Goal: Use online tool/utility: Utilize a website feature to perform a specific function

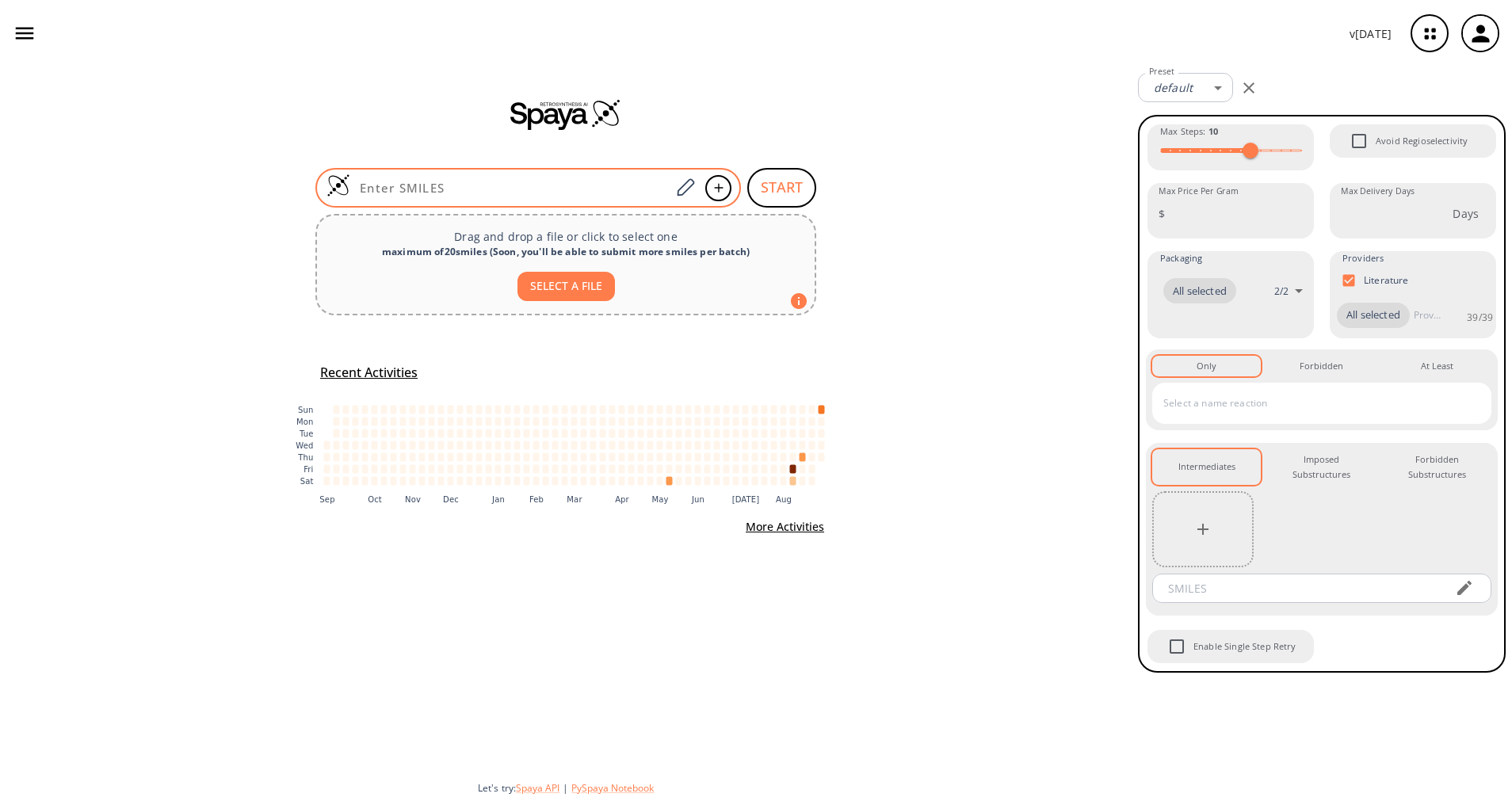
click at [588, 185] on input at bounding box center [510, 187] width 320 height 16
paste input "CC1=C(C(OC)=O)SC(C#N)=C1"
type input "CC1=C(C(OC)=O)SC(C#N)=C1"
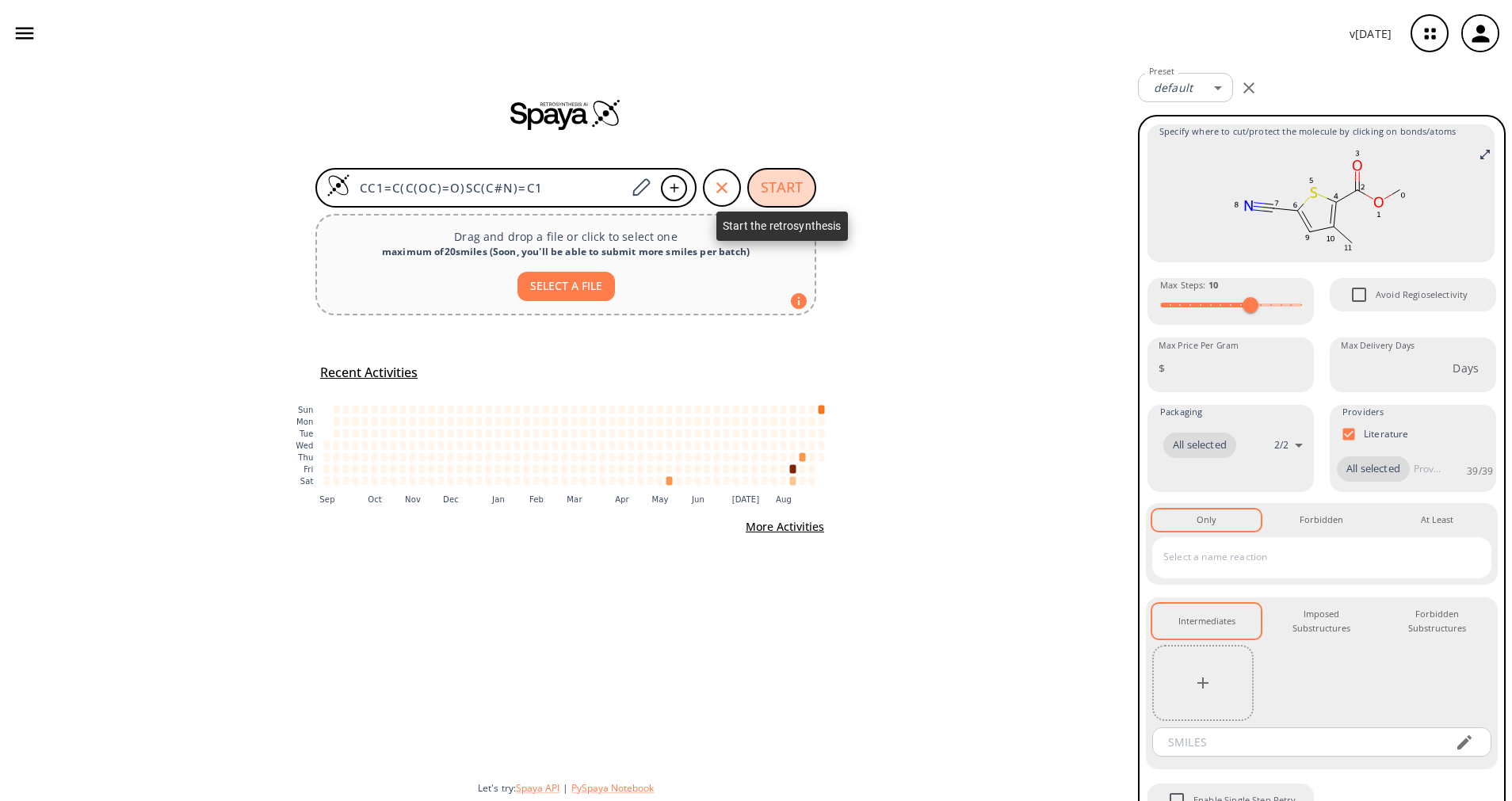
click at [771, 201] on button "START" at bounding box center [781, 188] width 69 height 40
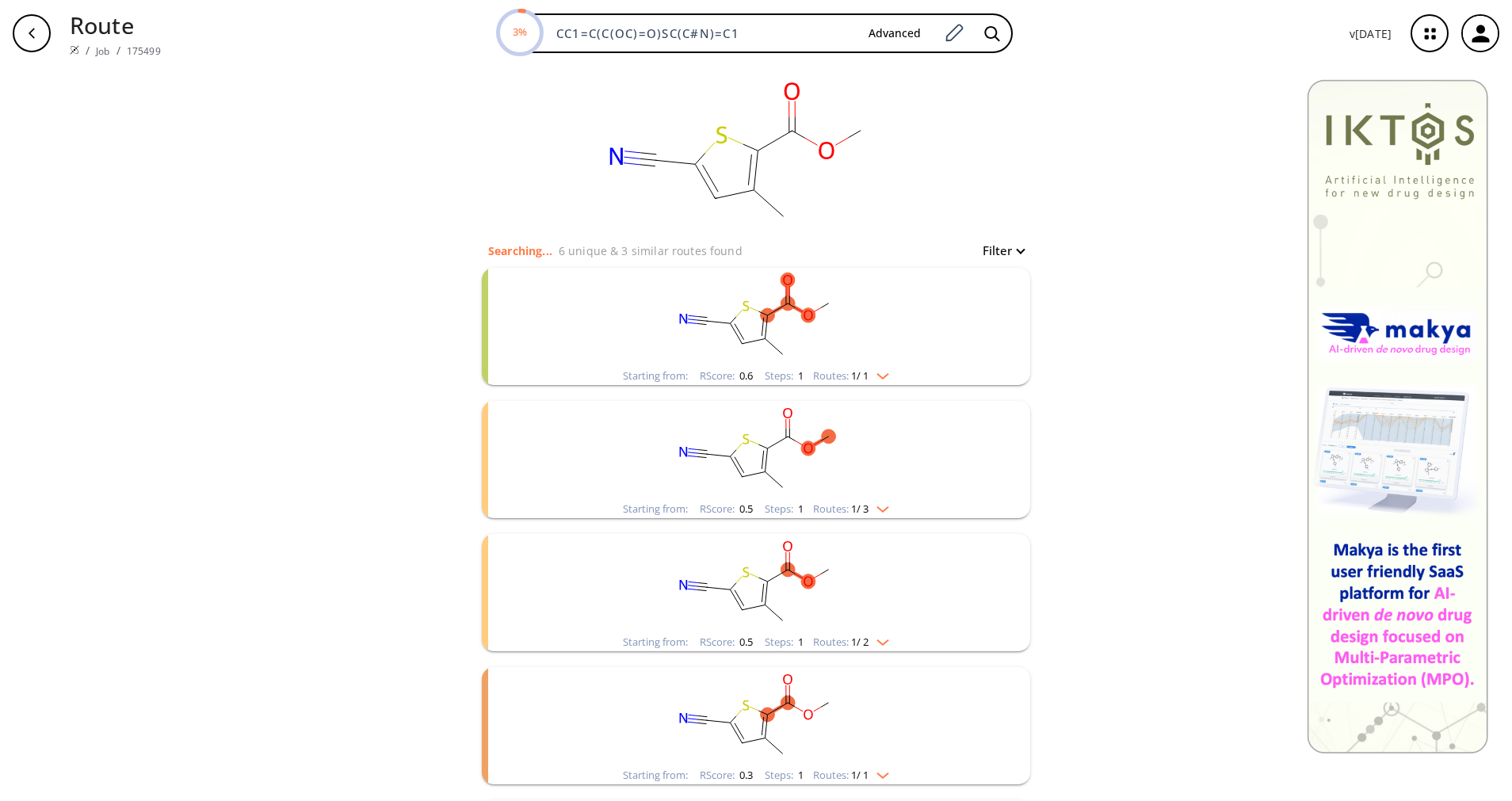
click at [831, 379] on div "Routes: 1 / 1" at bounding box center [850, 376] width 76 height 10
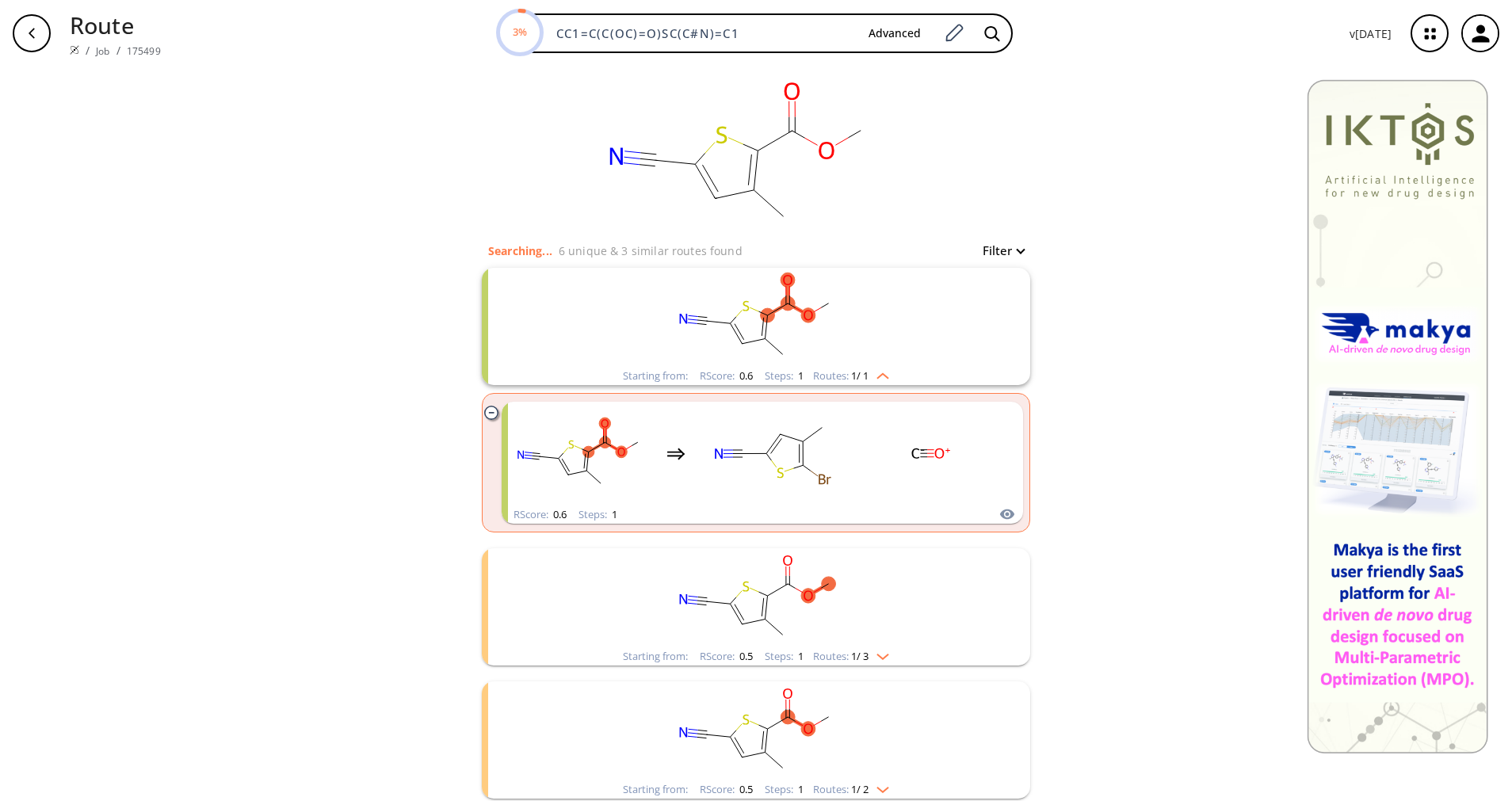
click at [833, 377] on div "Routes: 1 / 1" at bounding box center [850, 376] width 76 height 10
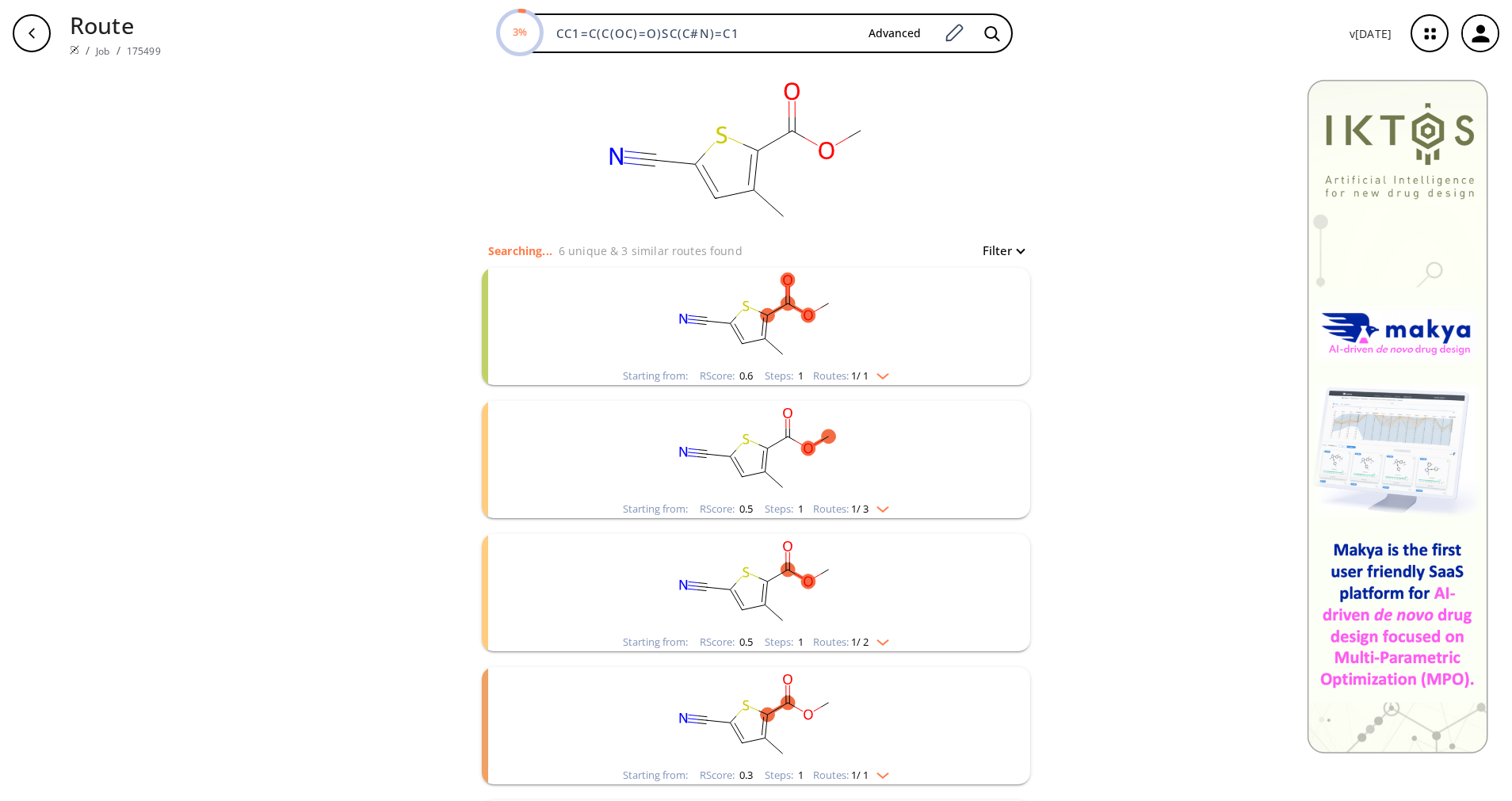
click at [864, 519] on li "Starting from: RScore : 0.5 Steps : 1 Routes: 1 / 3" at bounding box center [755, 460] width 548 height 133
click at [868, 509] on img "clusters" at bounding box center [878, 506] width 21 height 12
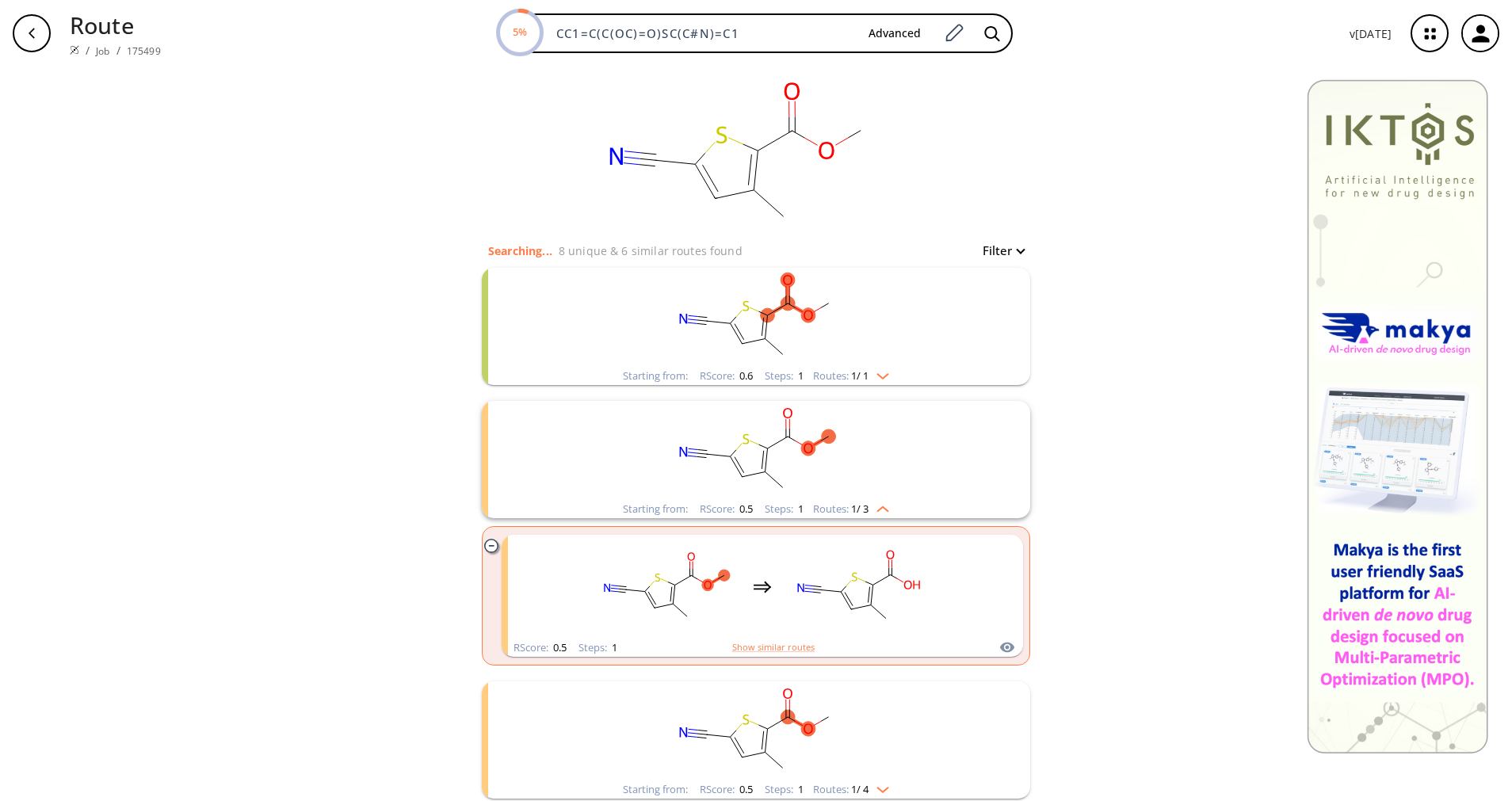
click at [851, 511] on span "1 / 3" at bounding box center [859, 509] width 17 height 10
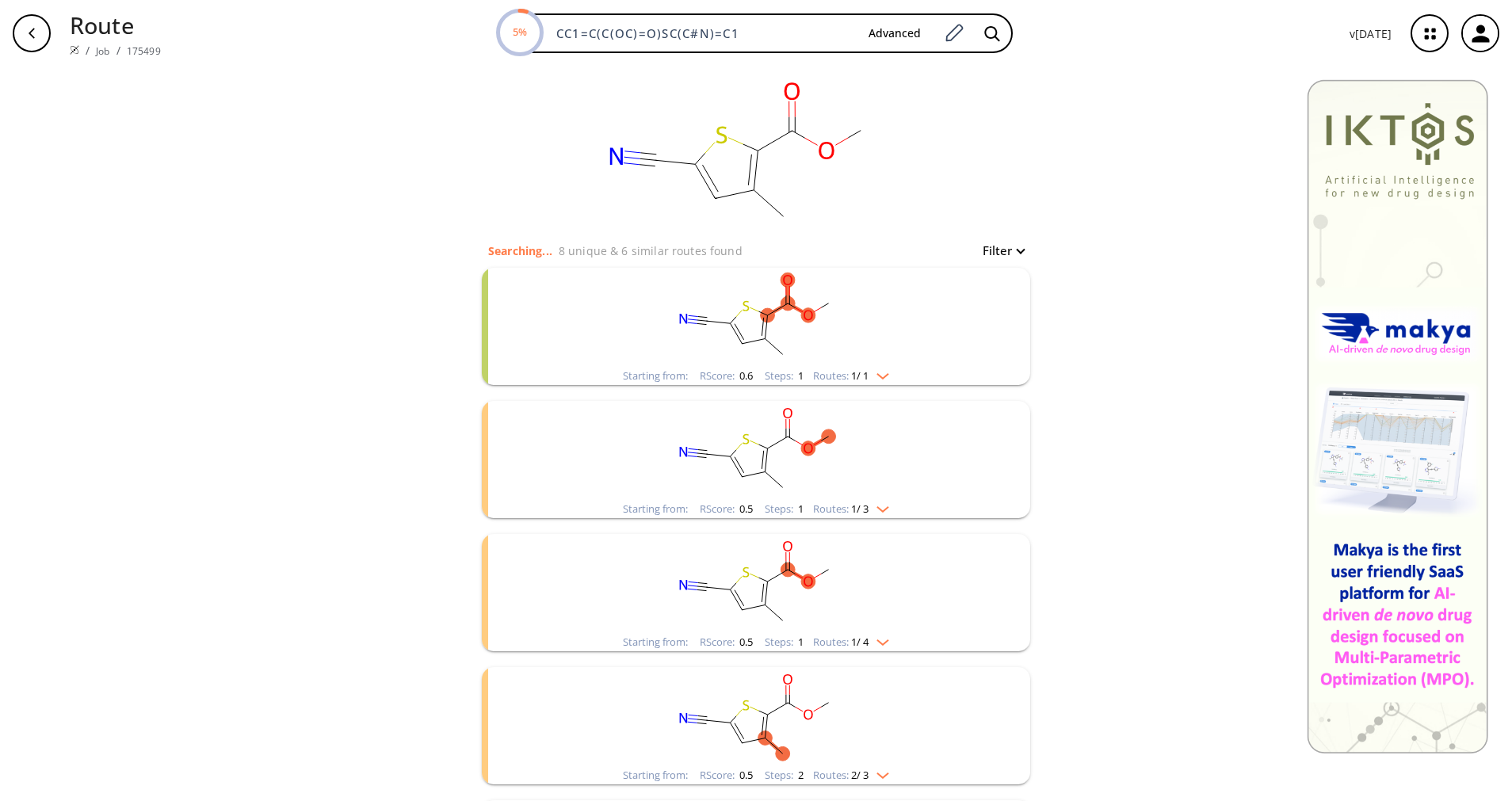
click at [877, 649] on div "Starting from: RScore : 0.5 Steps : 1 Routes: 1 / 4" at bounding box center [756, 642] width 290 height 18
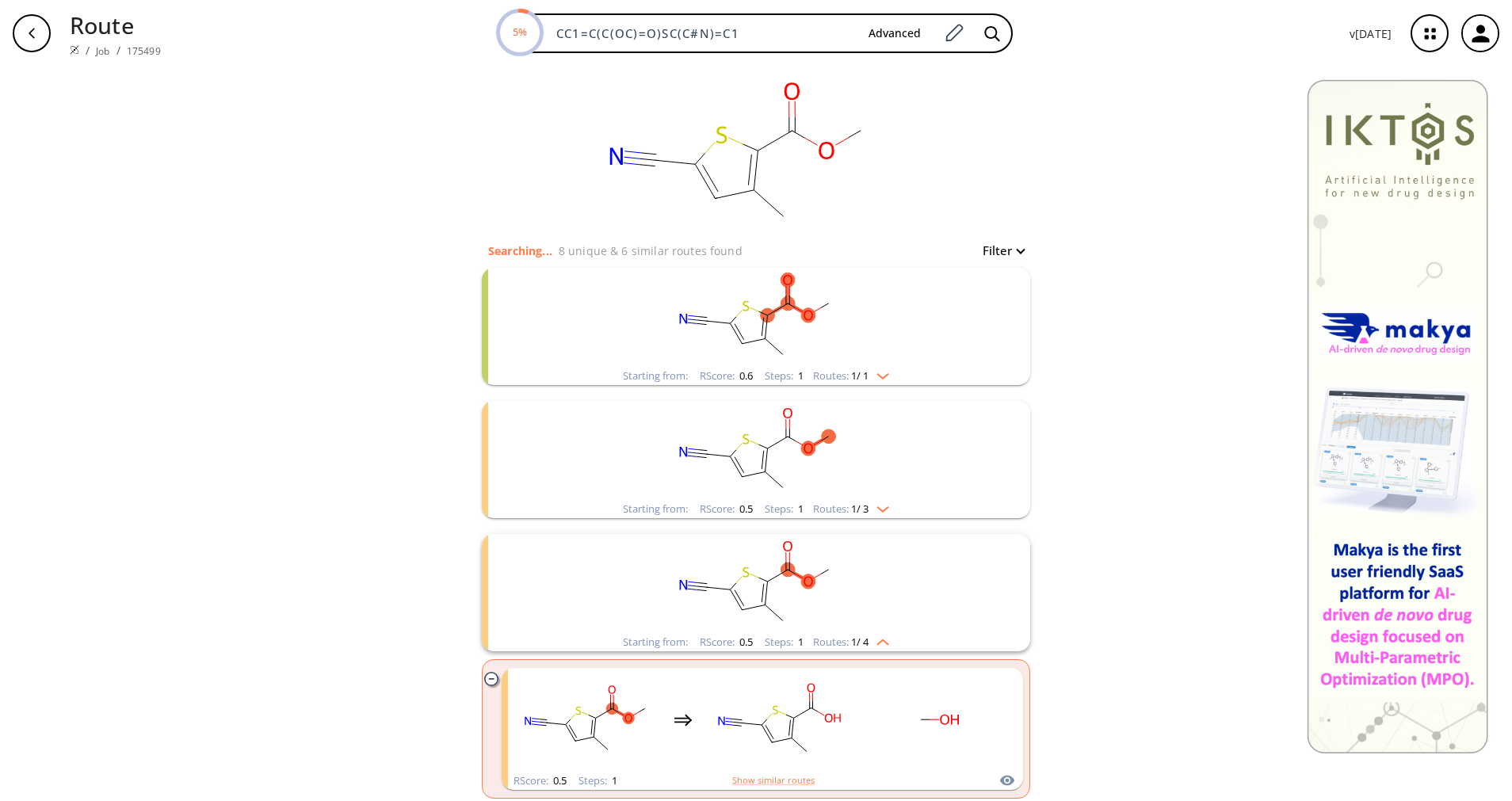
click at [877, 642] on img "clusters" at bounding box center [878, 639] width 21 height 12
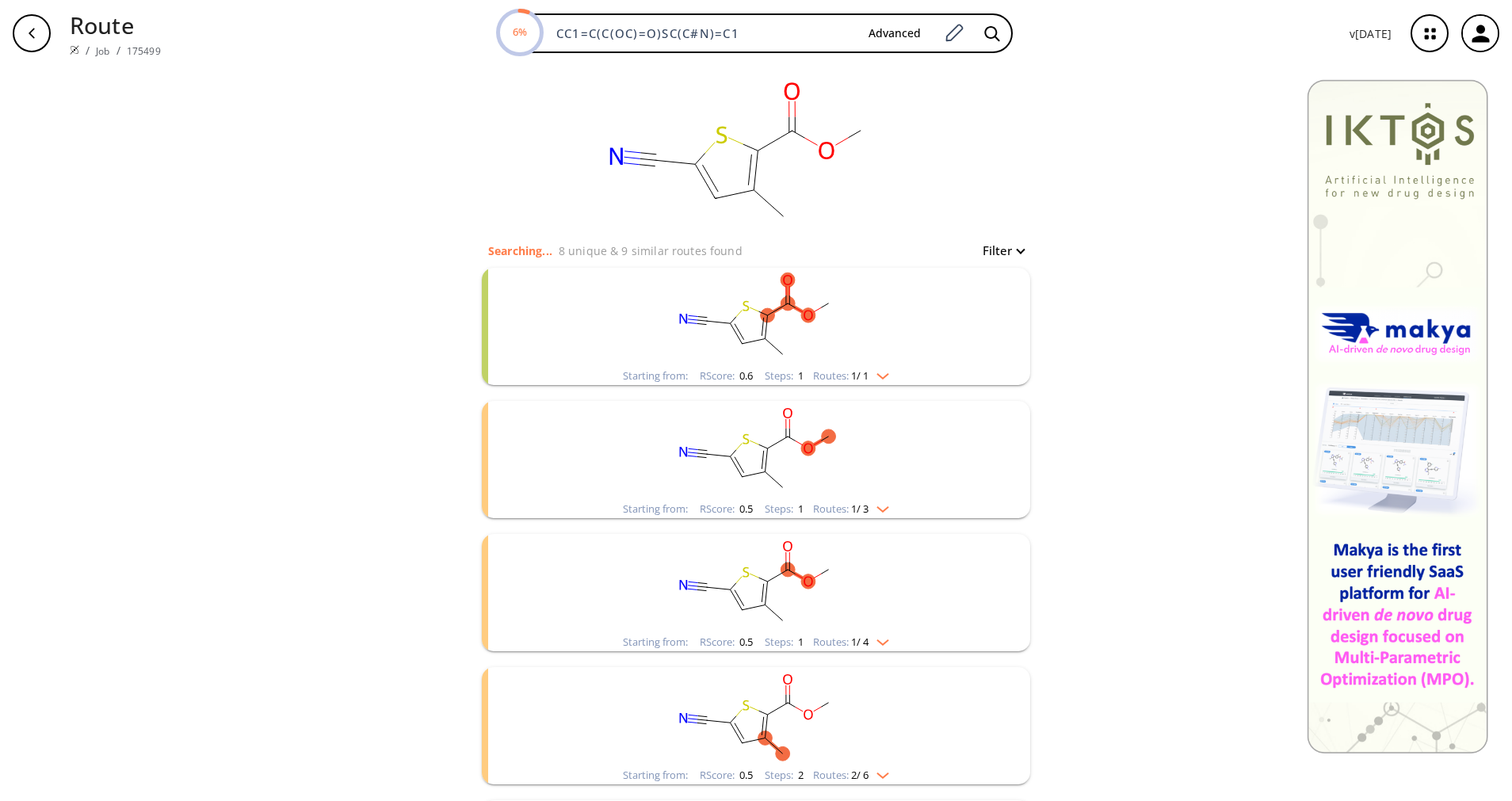
scroll to position [119, 0]
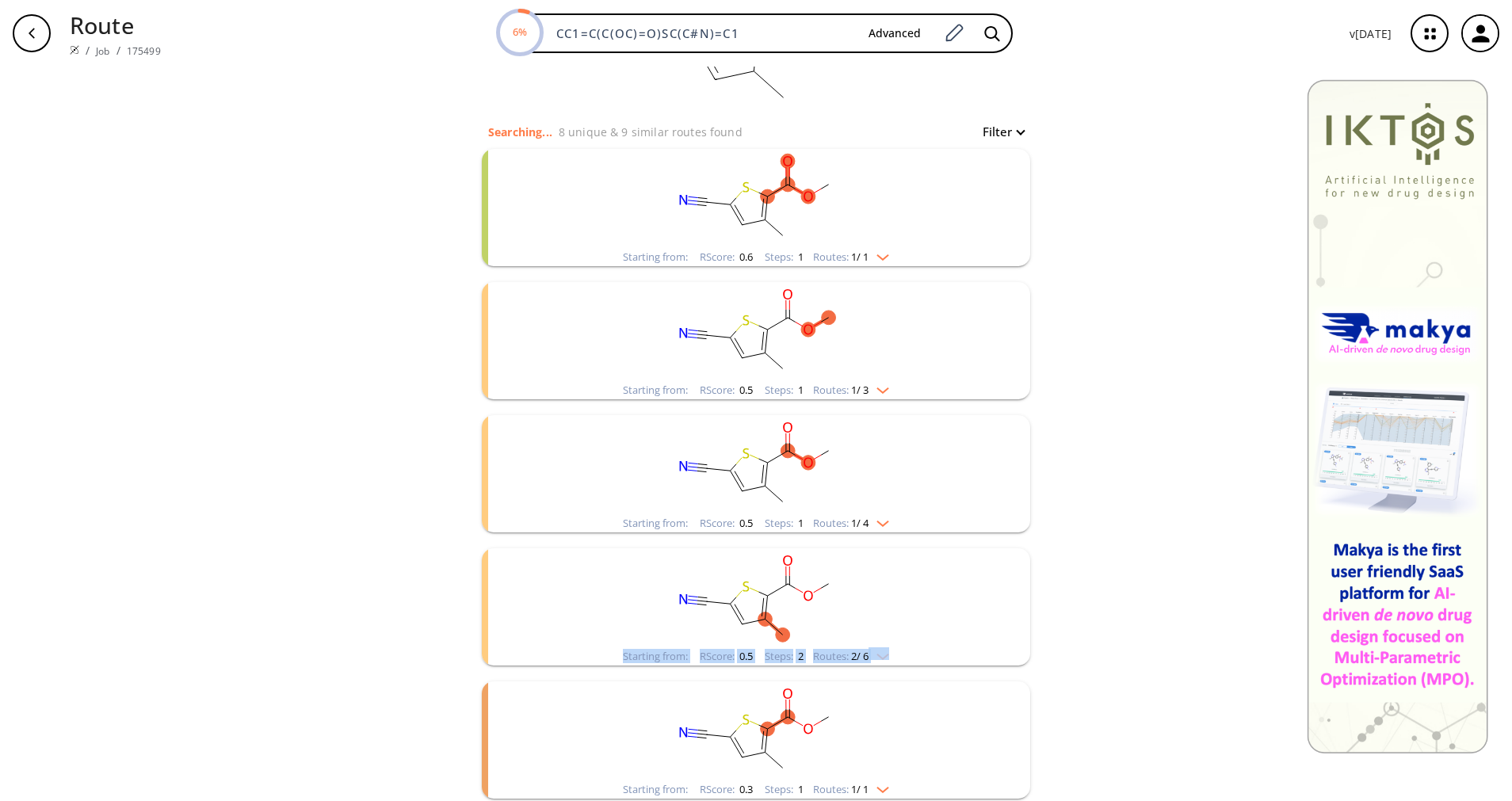
click at [880, 648] on div "Starting from: RScore : 0.5 Steps : 2 Routes: 2 / 6" at bounding box center [755, 606] width 548 height 117
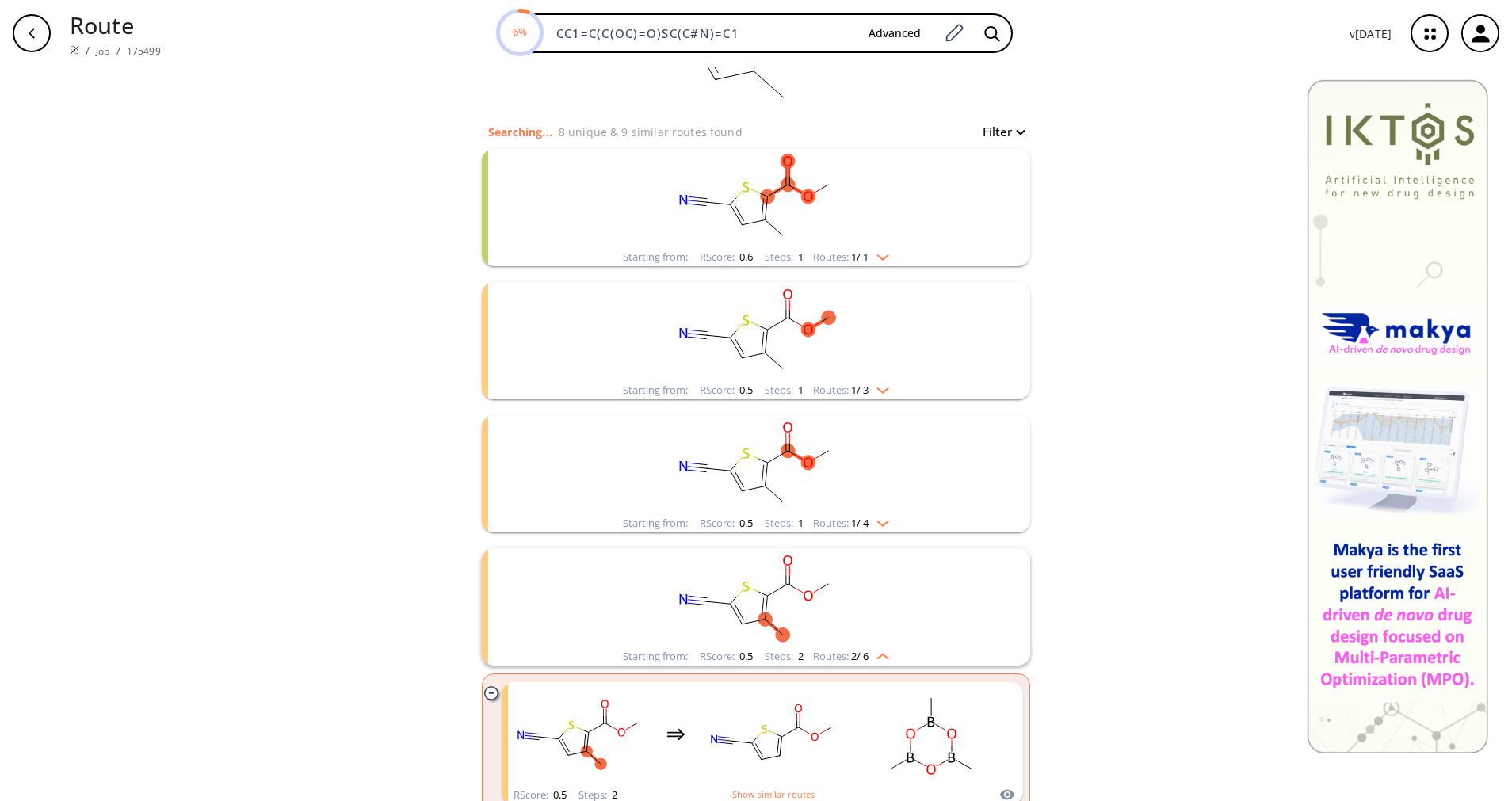
click at [876, 647] on rect "clusters" at bounding box center [755, 597] width 412 height 99
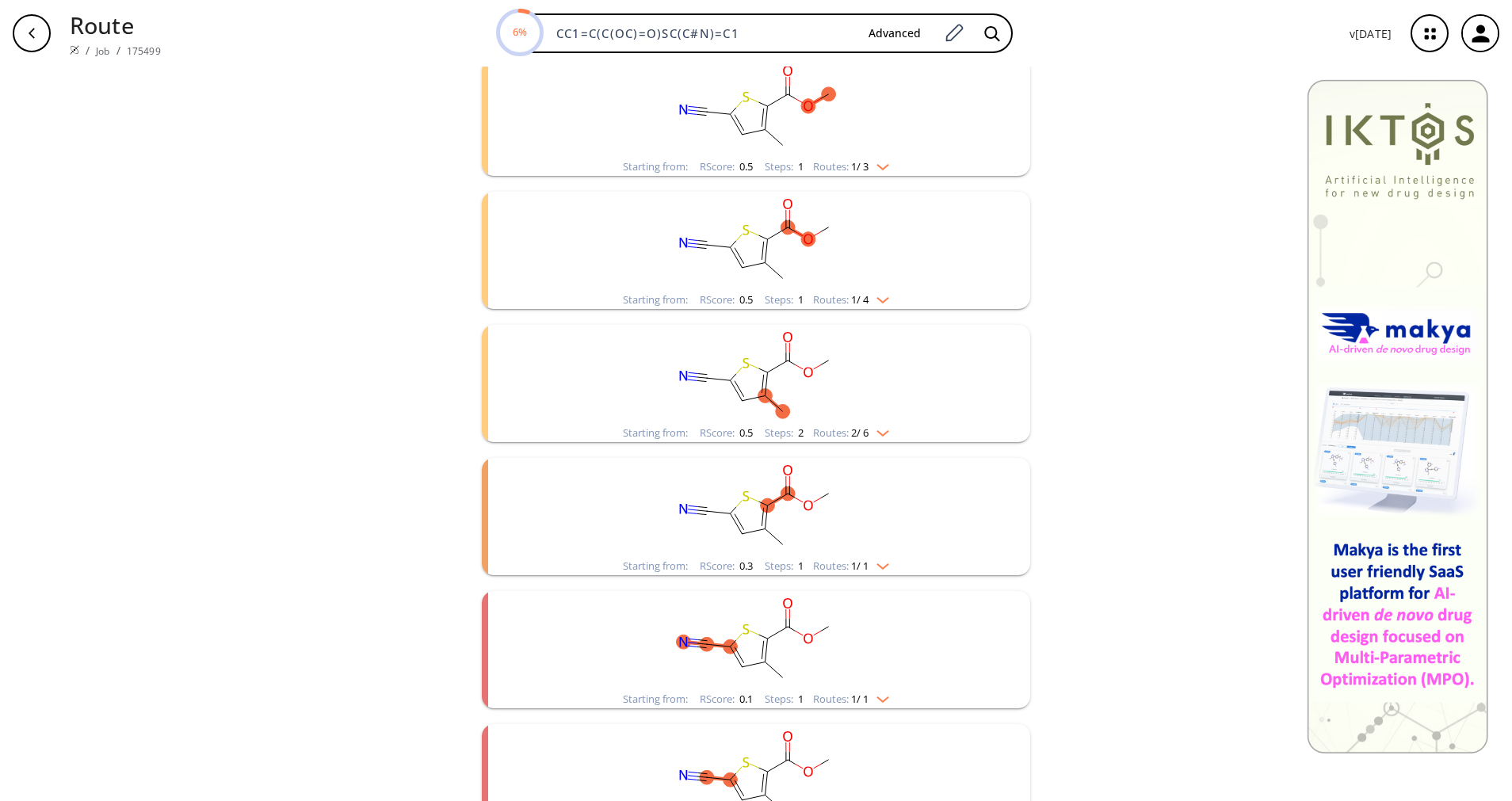
scroll to position [357, 0]
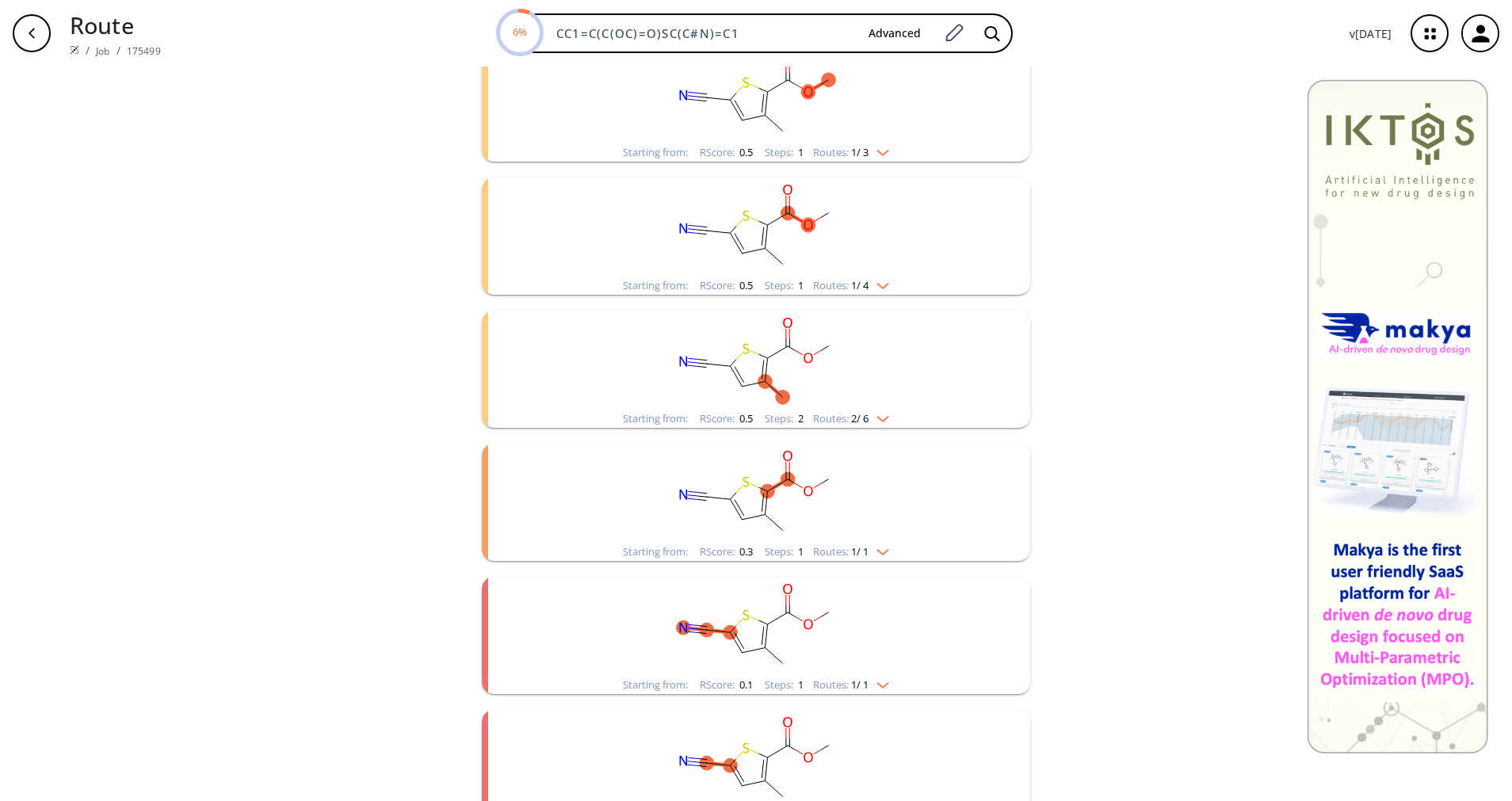
click at [863, 558] on div "Starting from: RScore : 0.3 Steps : 1 Routes: 1 / 1" at bounding box center [756, 552] width 290 height 18
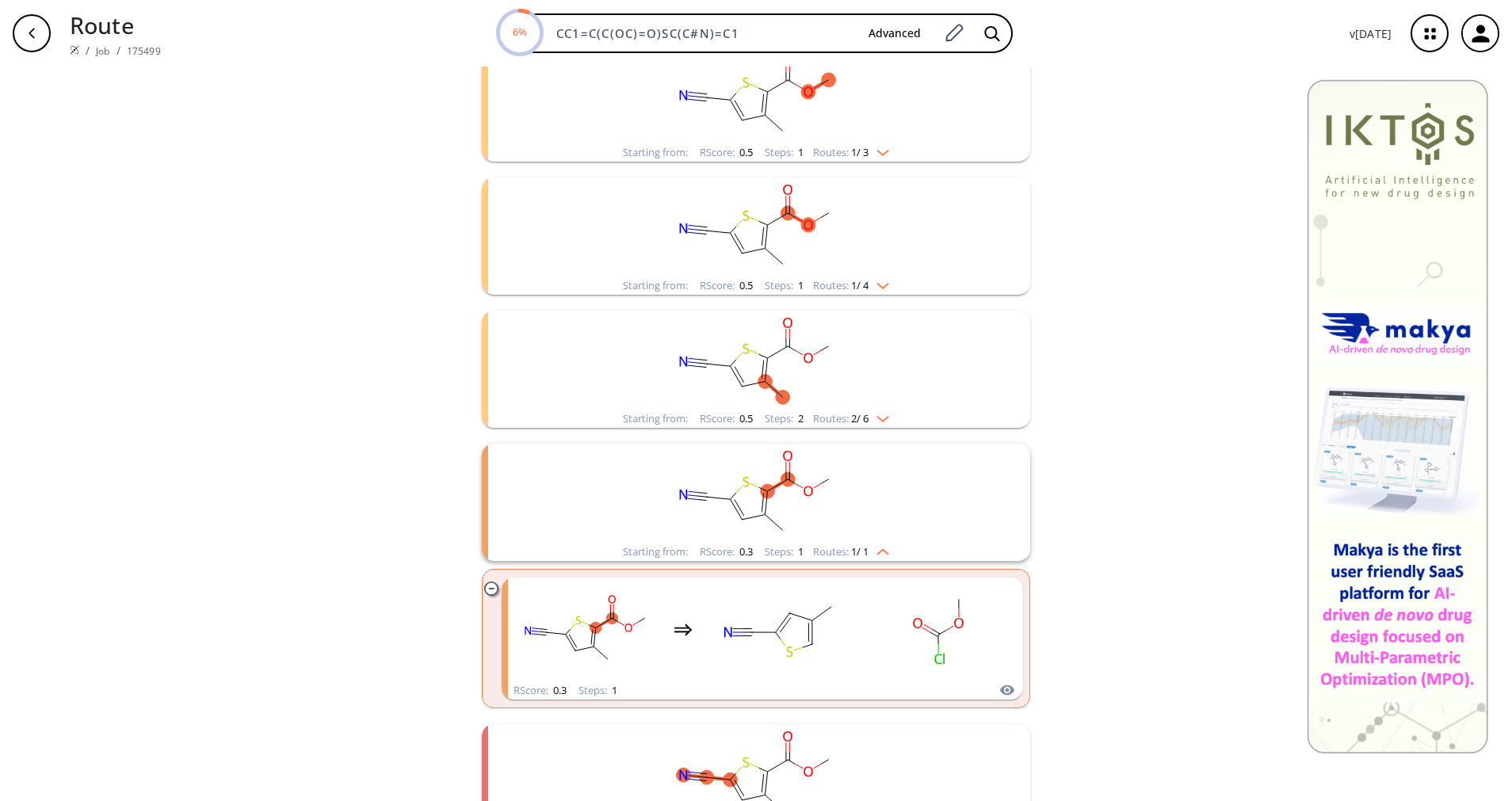
click at [863, 558] on div "Starting from: RScore : 0.3 Steps : 1 Routes: 1 / 1" at bounding box center [756, 552] width 290 height 18
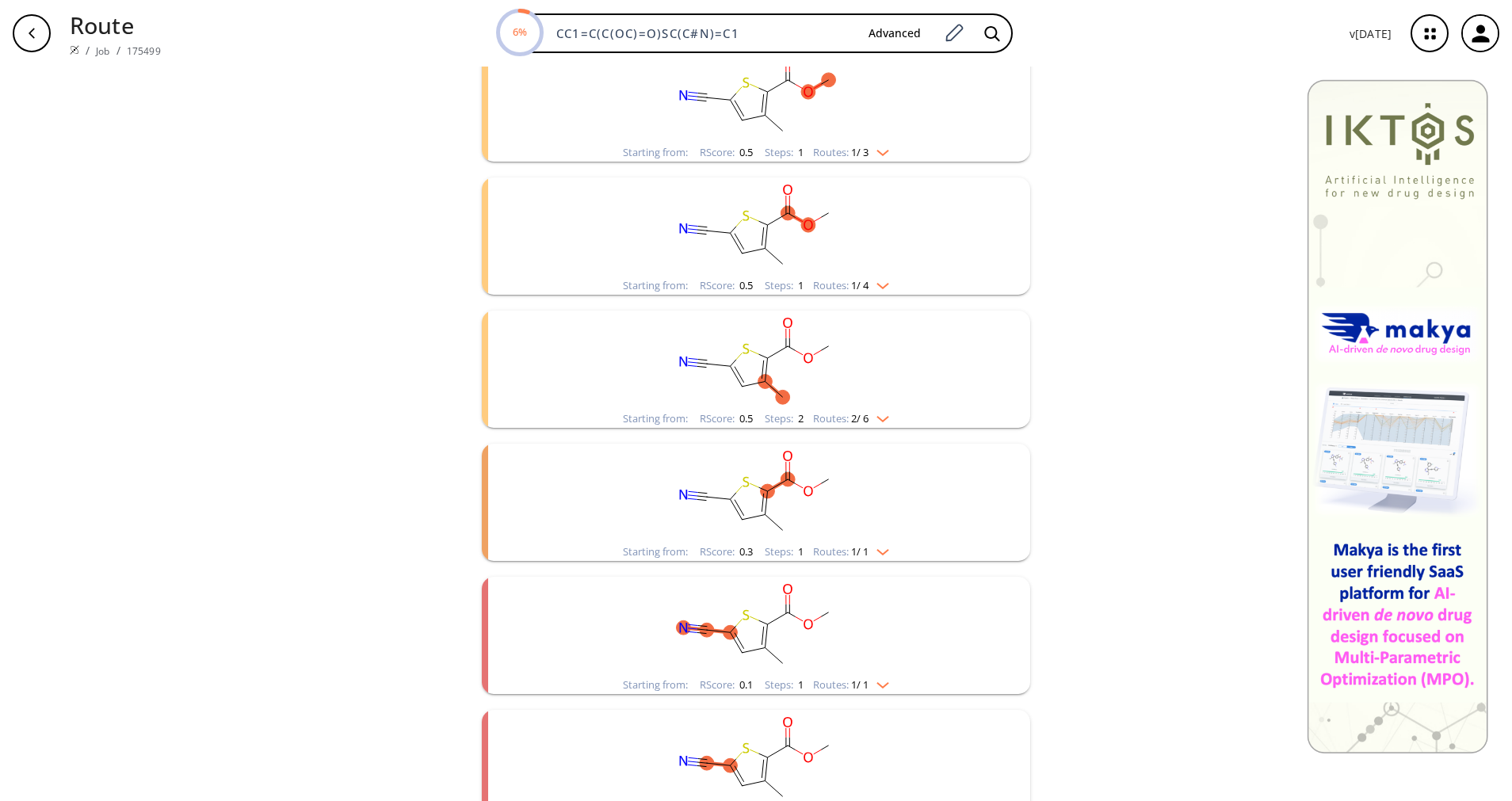
scroll to position [470, 0]
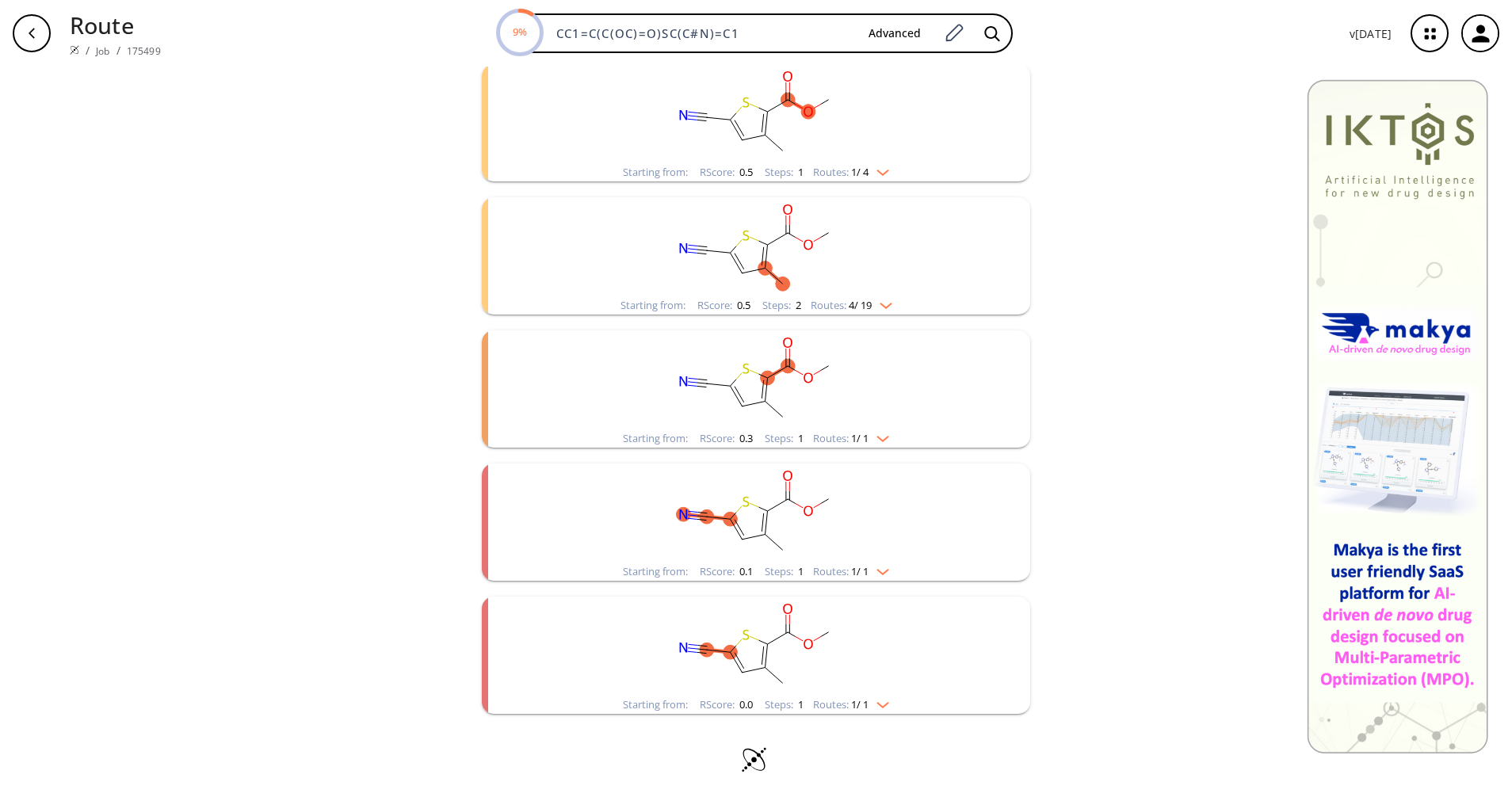
click at [871, 566] on img "clusters" at bounding box center [878, 568] width 21 height 12
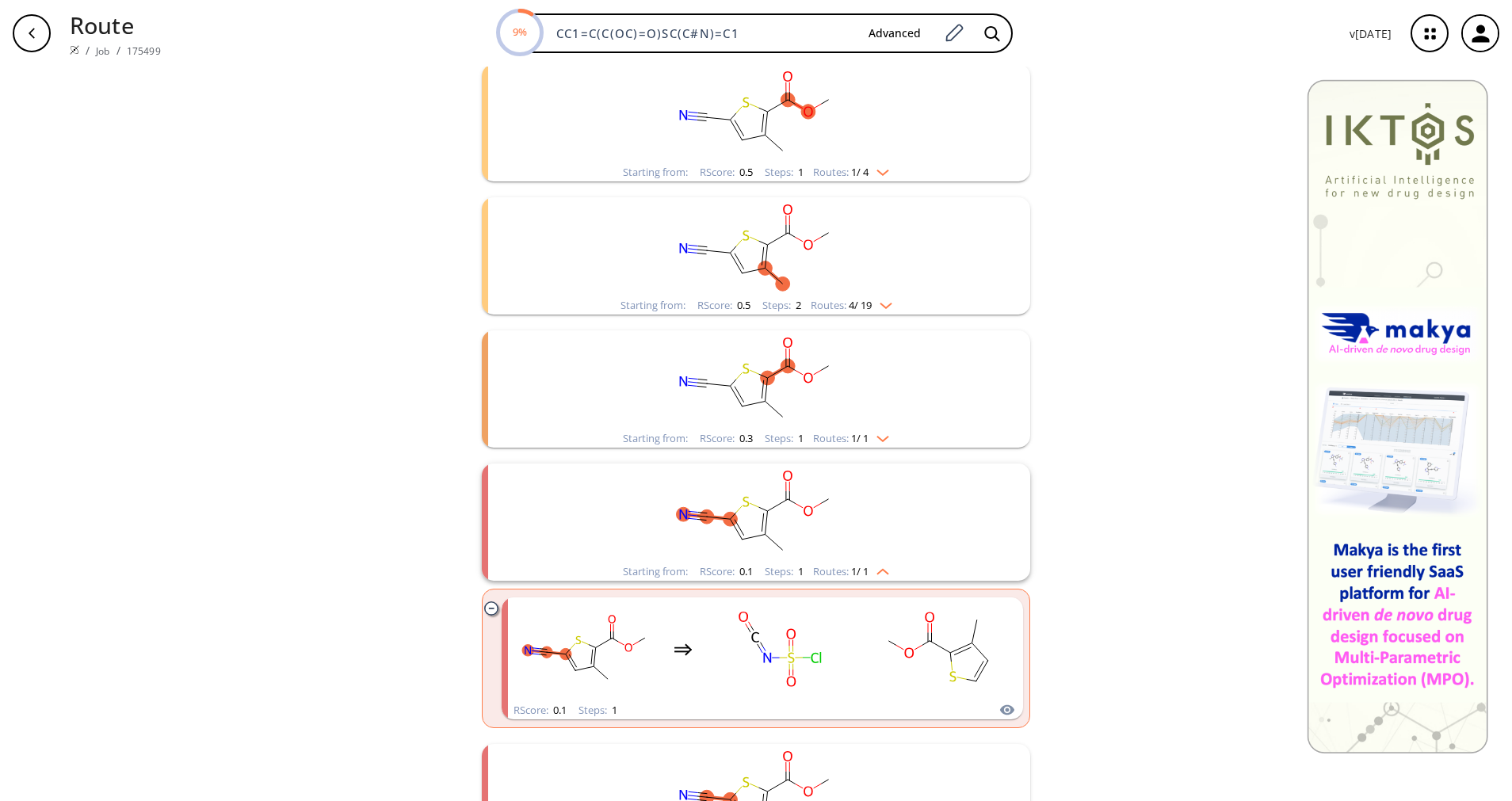
click at [871, 566] on img "clusters" at bounding box center [878, 568] width 21 height 12
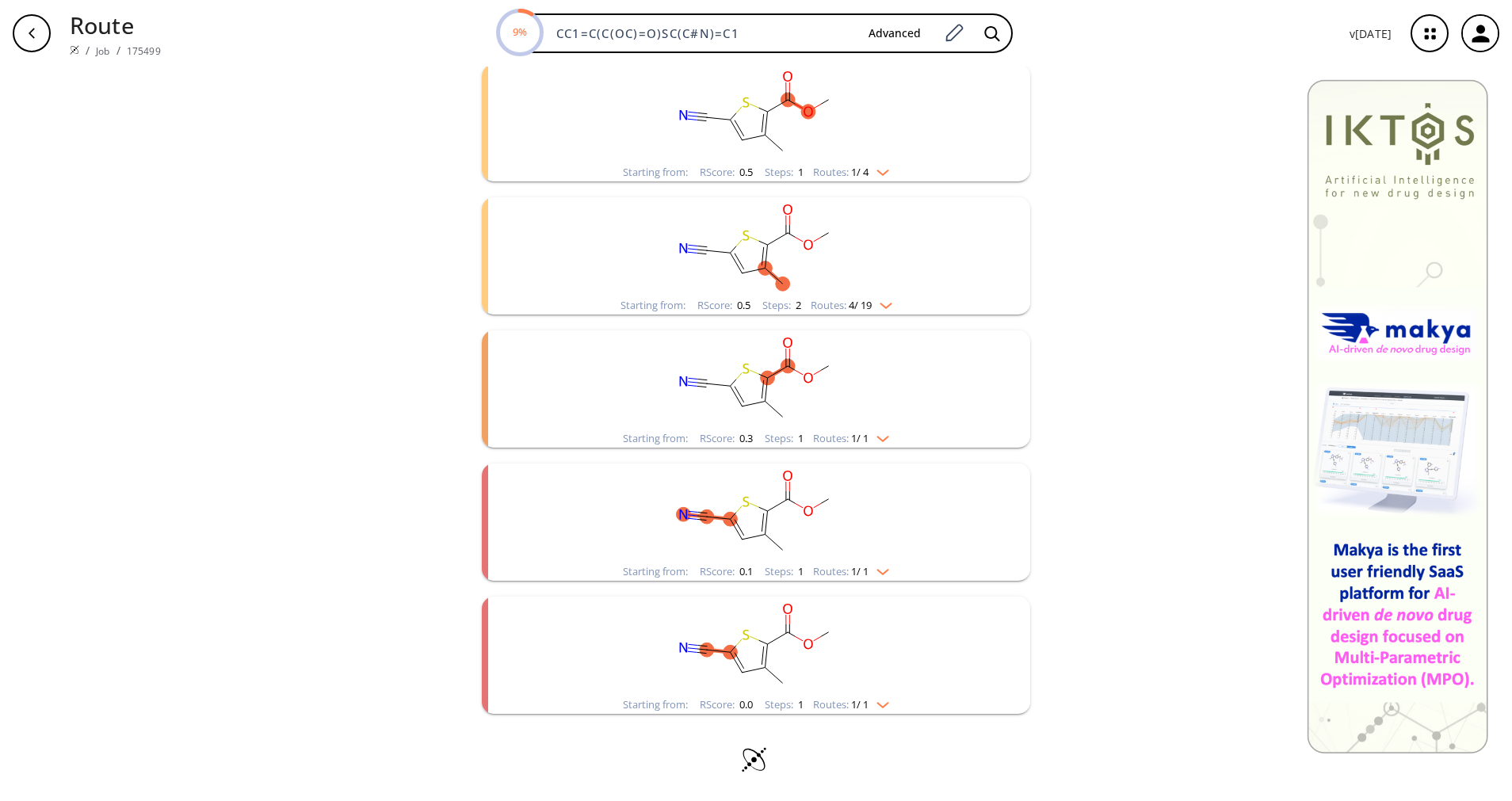
click at [858, 694] on rect "clusters" at bounding box center [755, 645] width 412 height 99
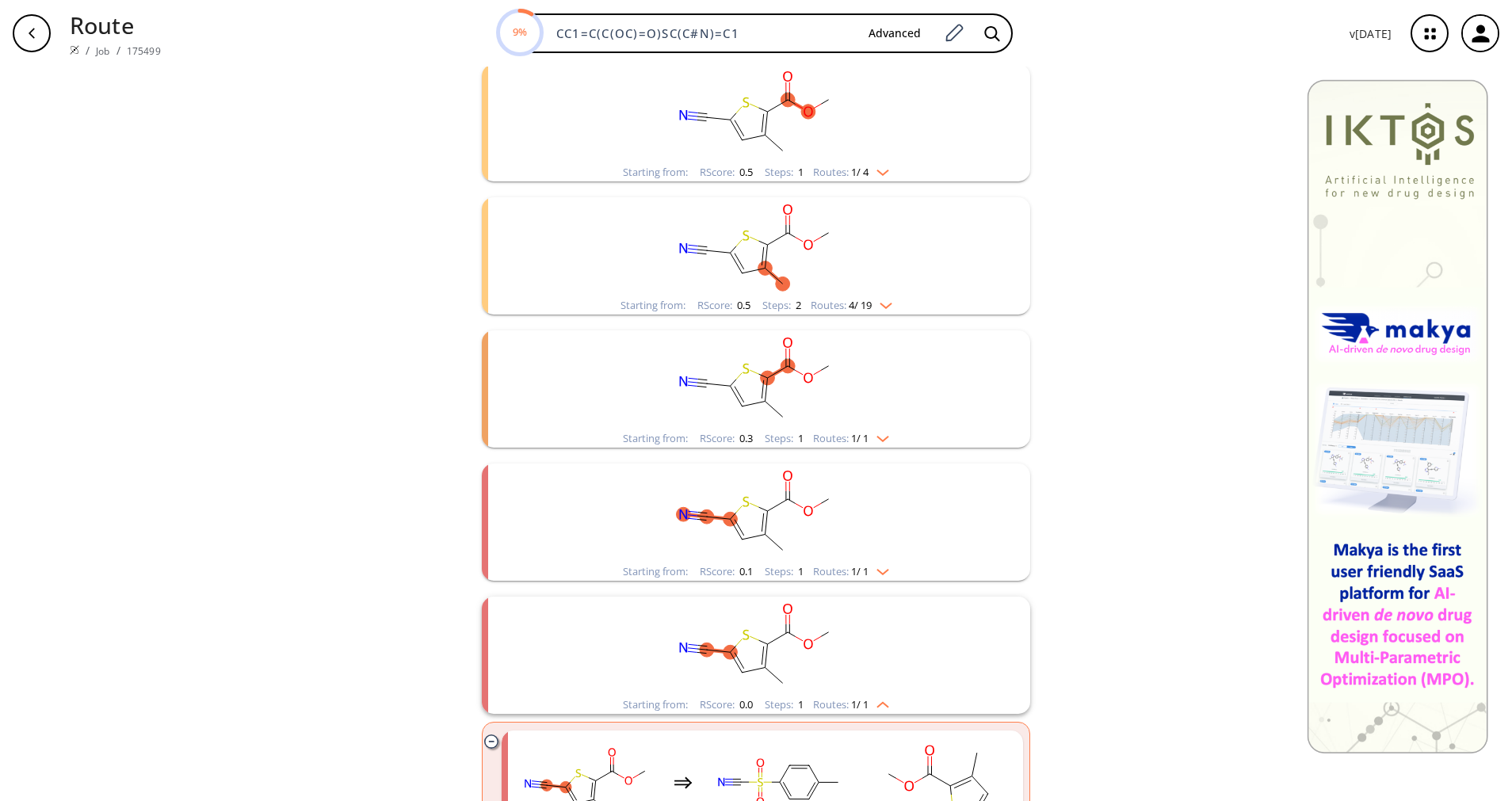
click at [858, 694] on rect "clusters" at bounding box center [755, 645] width 412 height 99
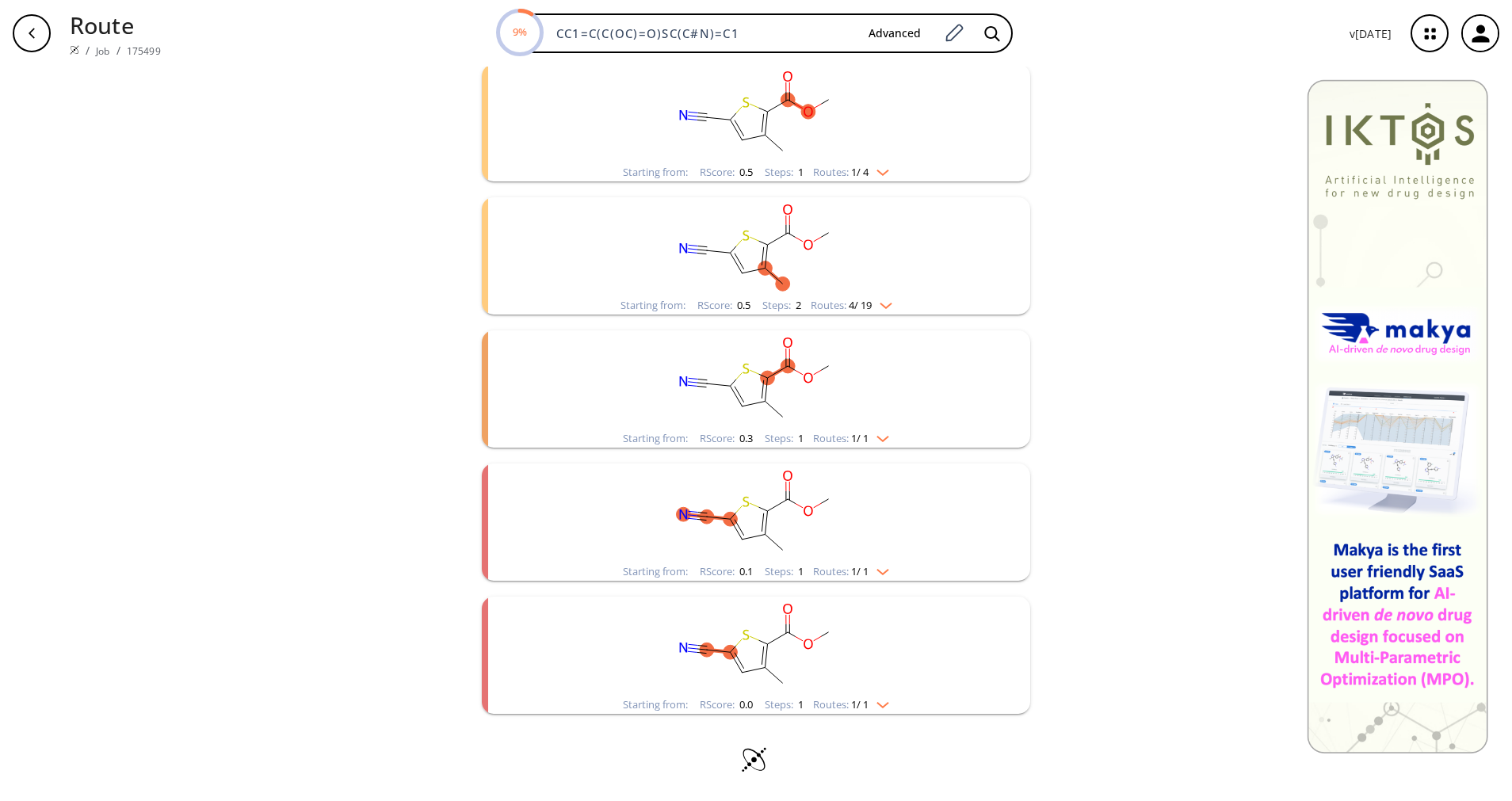
scroll to position [0, 0]
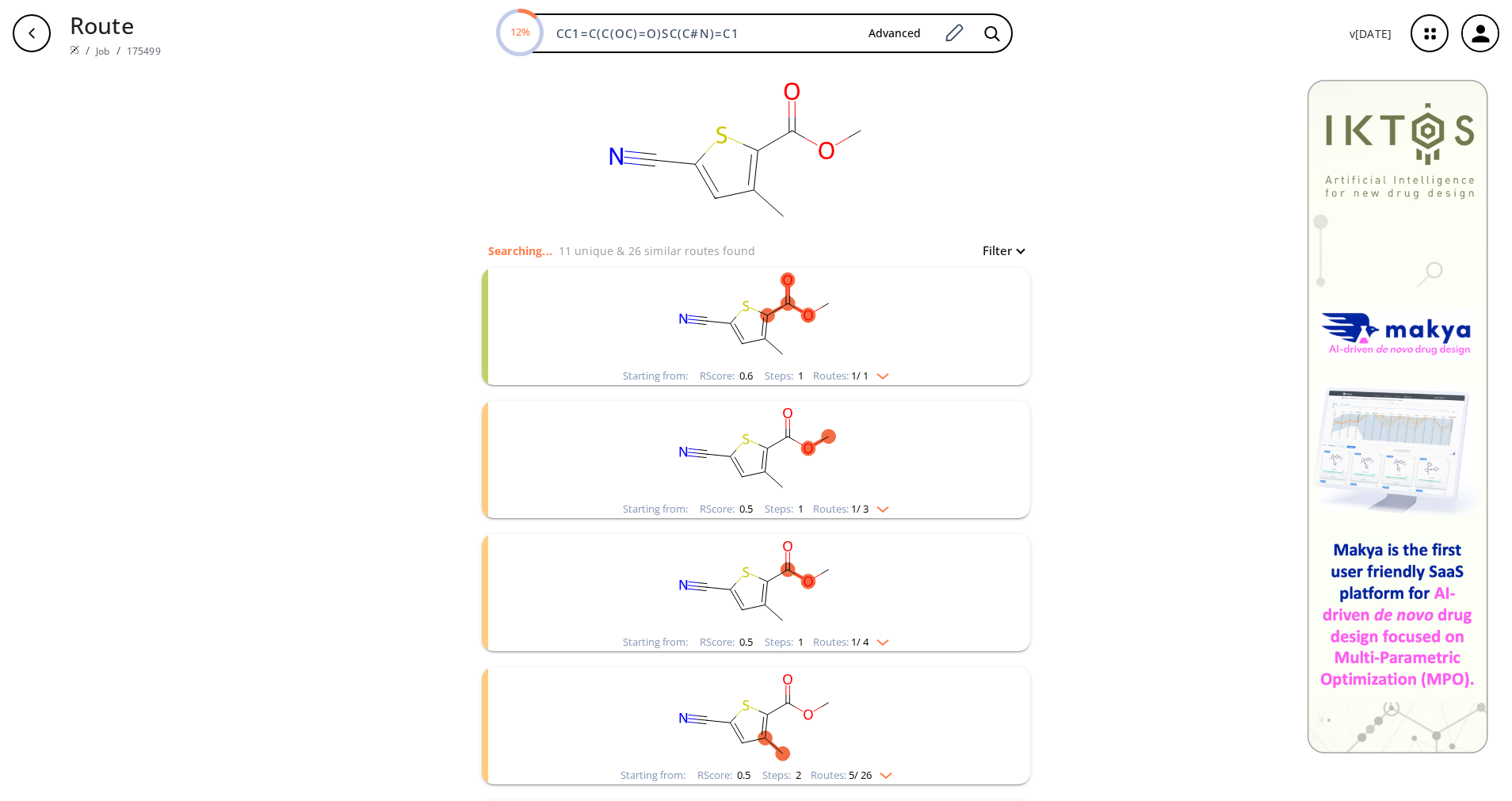
click at [853, 373] on span "1 / 1" at bounding box center [859, 376] width 17 height 10
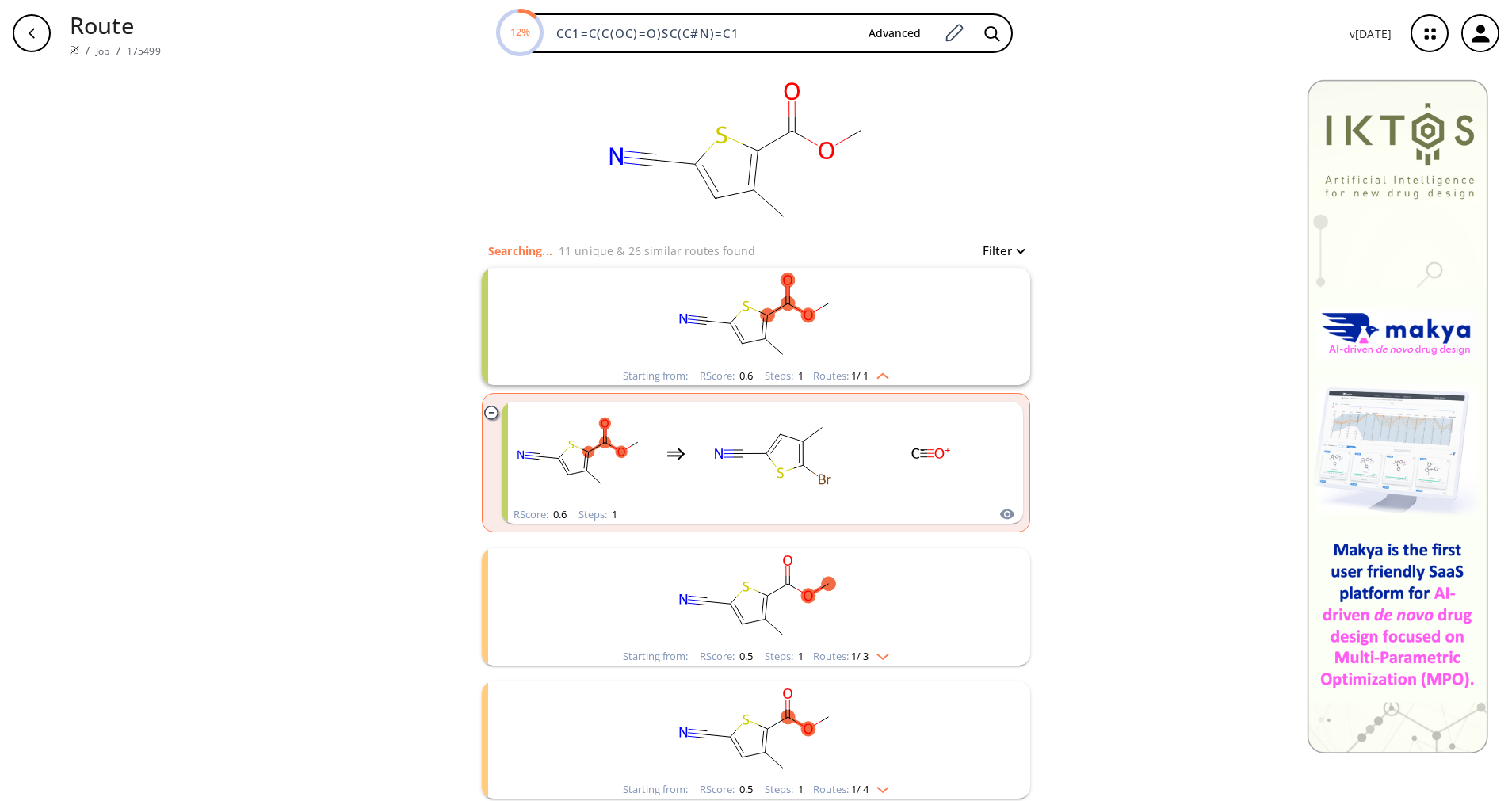
click at [853, 373] on span "1 / 1" at bounding box center [859, 376] width 17 height 10
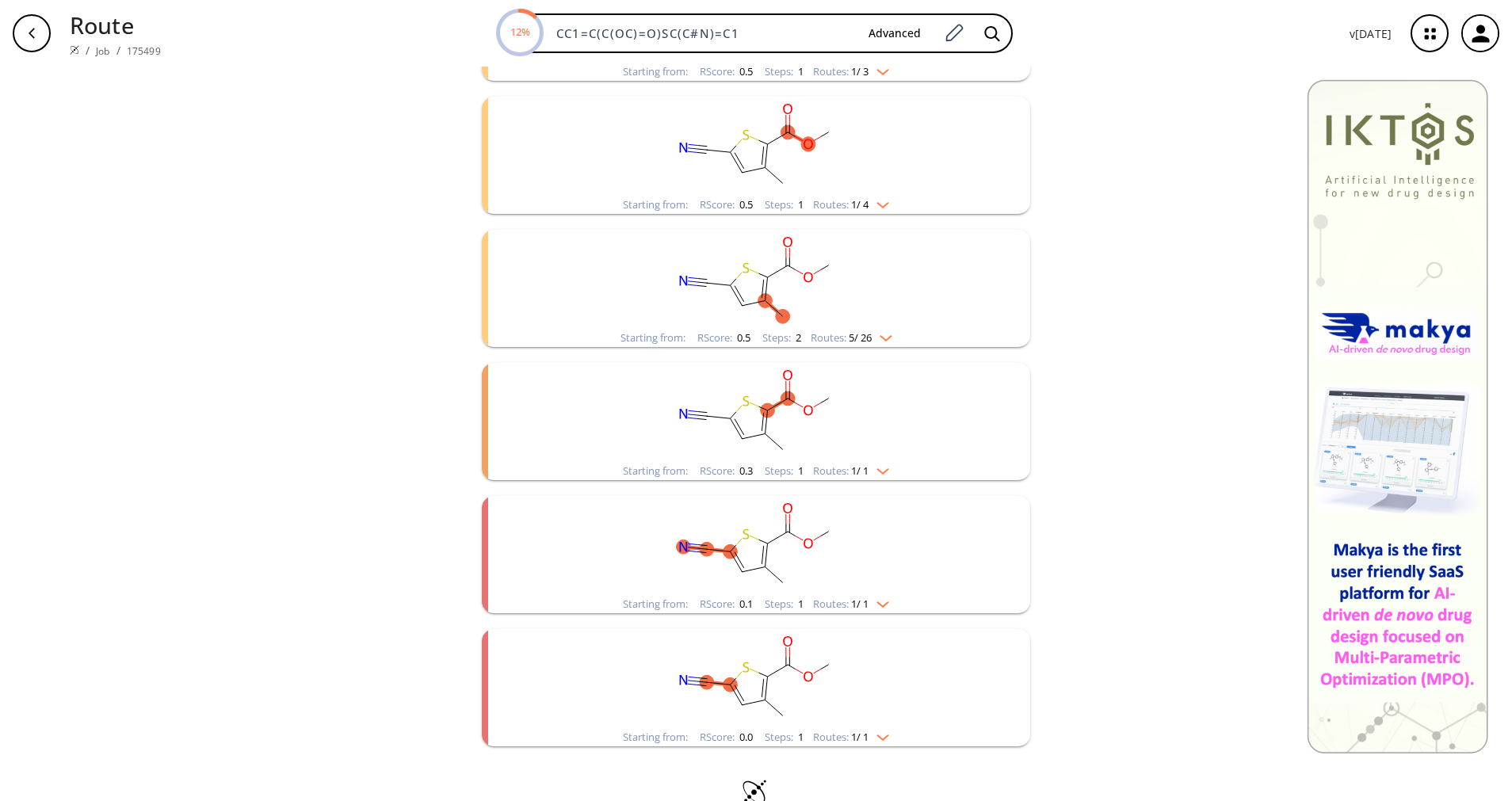
scroll to position [470, 0]
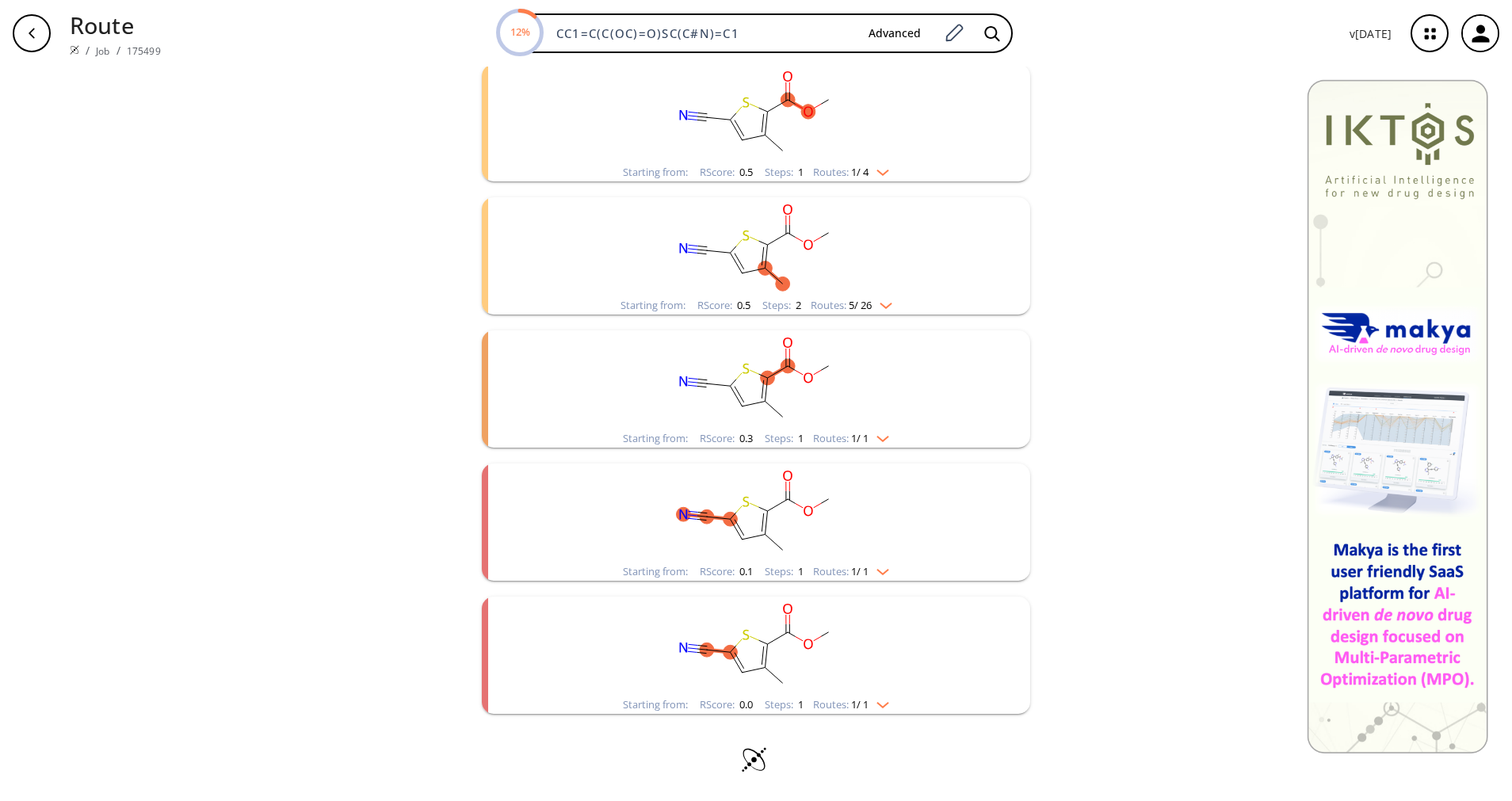
click at [883, 708] on img "clusters" at bounding box center [878, 701] width 21 height 12
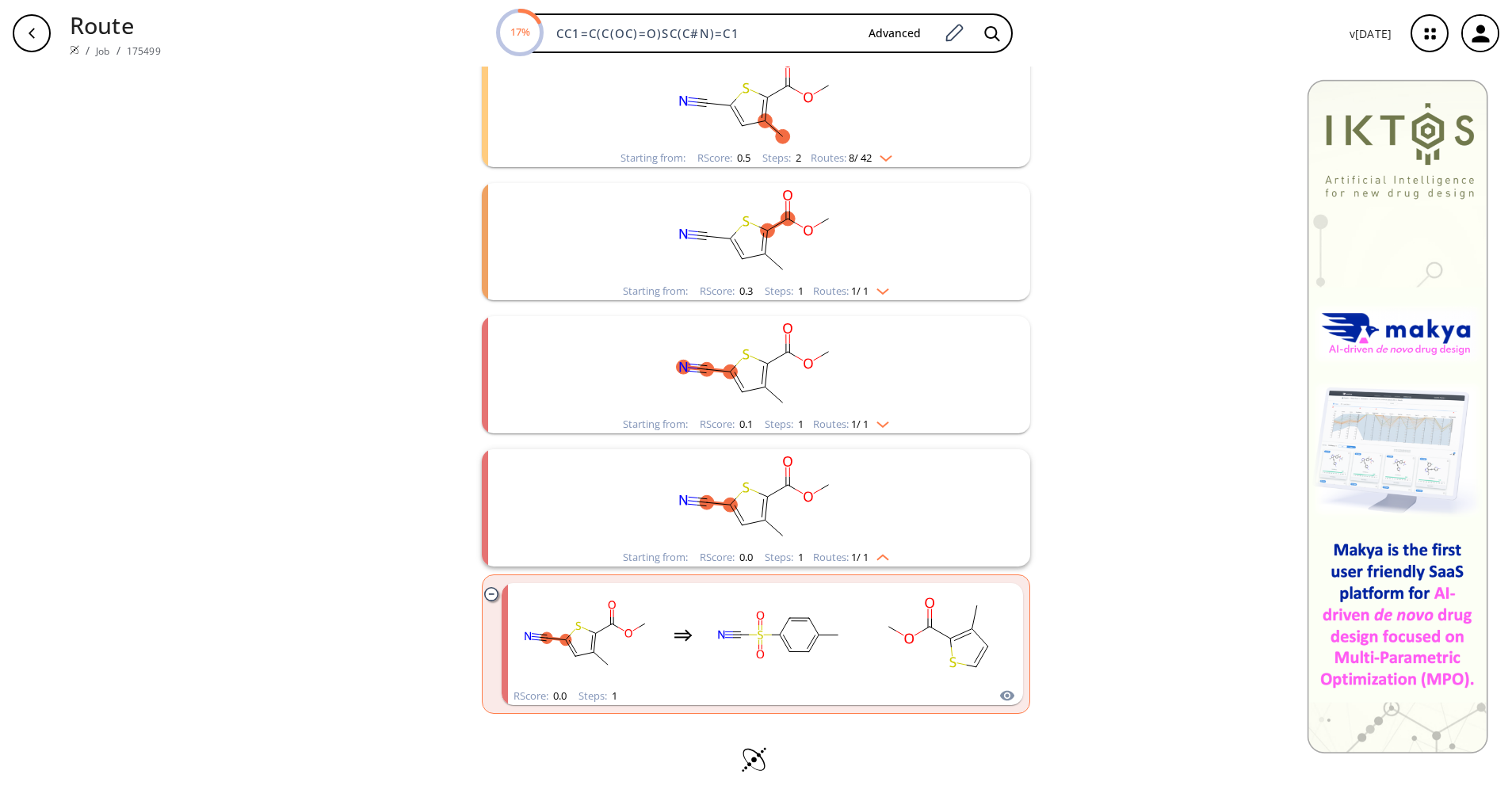
click at [877, 564] on div "Starting from: RScore : 0.0 Steps : 1 Routes: 1 / 1" at bounding box center [756, 557] width 290 height 18
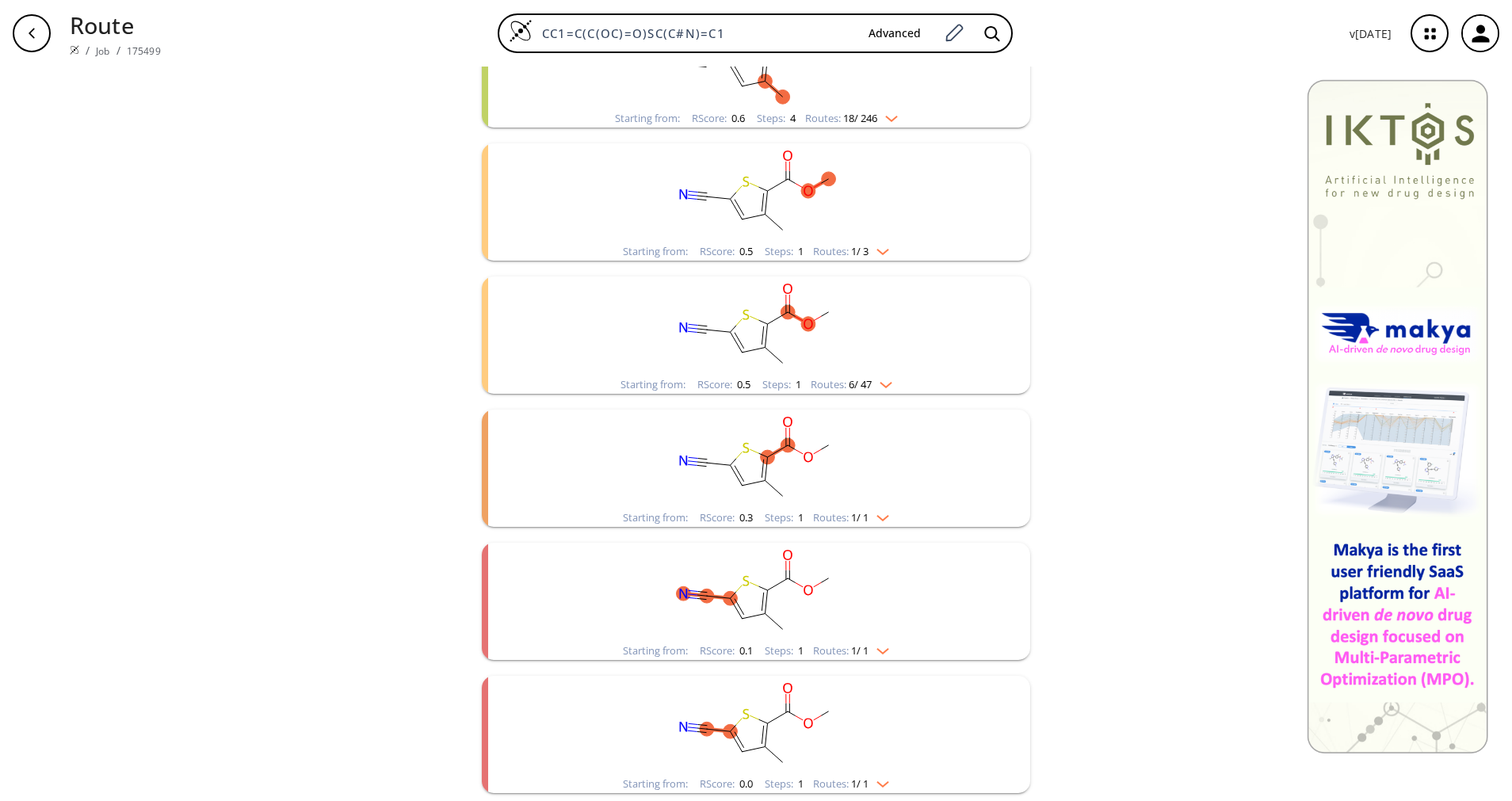
scroll to position [391, 0]
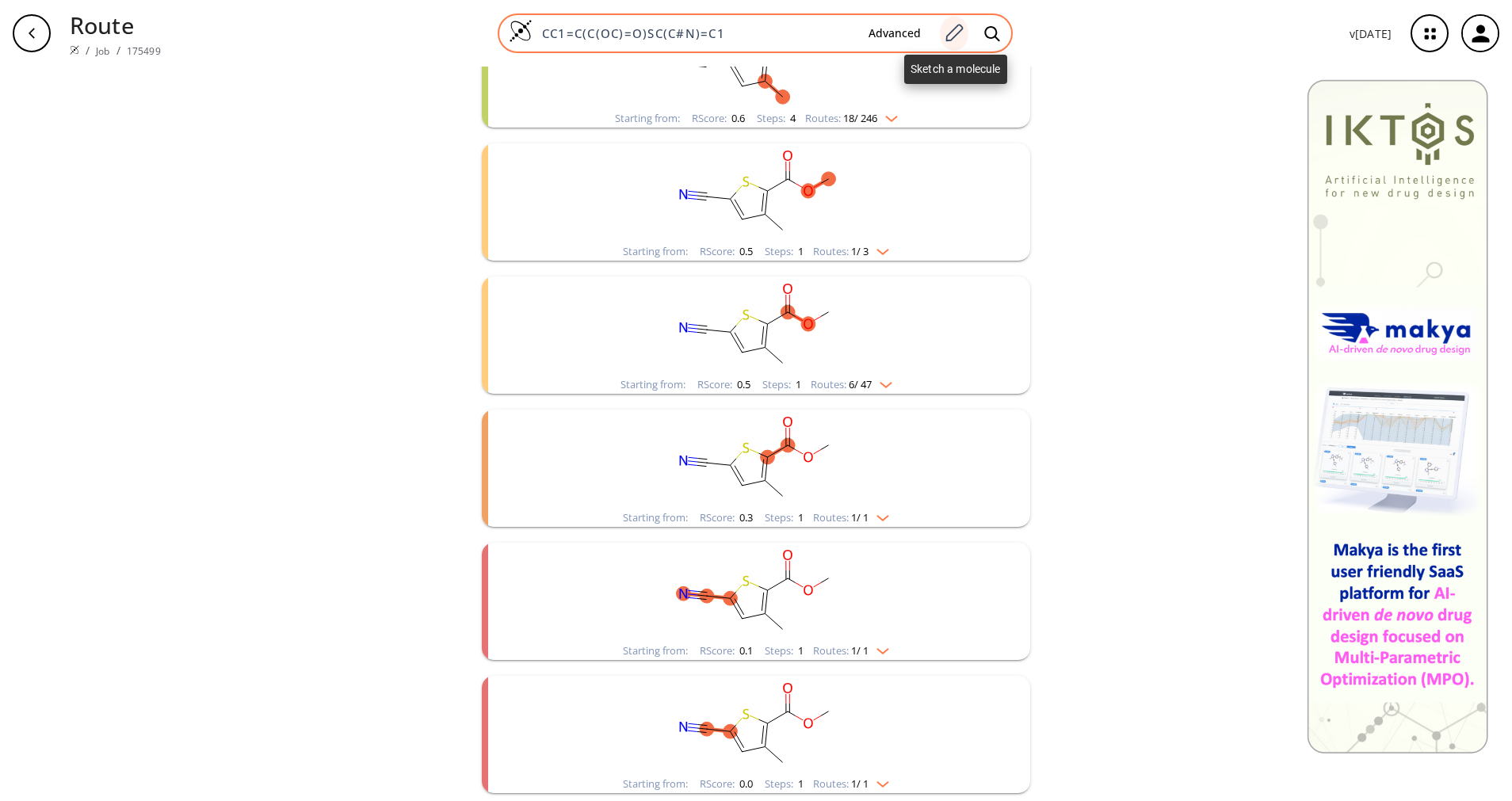
click at [967, 30] on div at bounding box center [954, 33] width 28 height 35
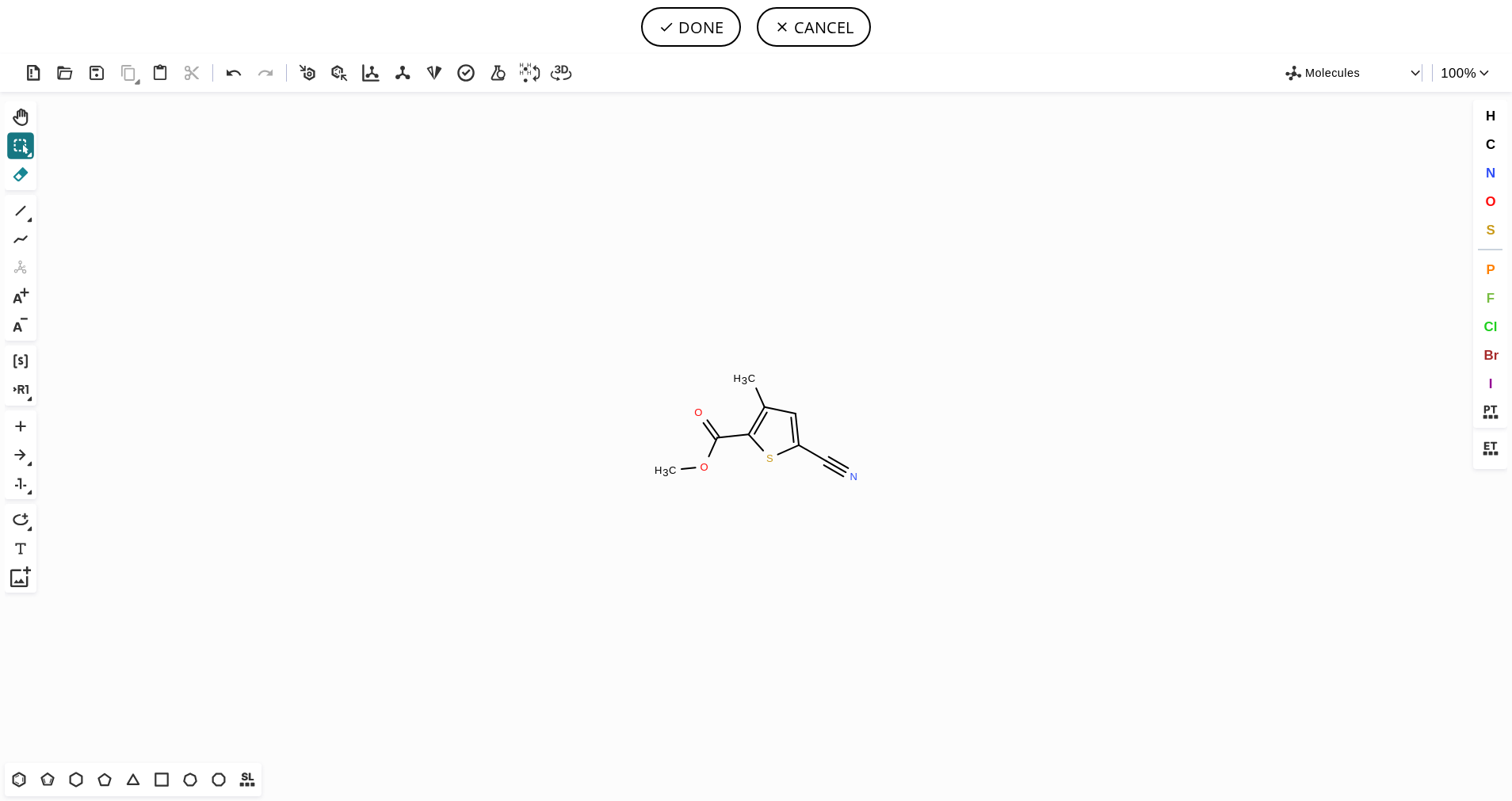
click at [20, 170] on icon at bounding box center [20, 174] width 21 height 21
click at [847, 472] on circle at bounding box center [853, 477] width 21 height 21
click at [739, 373] on tspan "H" at bounding box center [737, 378] width 8 height 12
click at [742, 378] on tspan "3" at bounding box center [744, 381] width 6 height 12
click at [823, 460] on tspan "C" at bounding box center [827, 461] width 8 height 12
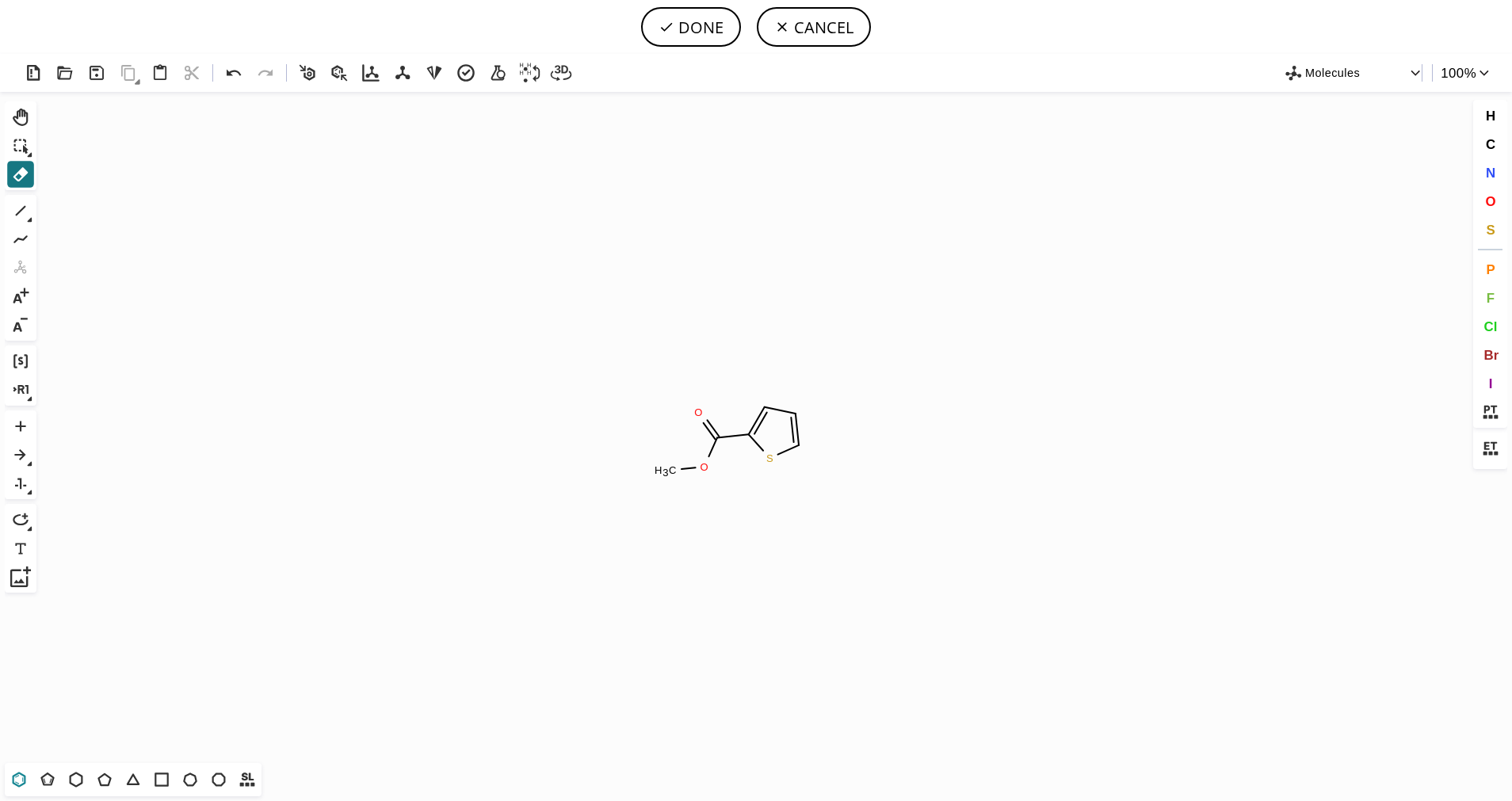
click at [26, 778] on icon at bounding box center [18, 779] width 21 height 21
click at [25, 215] on icon at bounding box center [20, 210] width 21 height 21
click at [713, 32] on button "DONE" at bounding box center [691, 27] width 100 height 40
type input "C1(C)C2C=C(C)C=CC=2SC=1C(=O)OC"
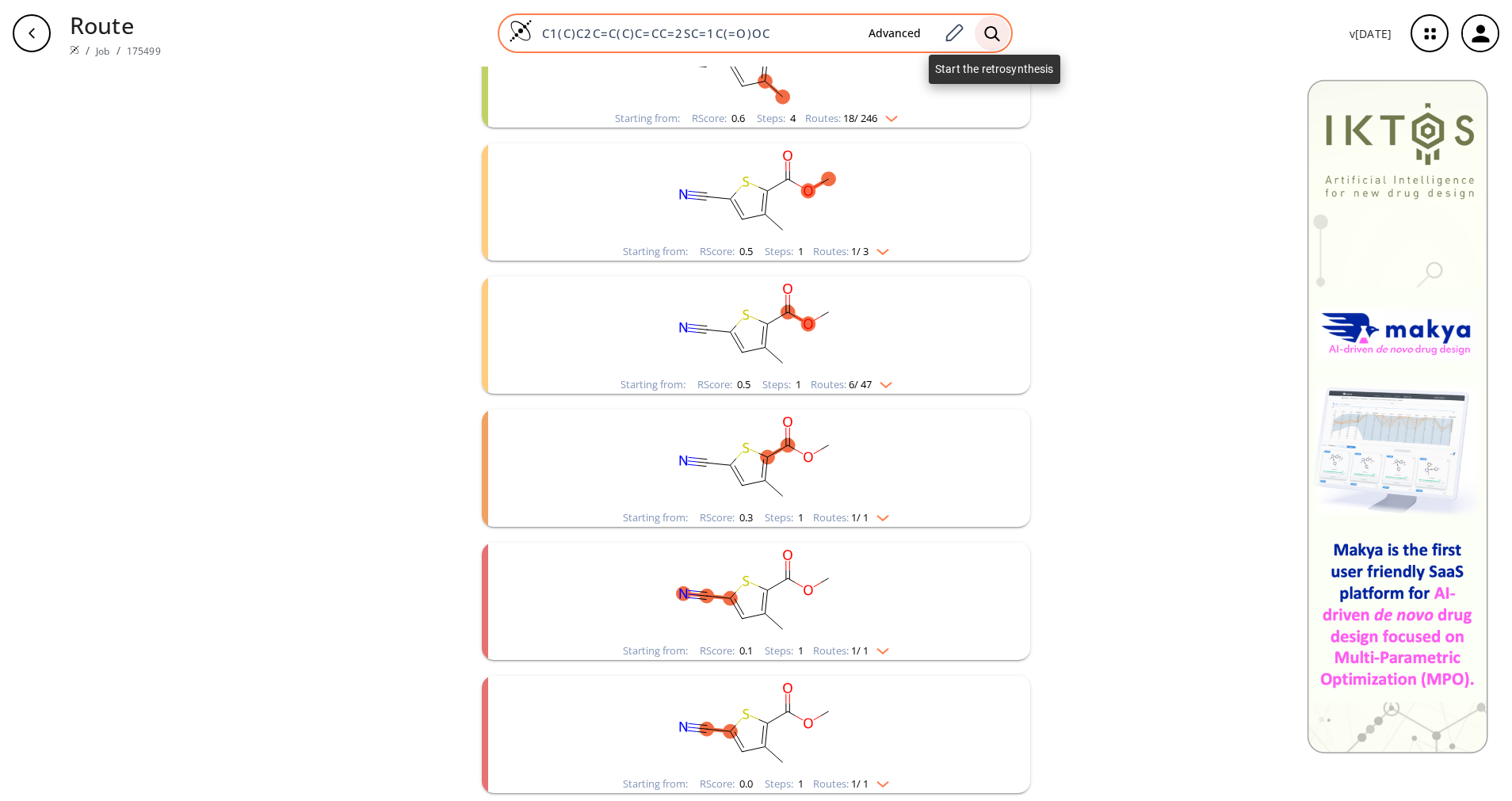
click at [987, 27] on icon at bounding box center [991, 33] width 16 height 17
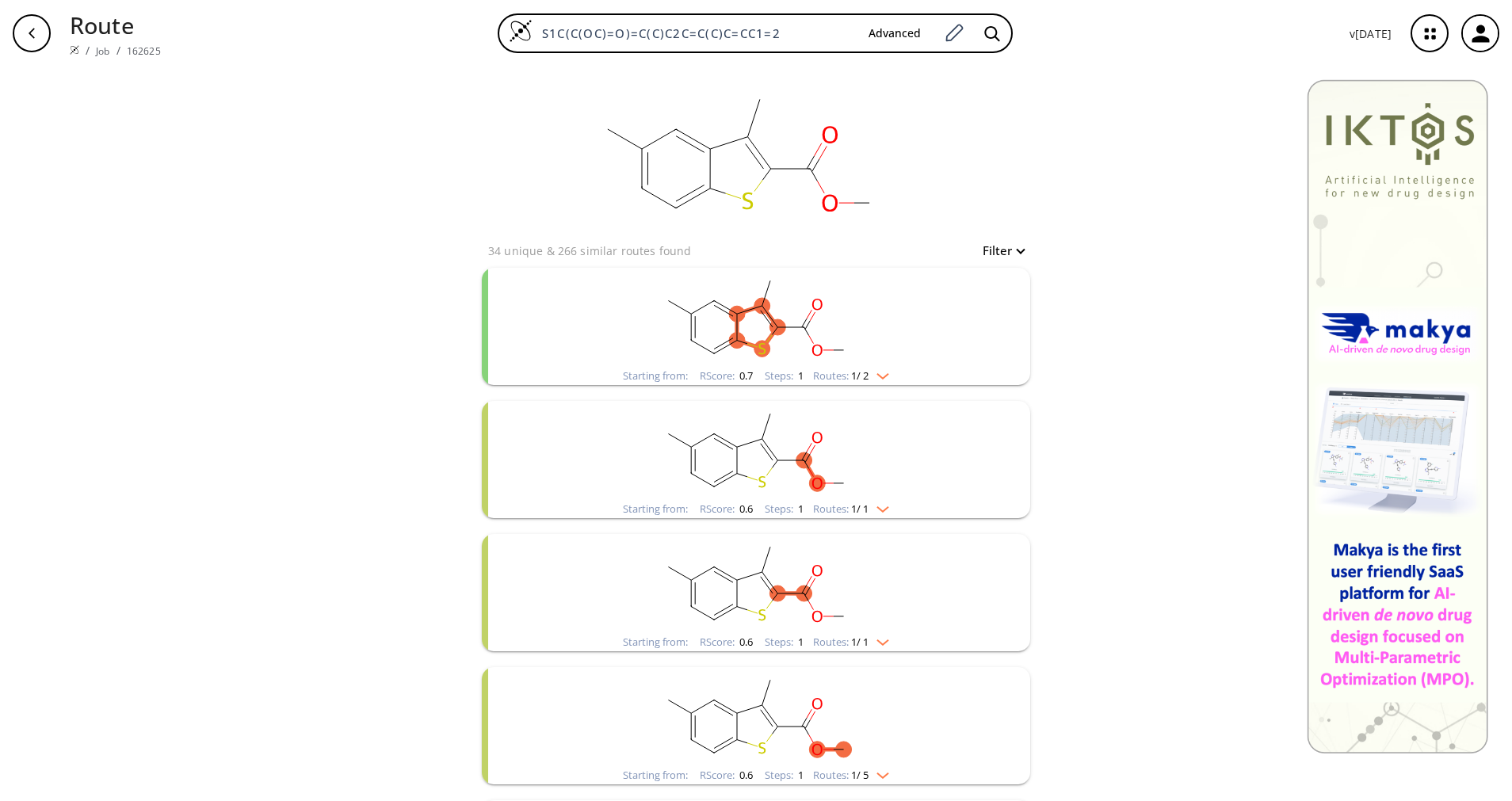
click at [787, 363] on rect "clusters" at bounding box center [755, 317] width 412 height 99
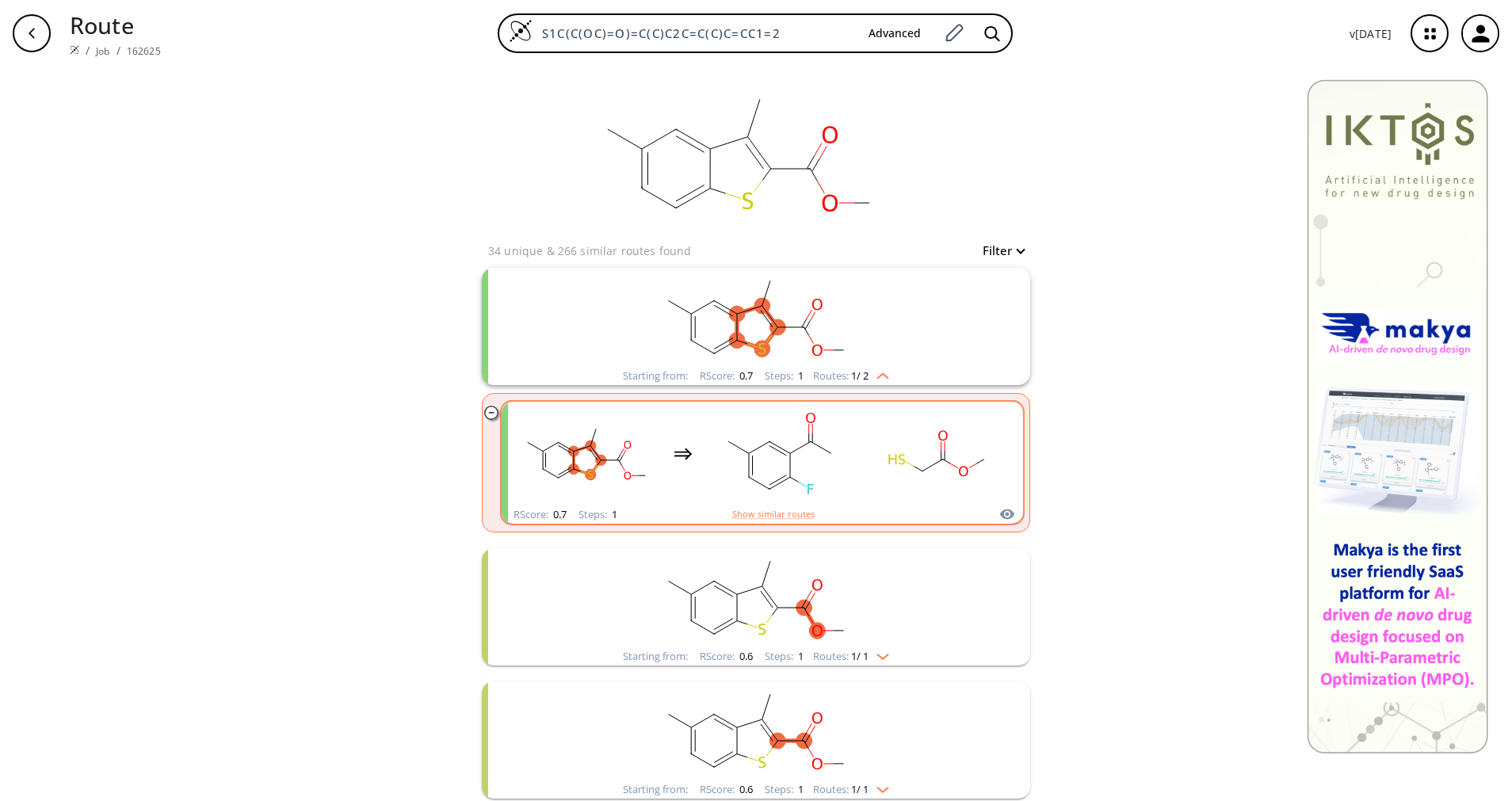
click at [920, 500] on rect "clusters" at bounding box center [937, 453] width 142 height 99
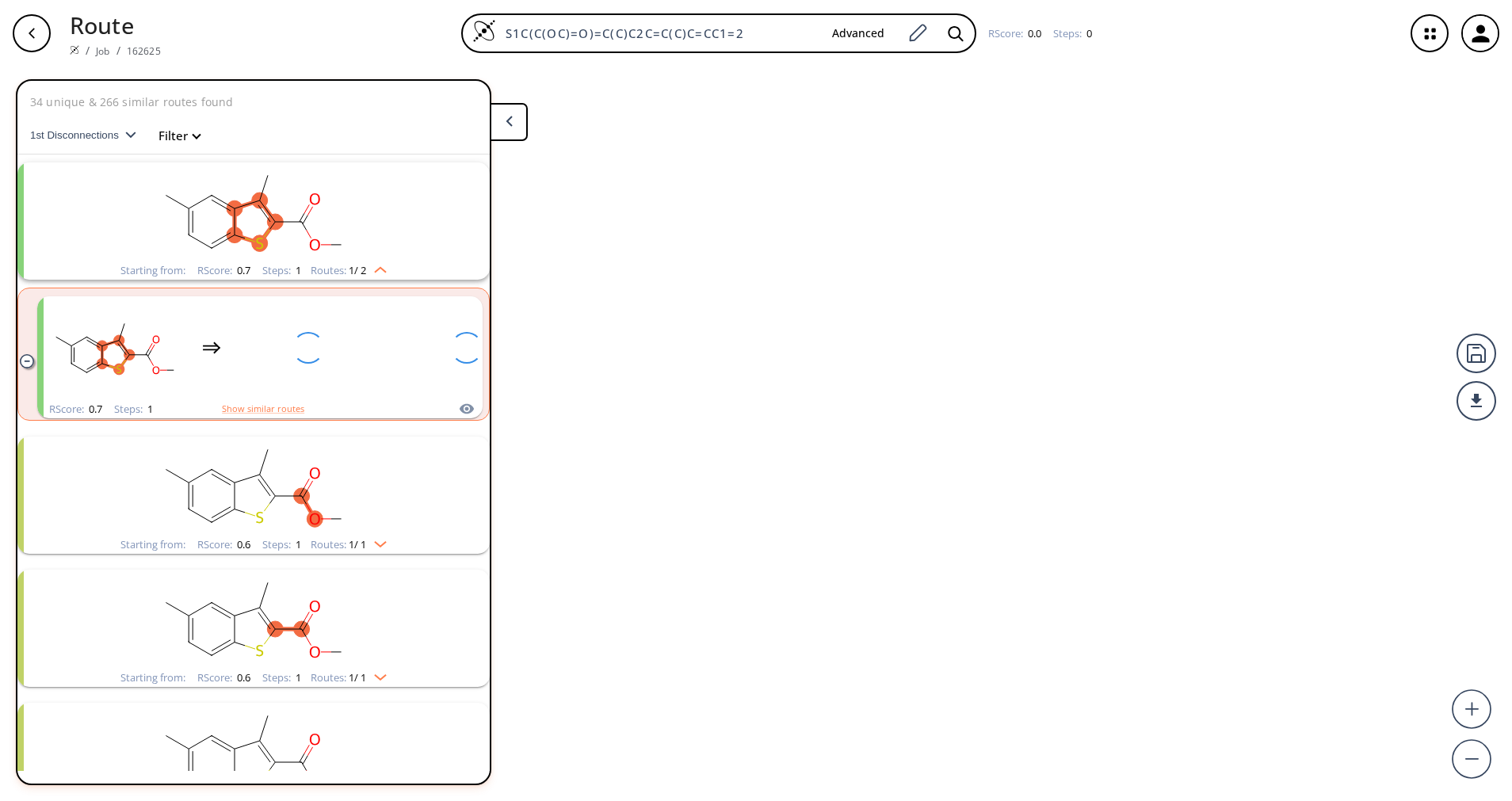
scroll to position [37, 0]
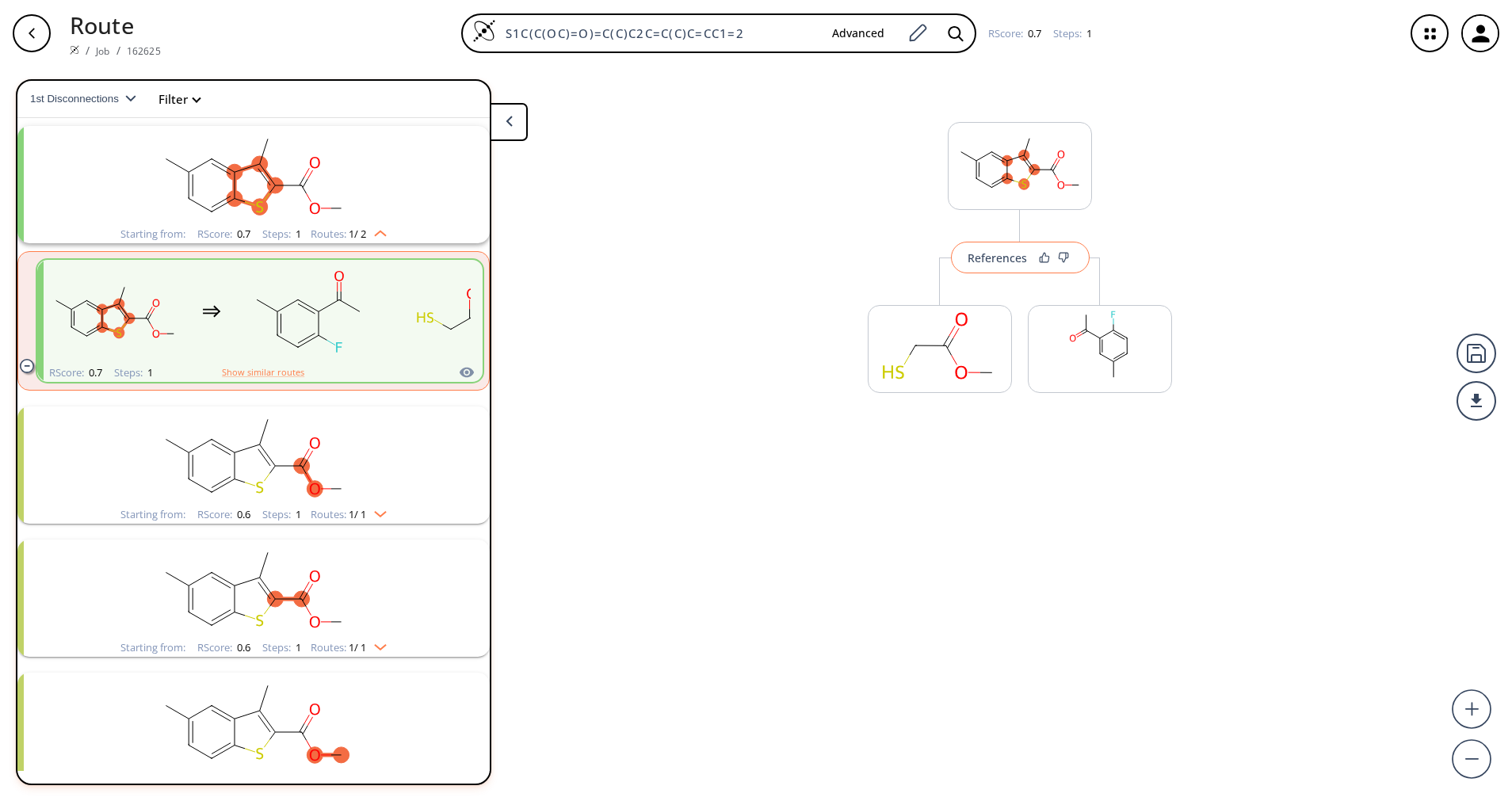
click at [1020, 266] on button "References" at bounding box center [1020, 258] width 139 height 32
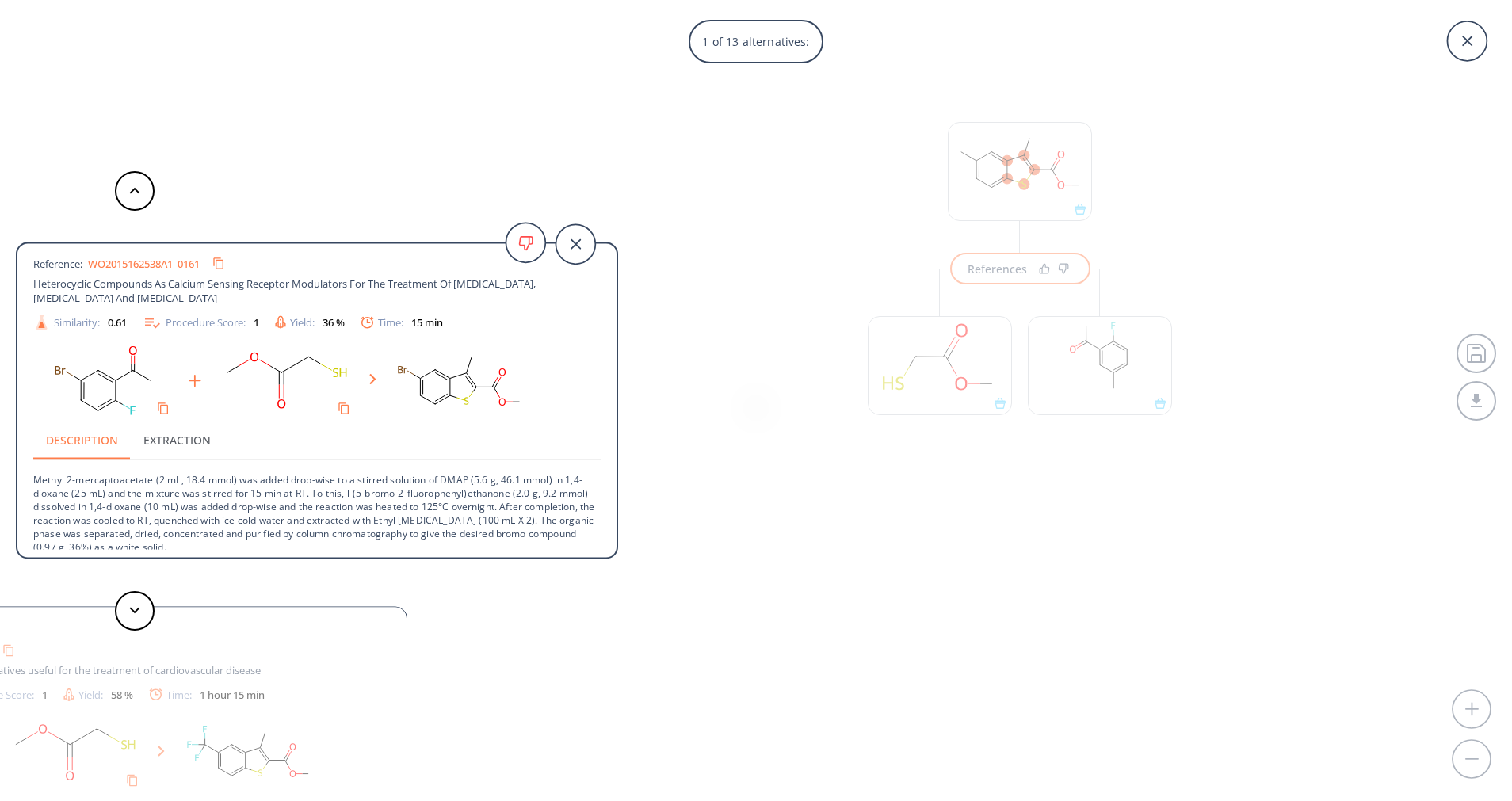
scroll to position [31, 0]
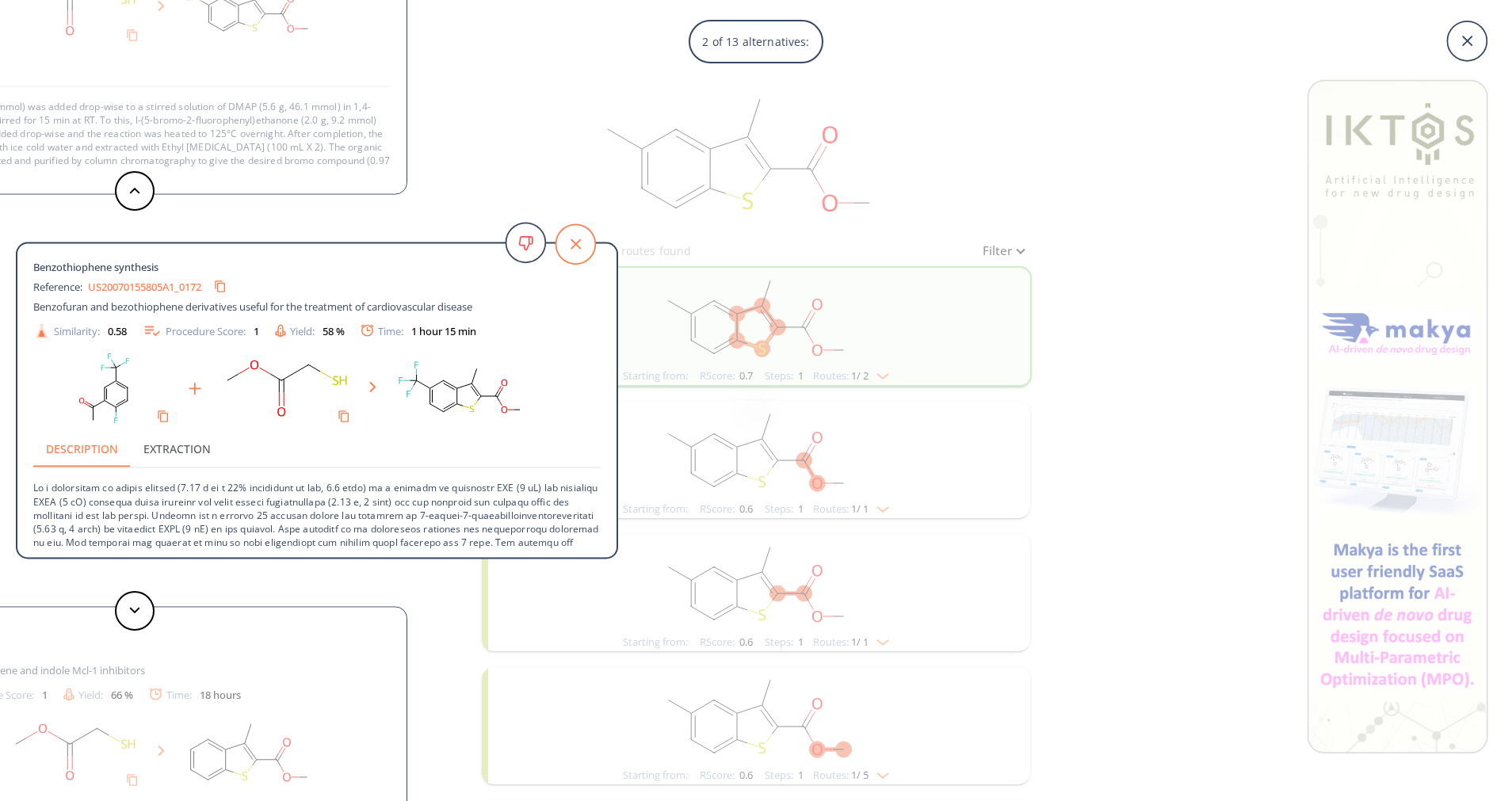
click at [572, 242] on icon at bounding box center [576, 245] width 40 height 40
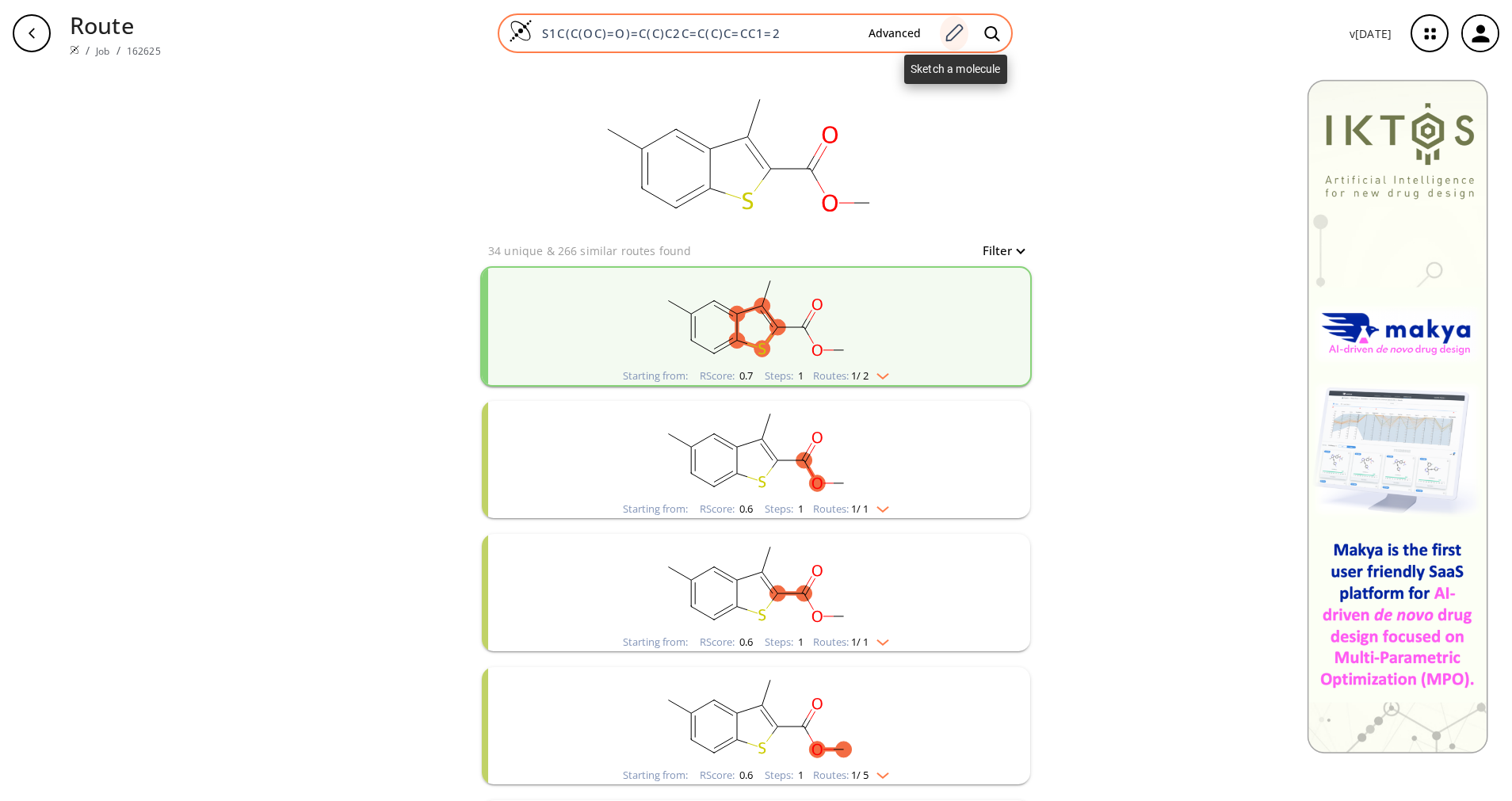
click at [963, 31] on icon at bounding box center [955, 32] width 17 height 17
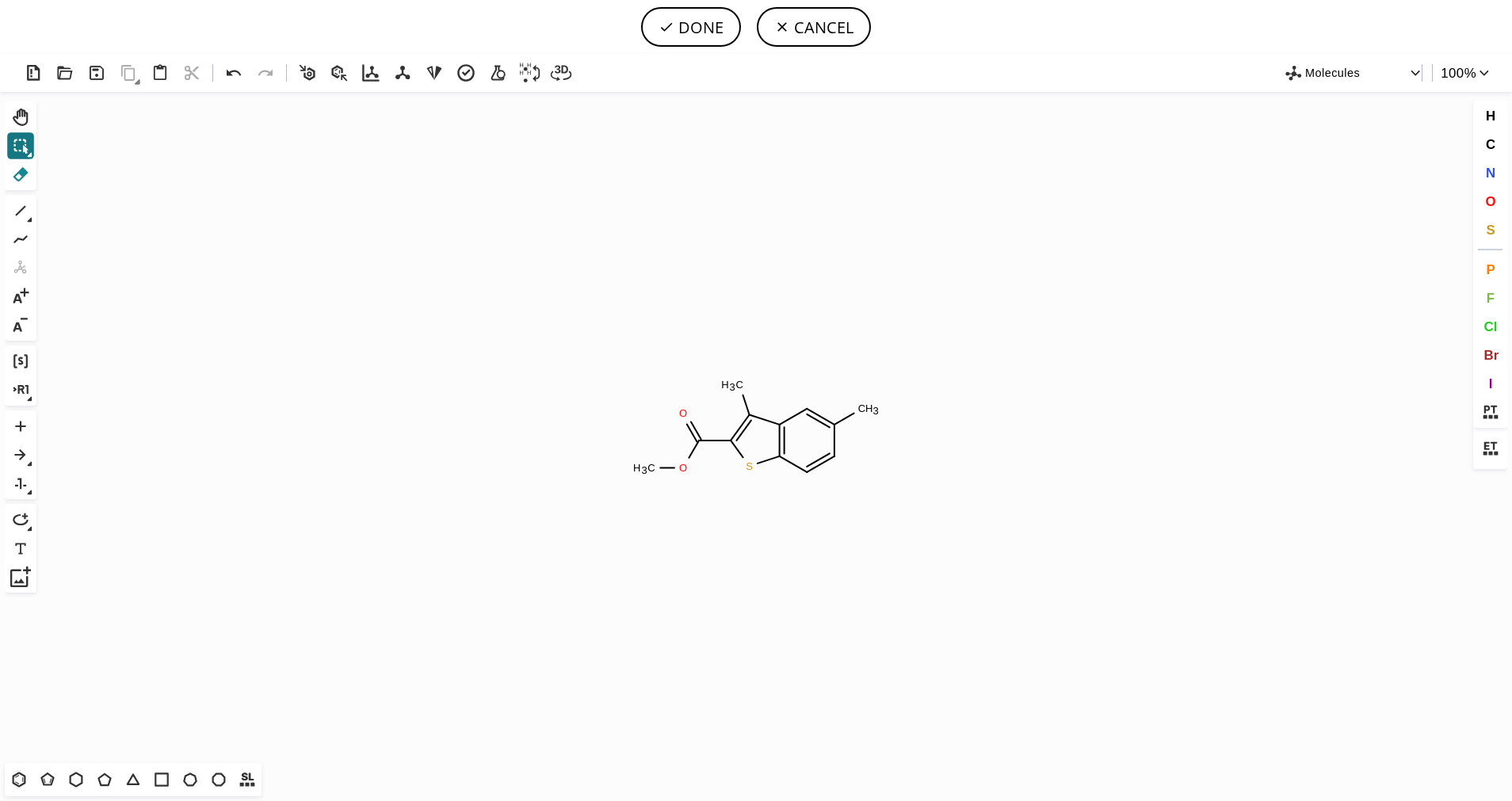
click at [27, 175] on icon at bounding box center [20, 174] width 21 height 21
click at [866, 413] on tspan "H" at bounding box center [869, 408] width 8 height 12
click at [17, 209] on icon at bounding box center [20, 210] width 21 height 21
click at [35, 219] on div "1 Alt+E + -" at bounding box center [21, 267] width 32 height 146
click at [25, 220] on icon at bounding box center [20, 210] width 21 height 21
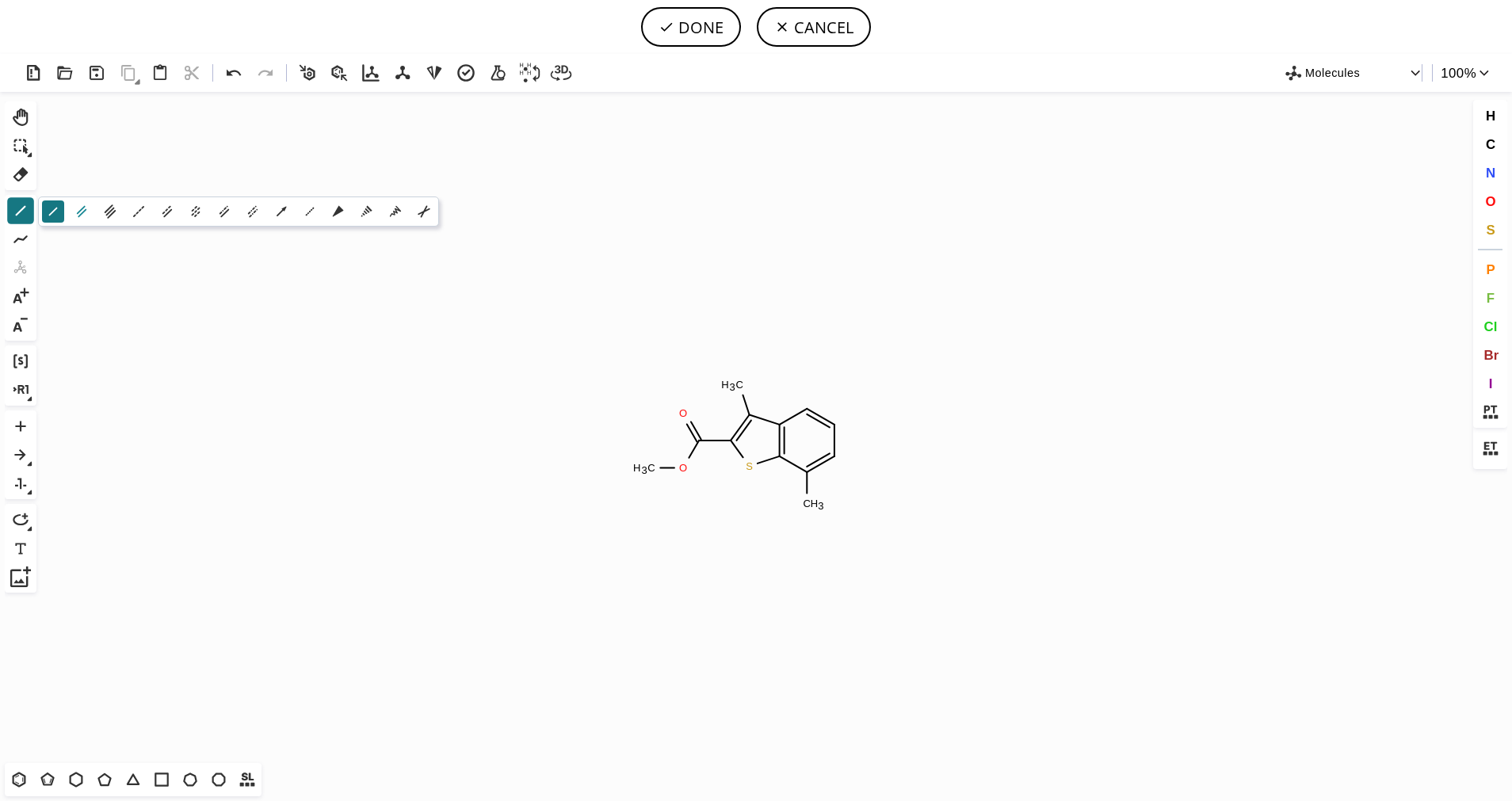
click at [75, 214] on icon at bounding box center [82, 211] width 17 height 17
click at [1485, 201] on span "O" at bounding box center [1490, 200] width 10 height 15
click at [775, 517] on tspan "O" at bounding box center [776, 517] width 8 height 12
click at [25, 210] on icon at bounding box center [20, 210] width 21 height 21
click at [1492, 202] on span "O" at bounding box center [1490, 200] width 10 height 15
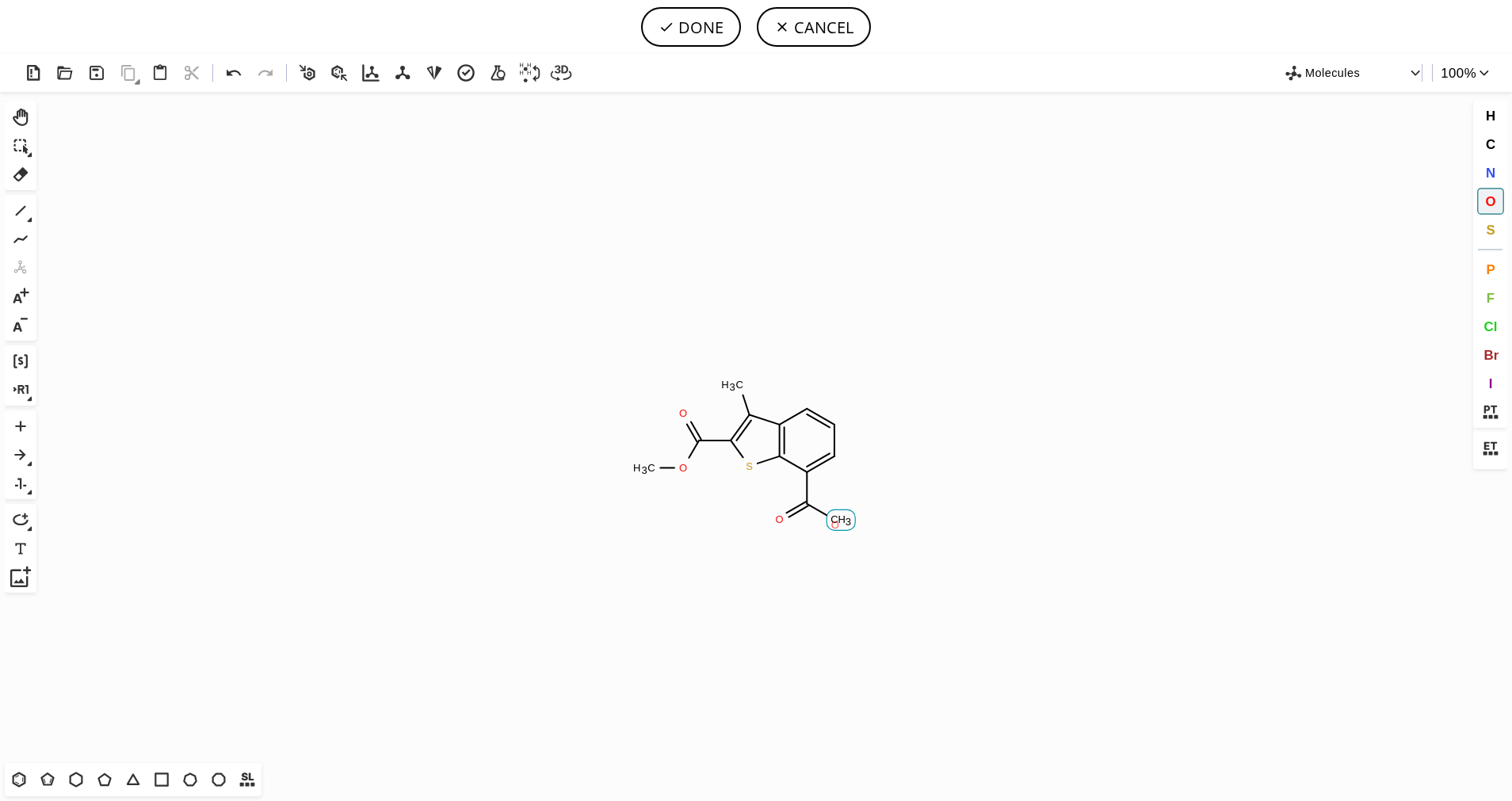
click at [834, 525] on tspan "O" at bounding box center [835, 525] width 8 height 12
click at [721, 27] on button "DONE" at bounding box center [691, 27] width 100 height 40
type input "S1C2=C(C=CC=C2C(O)=O)C(C)=C1C(=O)OC"
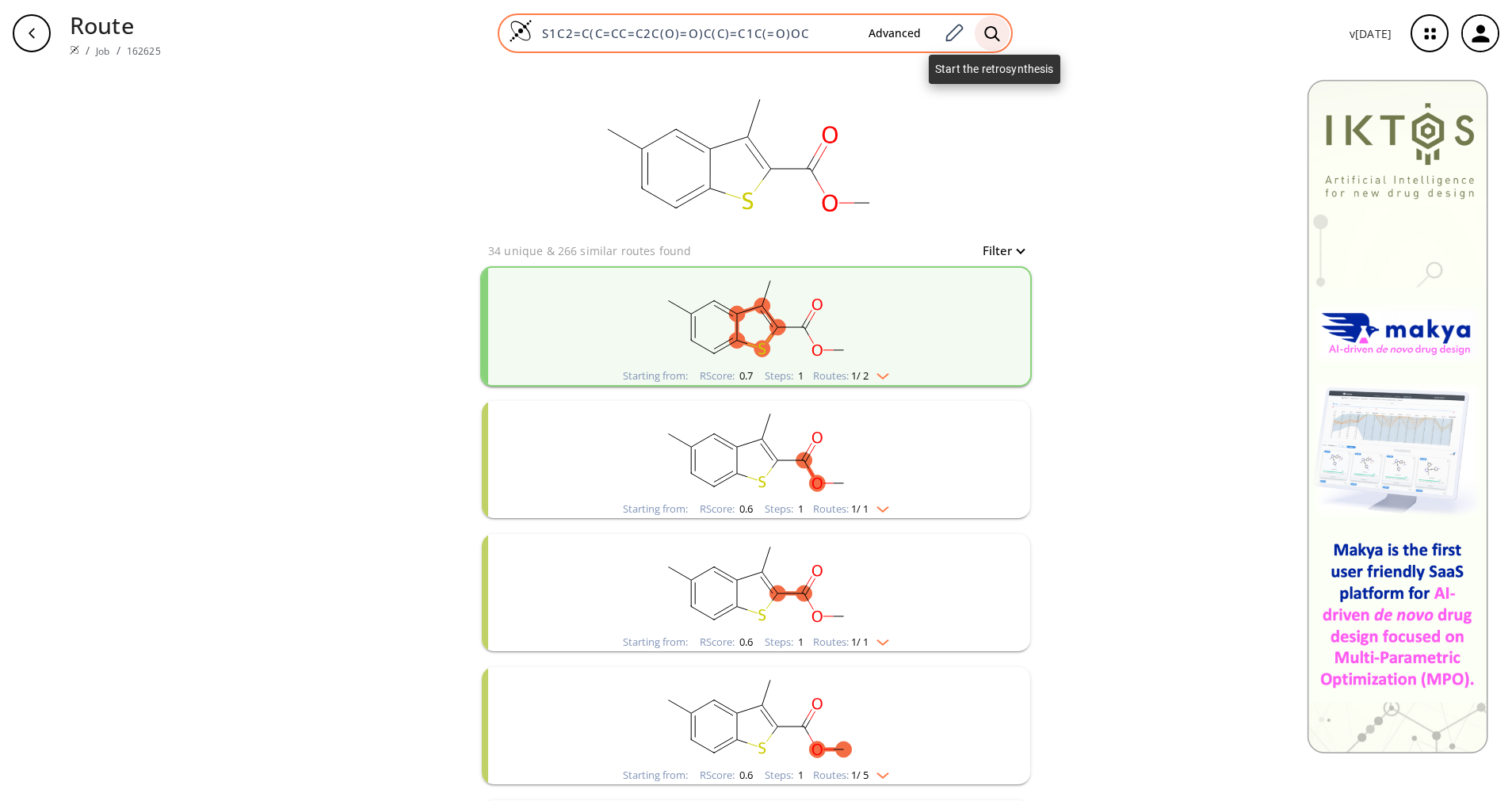
click at [1002, 42] on div at bounding box center [992, 33] width 35 height 35
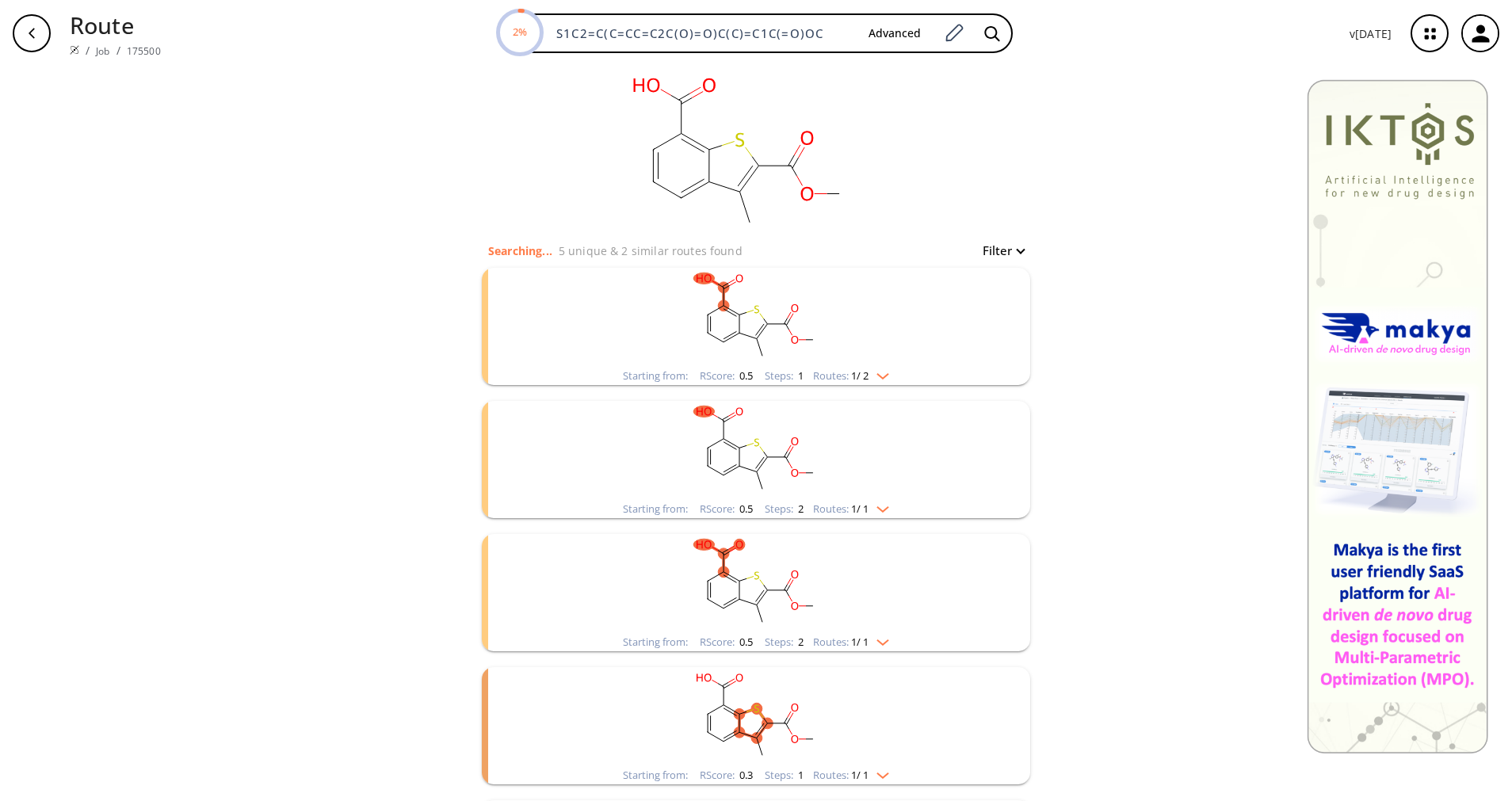
click at [875, 369] on img "clusters" at bounding box center [878, 373] width 21 height 12
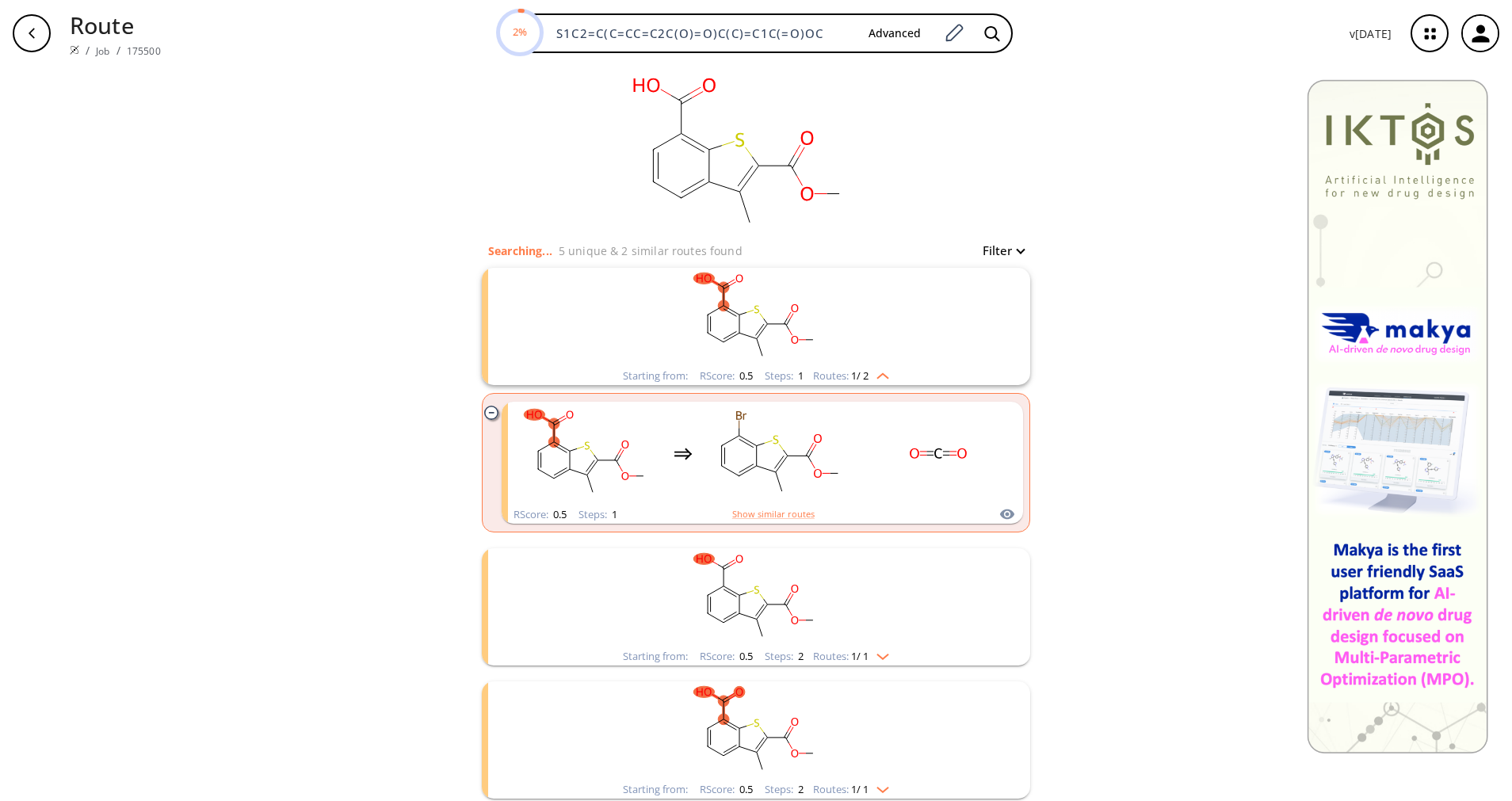
click at [875, 369] on img "clusters" at bounding box center [878, 373] width 21 height 12
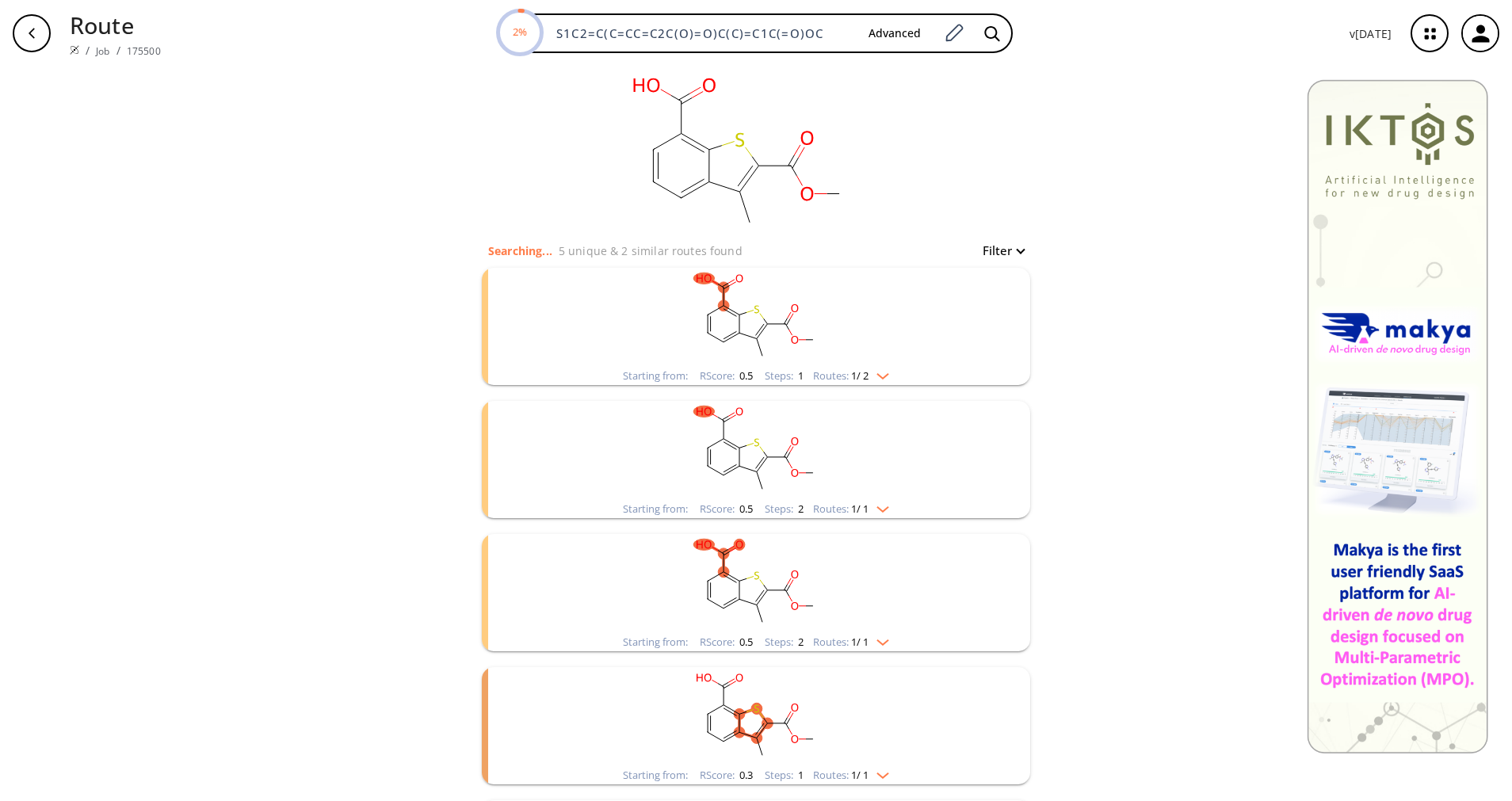
click at [871, 503] on img "clusters" at bounding box center [878, 506] width 21 height 12
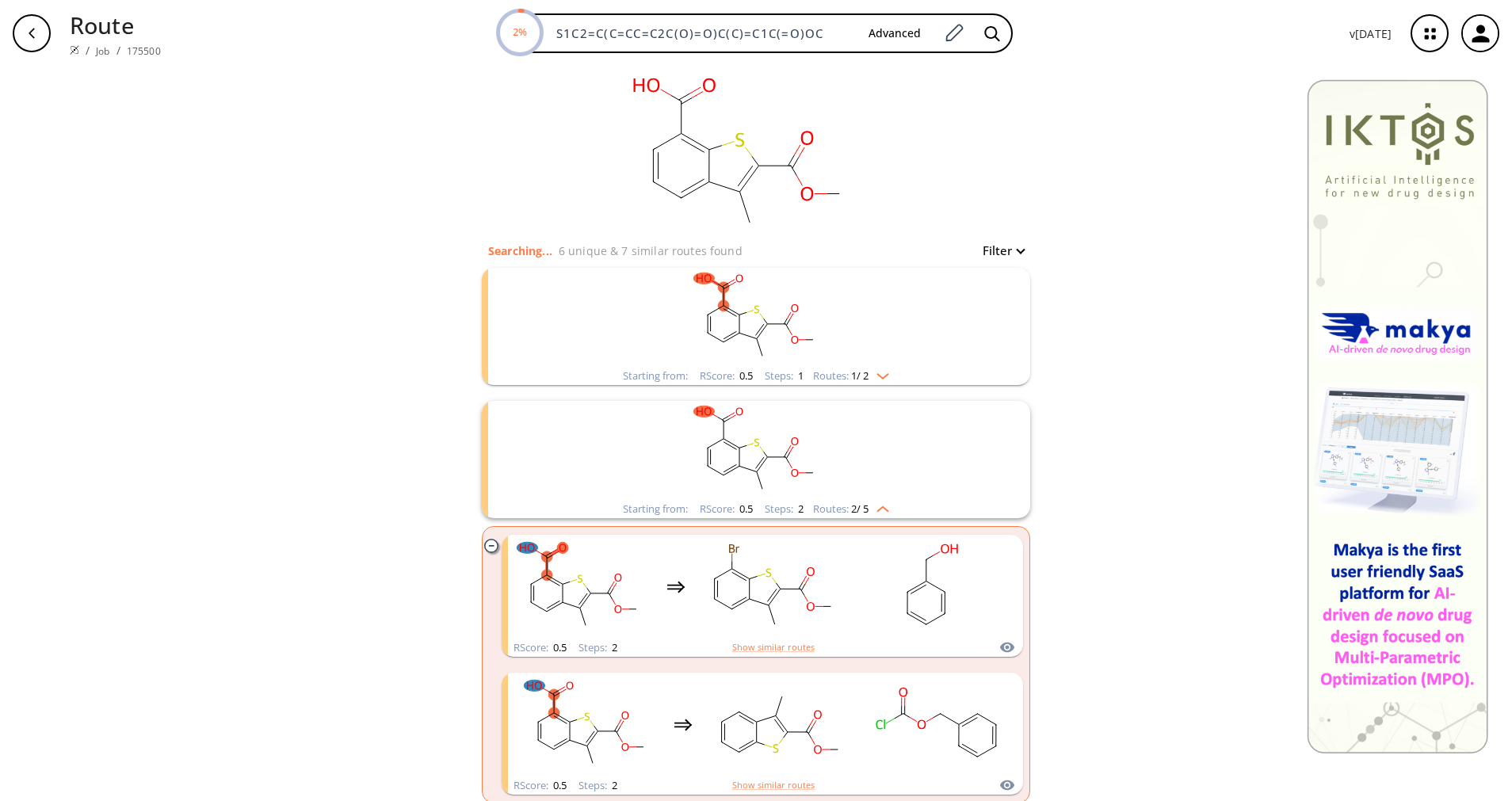
click at [871, 503] on img "clusters" at bounding box center [878, 506] width 21 height 12
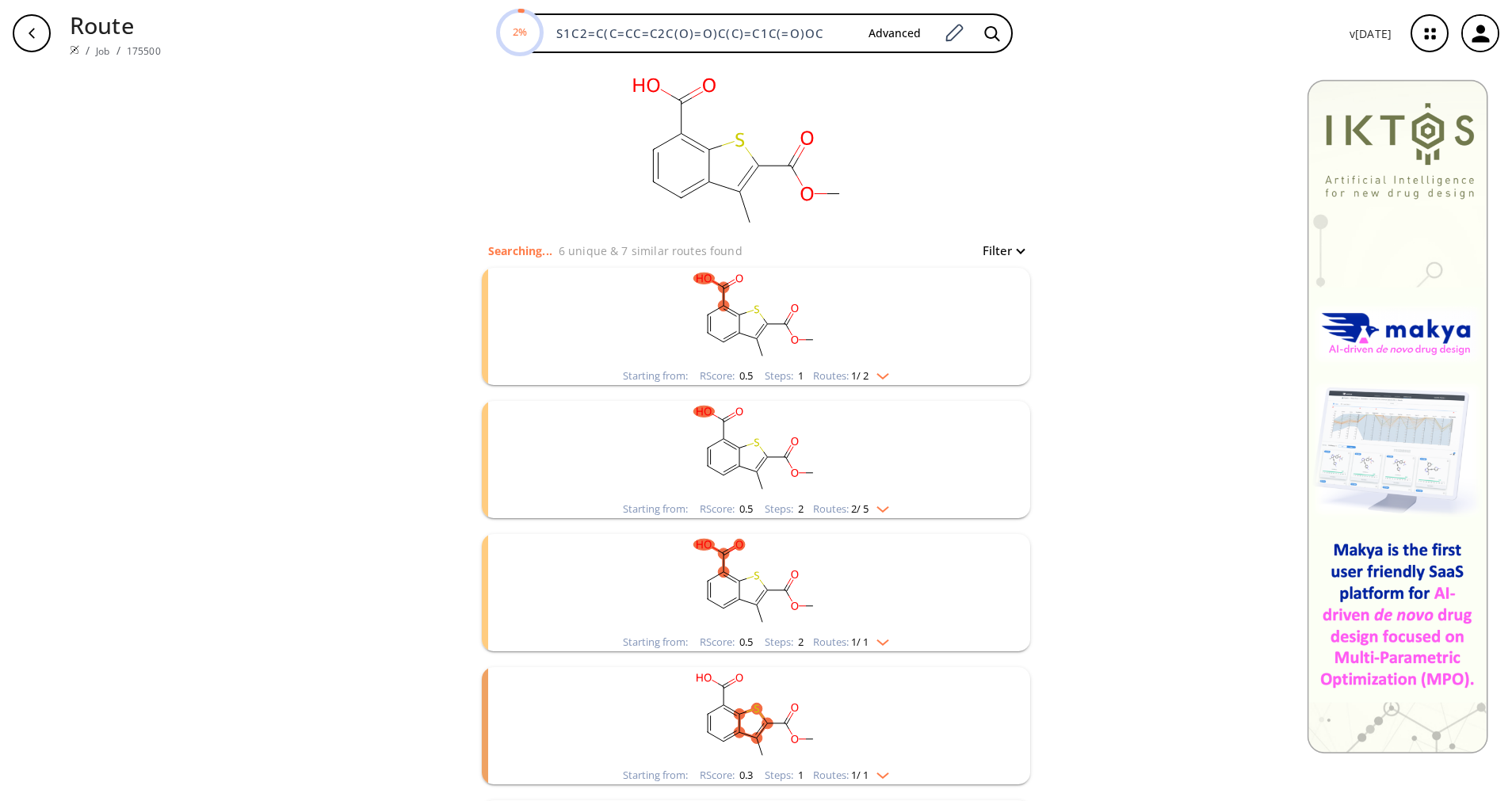
click at [871, 503] on img "clusters" at bounding box center [878, 506] width 21 height 12
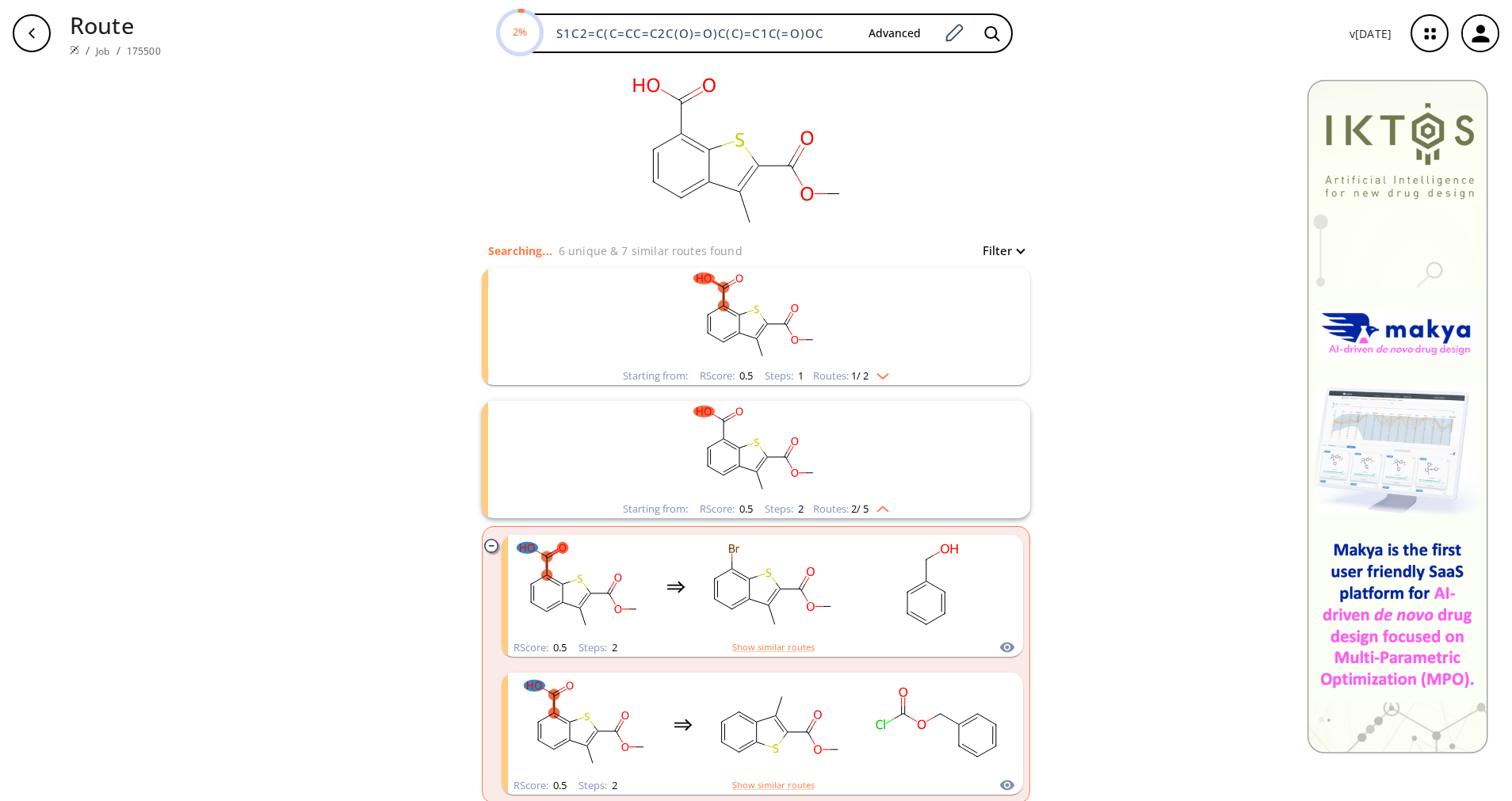
click at [871, 503] on img "clusters" at bounding box center [878, 506] width 21 height 12
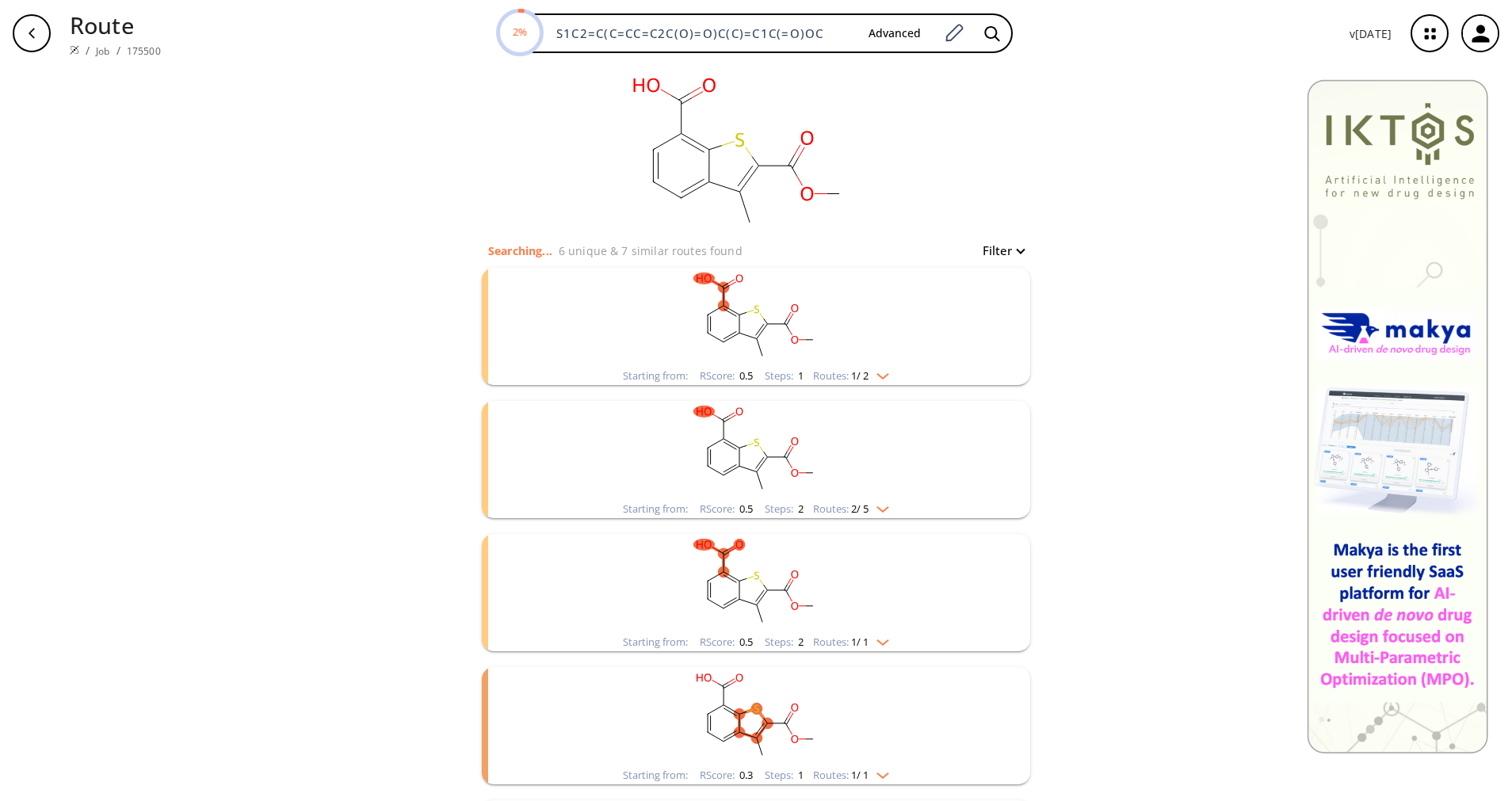
click at [878, 638] on img "clusters" at bounding box center [878, 639] width 21 height 12
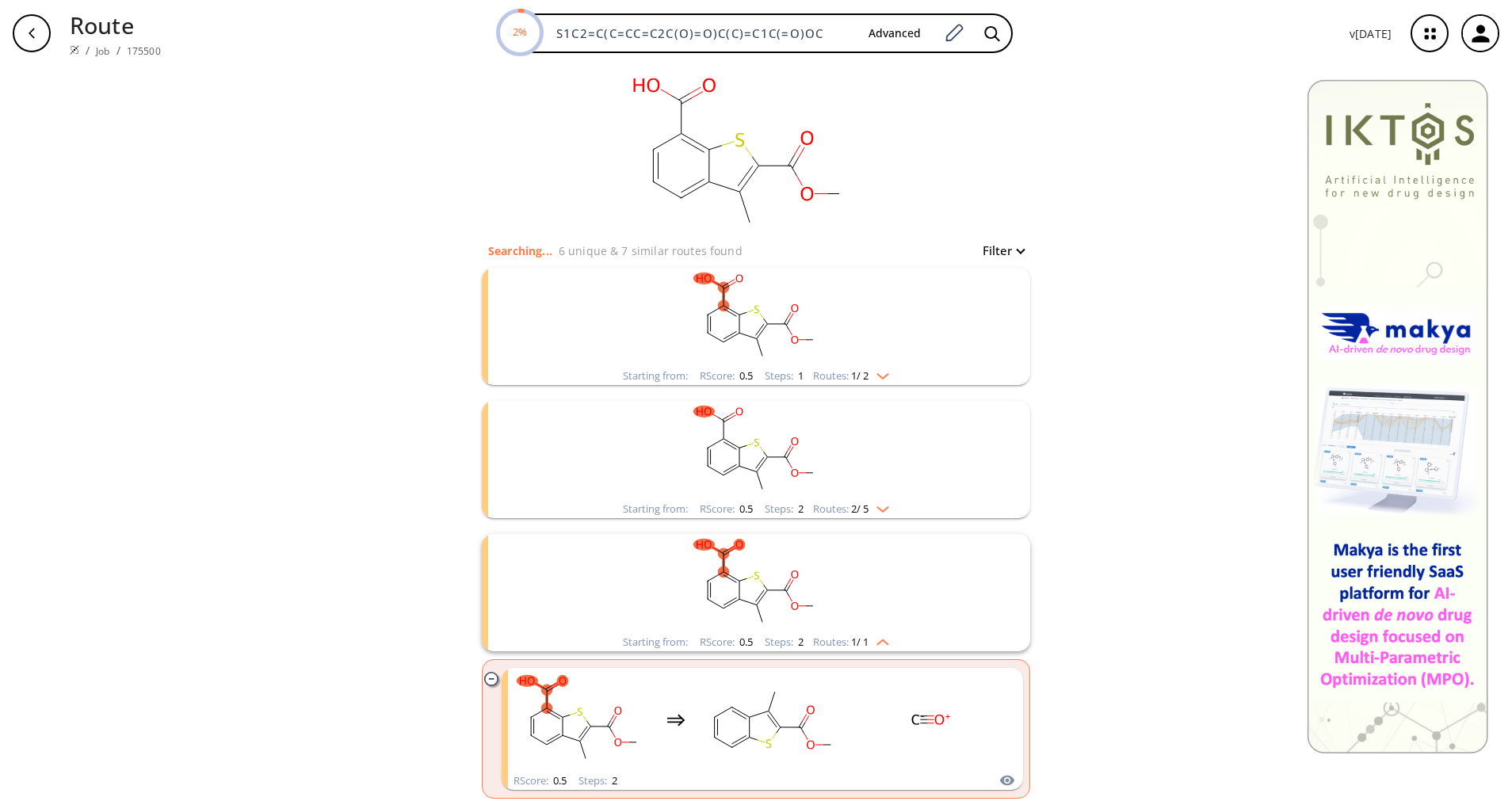
click at [878, 638] on img "clusters" at bounding box center [878, 639] width 21 height 12
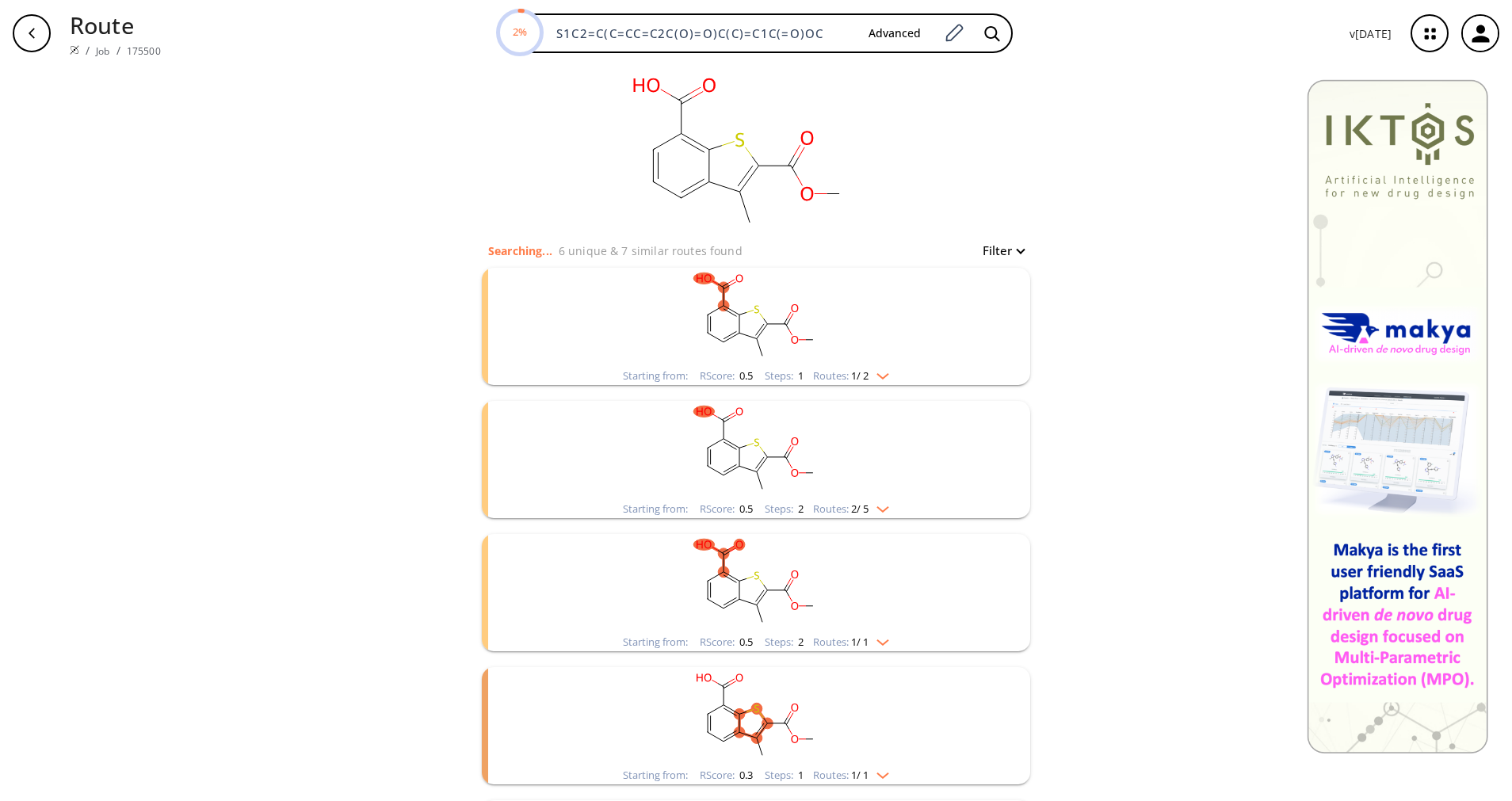
scroll to position [119, 0]
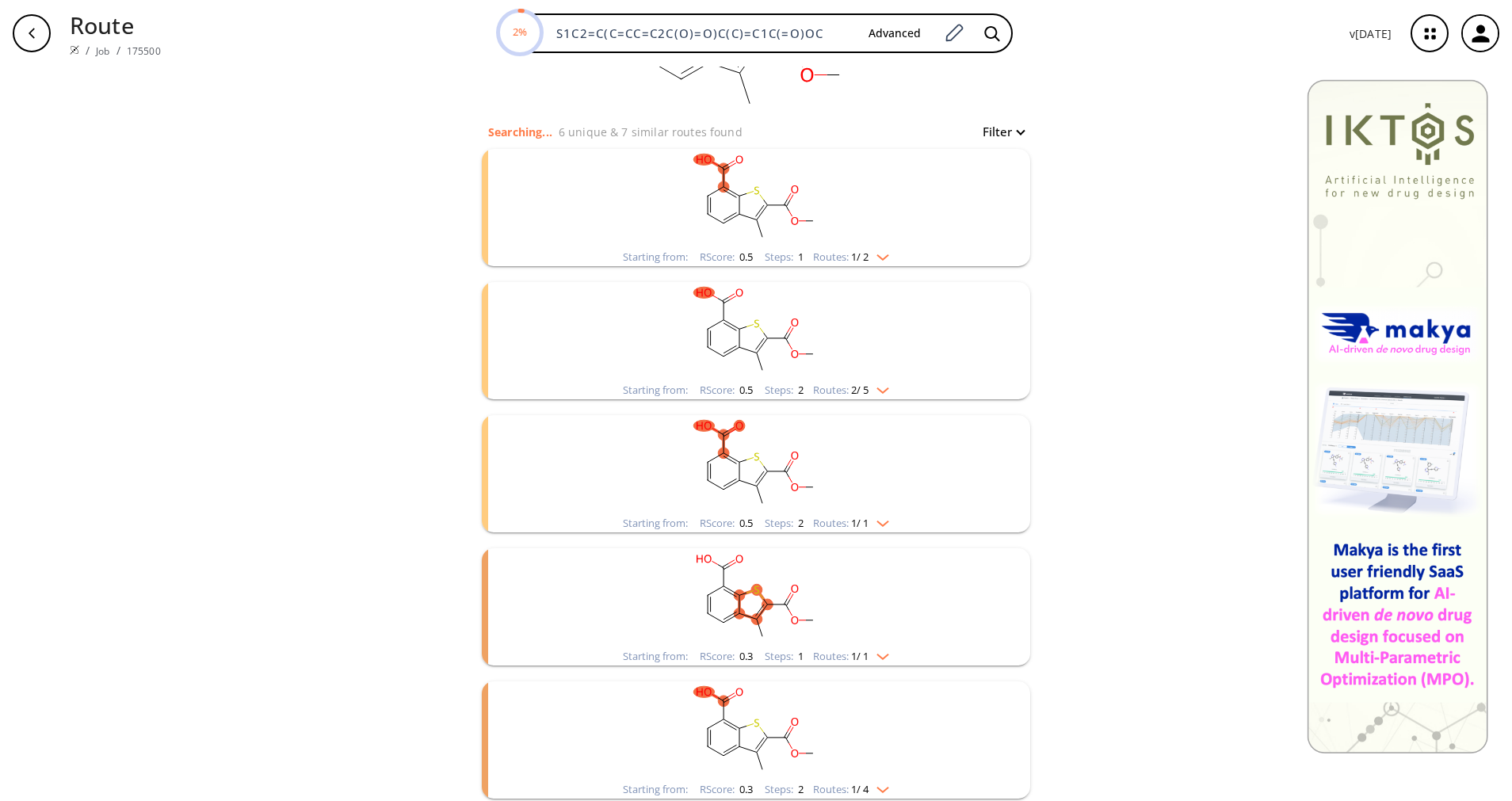
click at [881, 658] on img "clusters" at bounding box center [878, 653] width 21 height 12
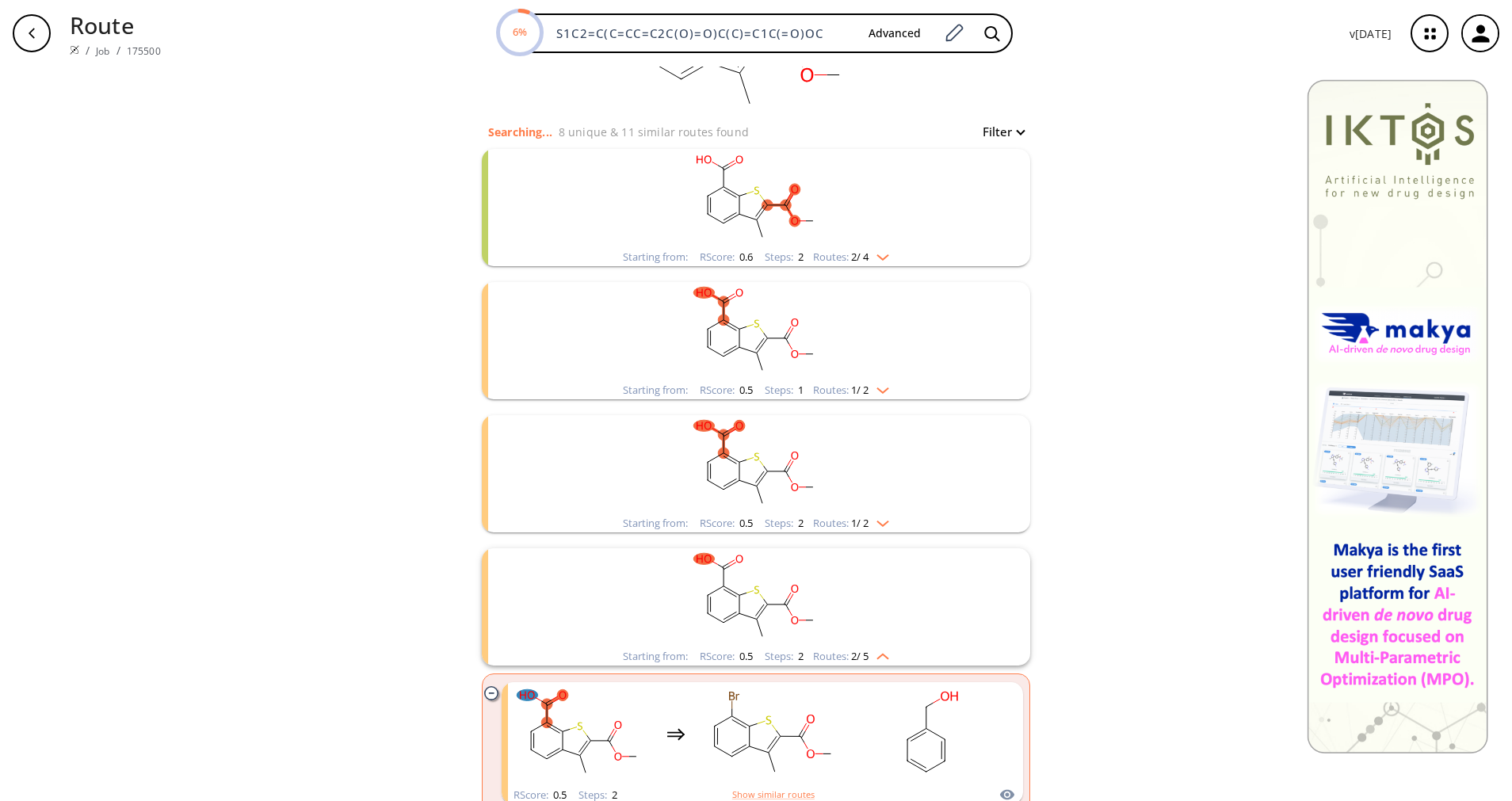
click at [881, 658] on img "clusters" at bounding box center [878, 653] width 21 height 12
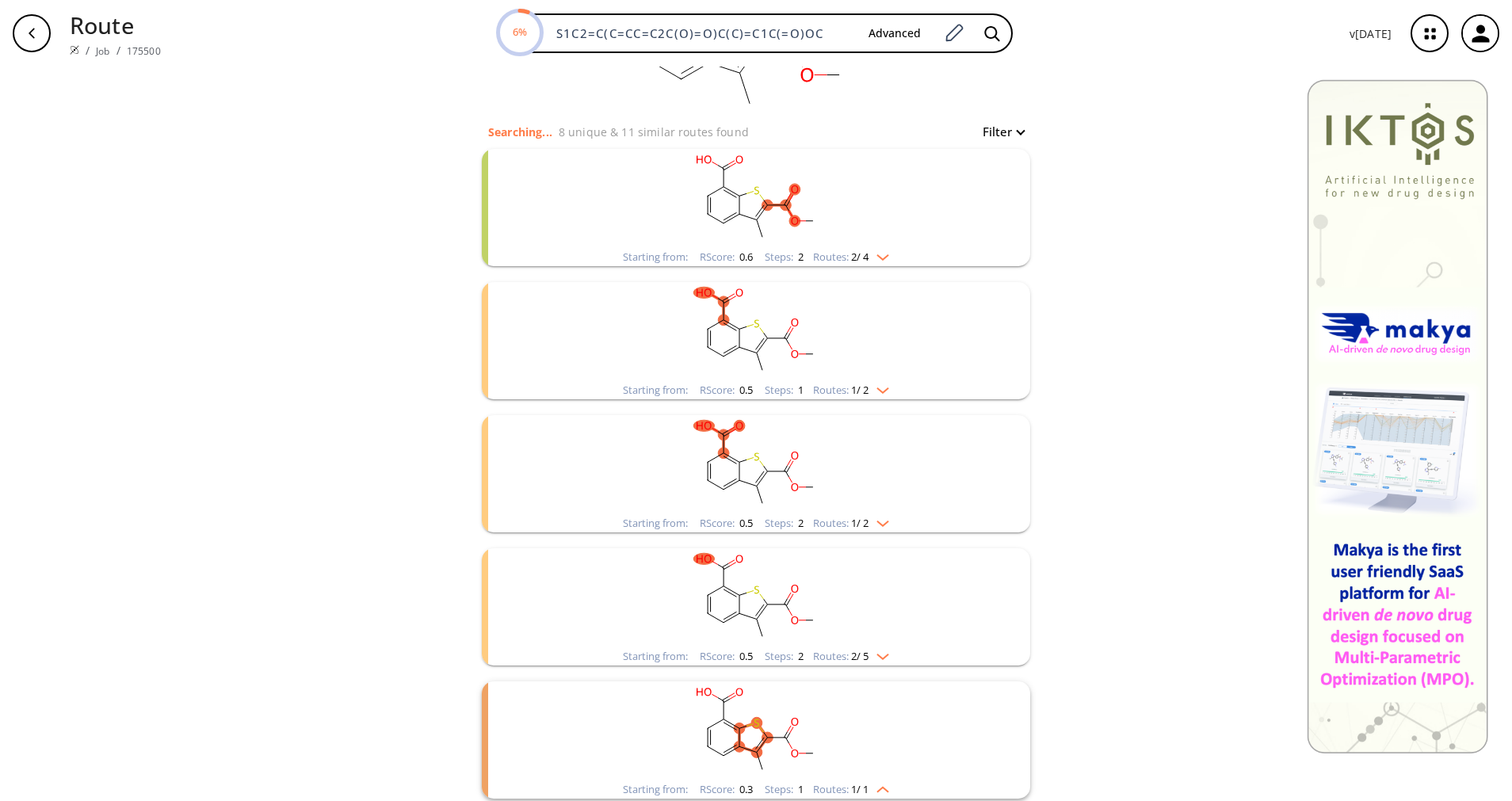
scroll to position [238, 0]
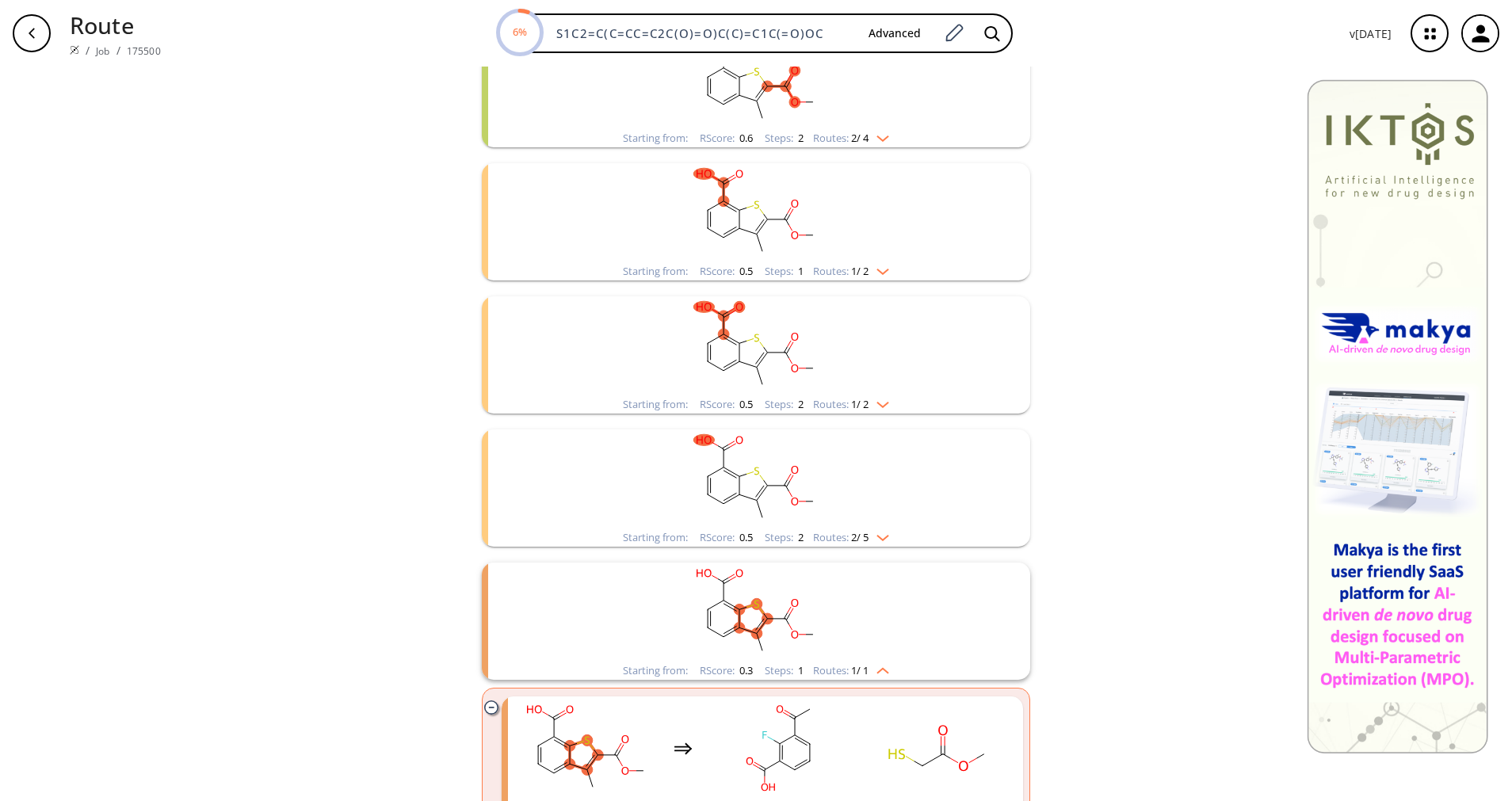
click at [881, 658] on rect "clusters" at bounding box center [755, 611] width 412 height 99
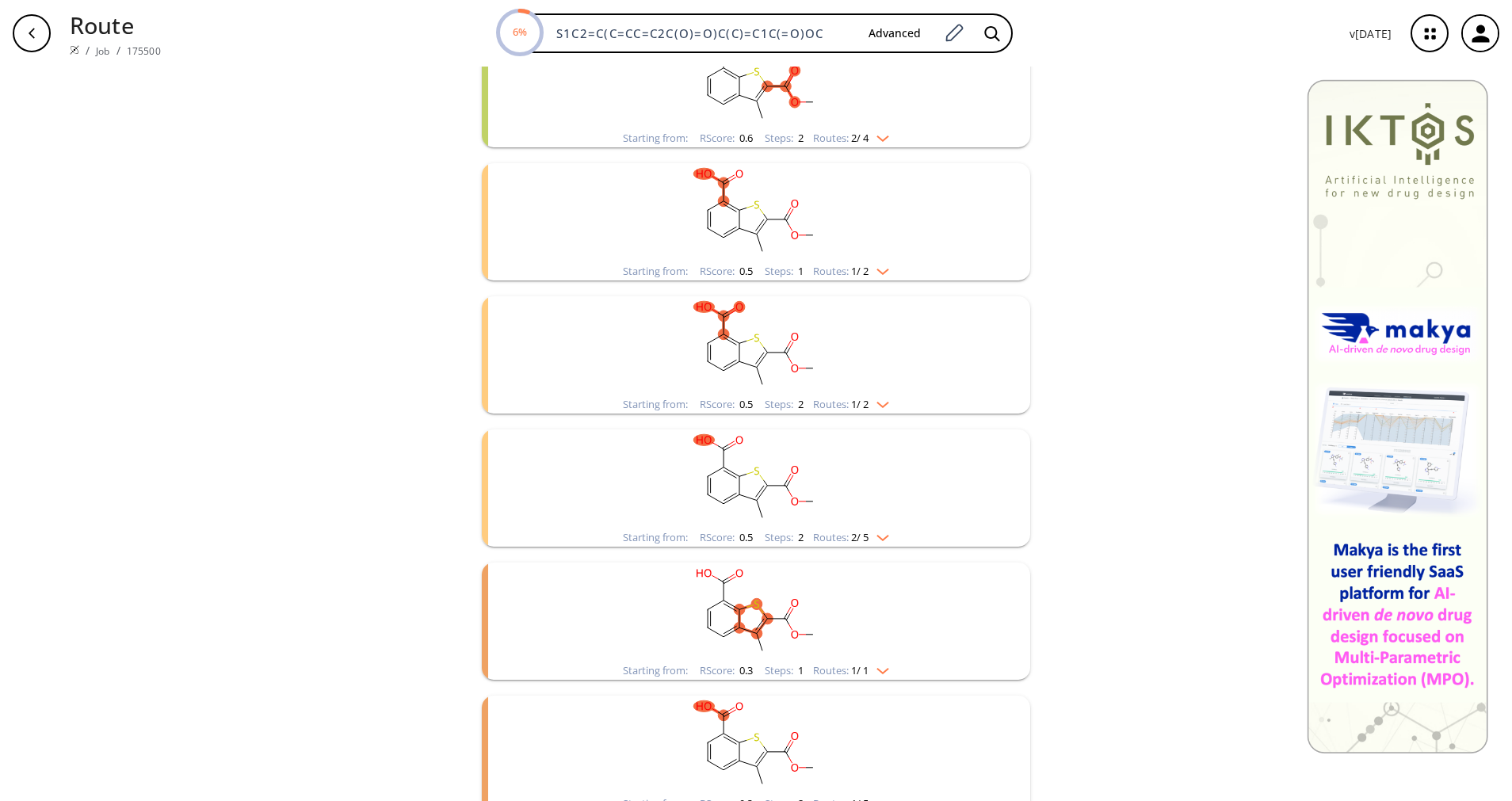
click at [881, 658] on rect "clusters" at bounding box center [755, 611] width 412 height 99
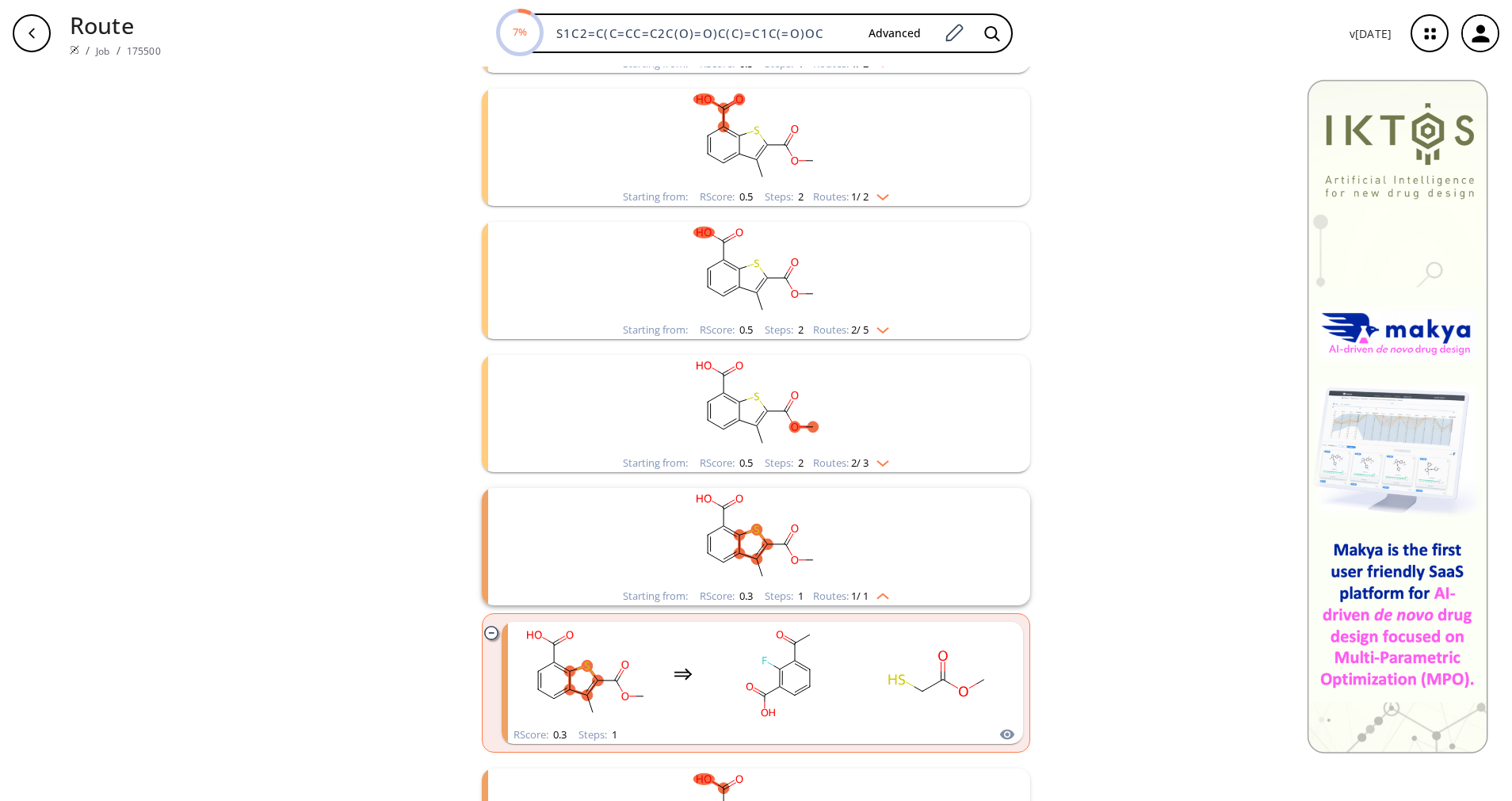
scroll to position [476, 0]
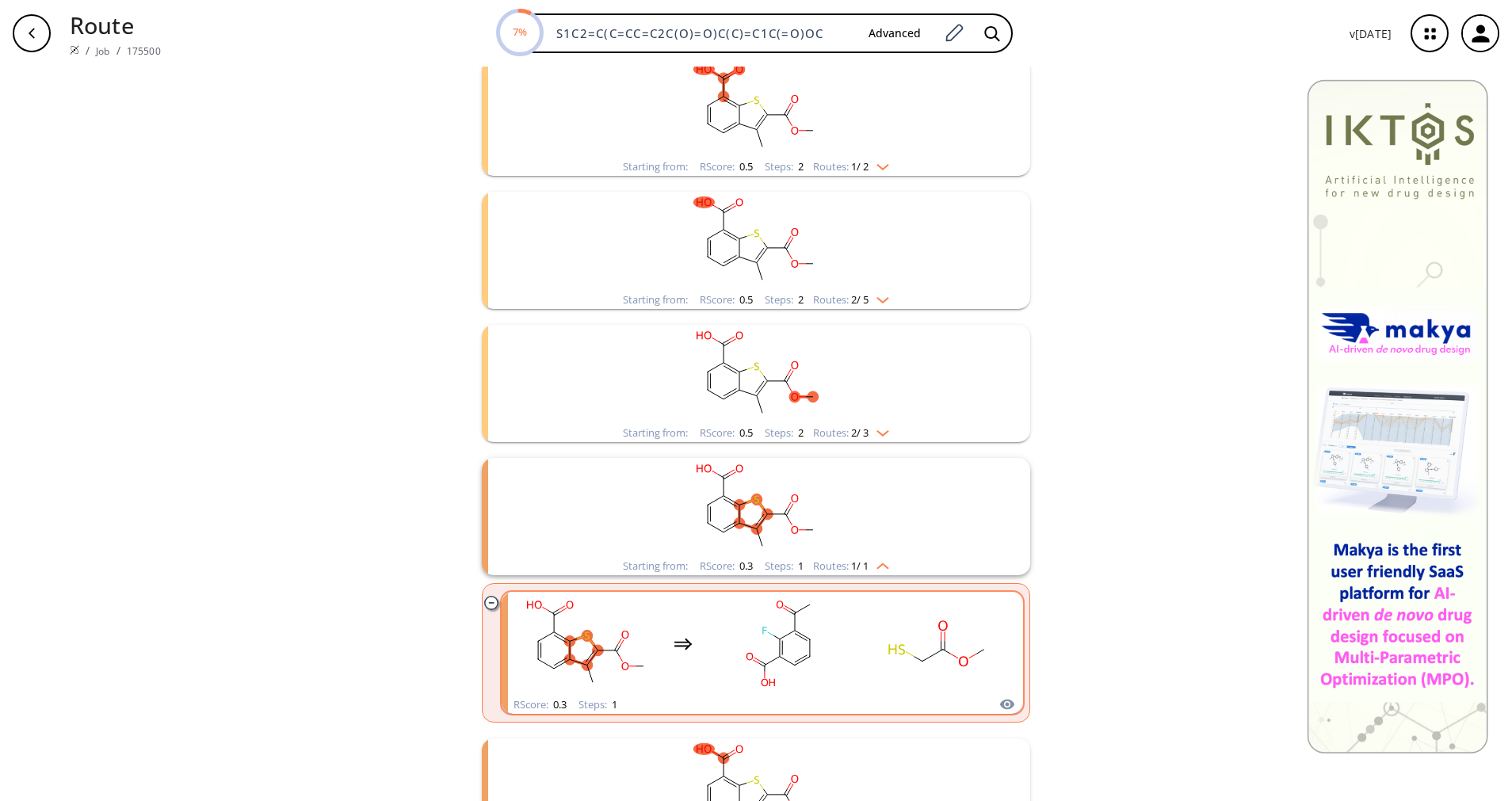
click at [867, 650] on rect "clusters" at bounding box center [937, 644] width 142 height 99
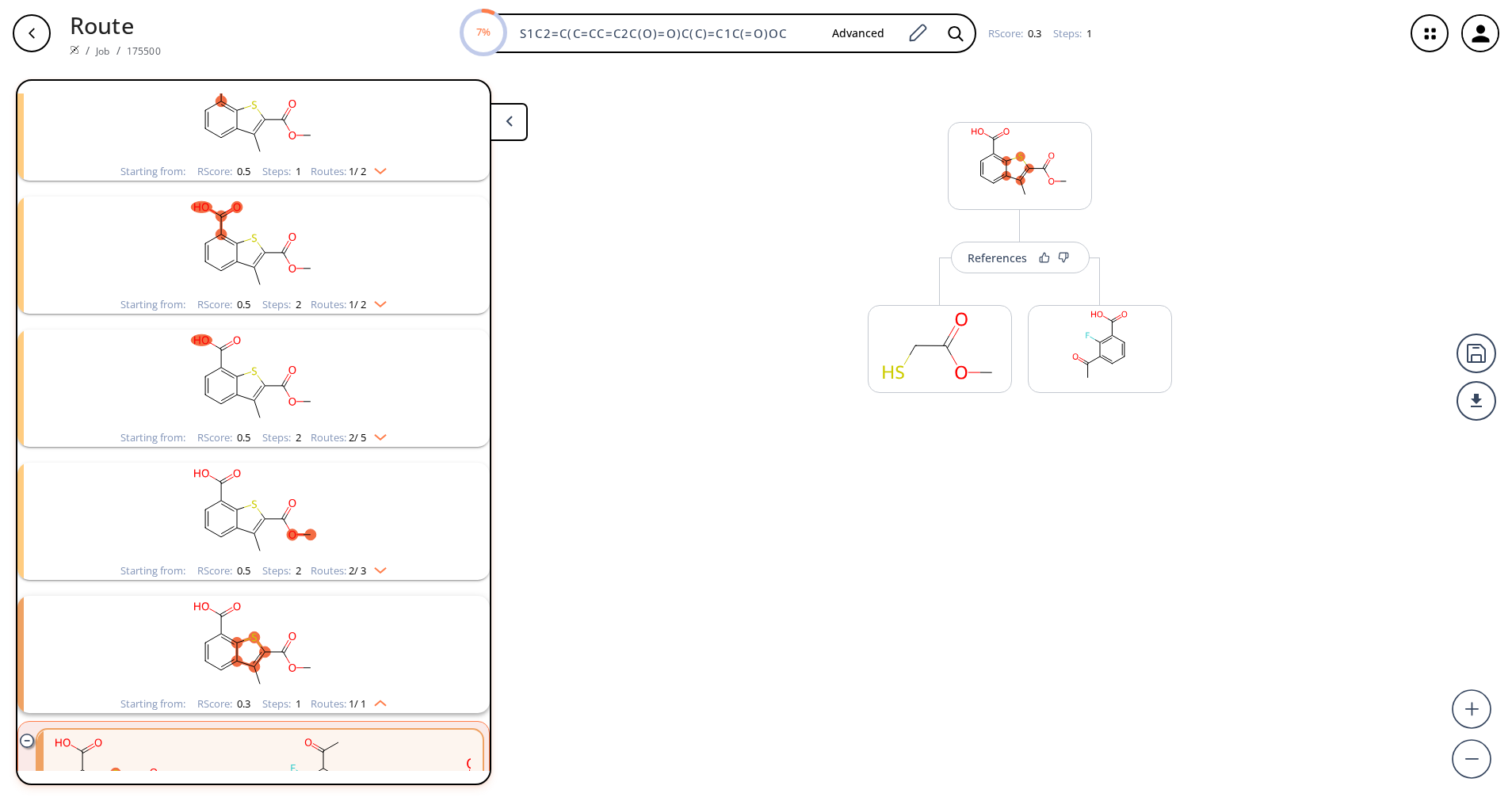
scroll to position [526, 0]
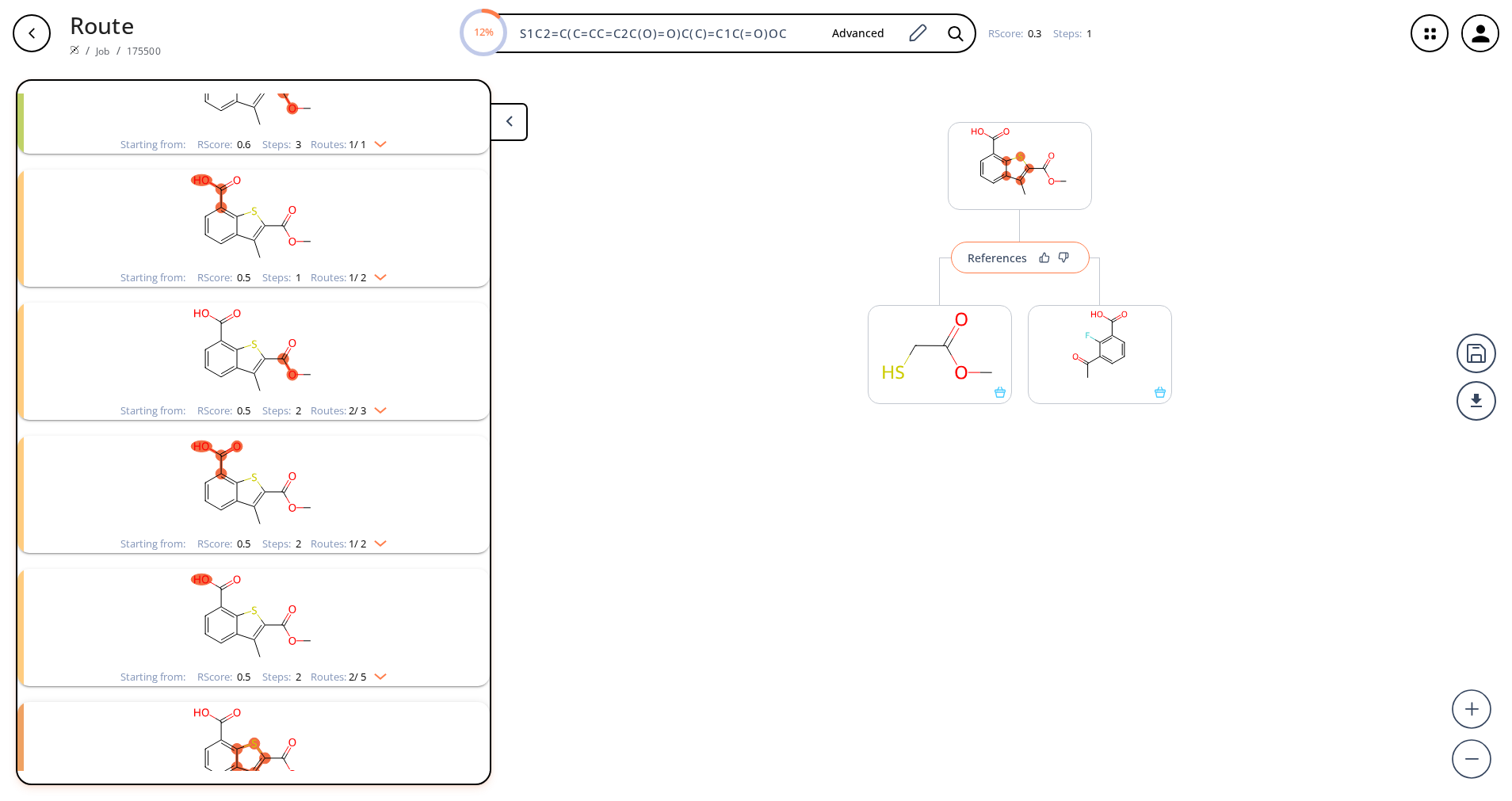
click at [993, 260] on div "References" at bounding box center [996, 258] width 59 height 10
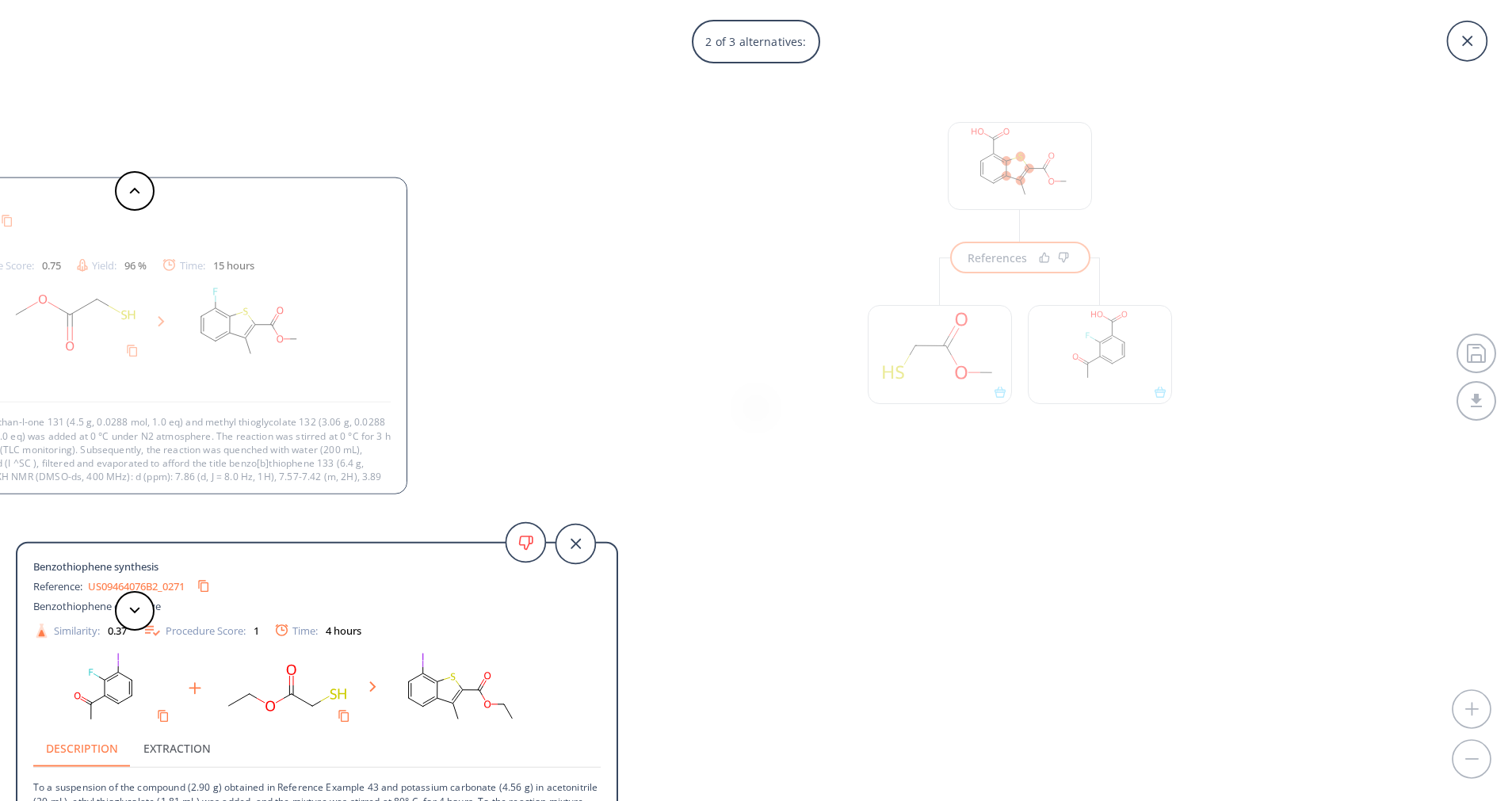
scroll to position [16, 0]
